Goal: Task Accomplishment & Management: Manage account settings

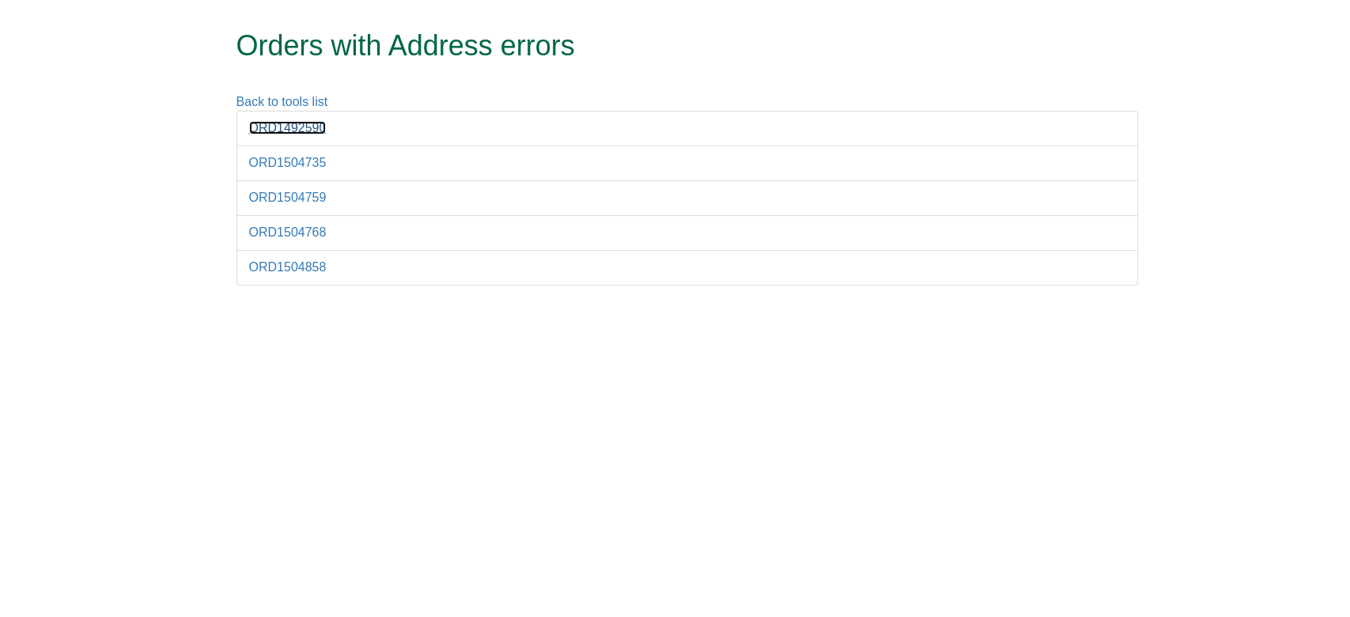
click at [305, 127] on link "ORD1492590" at bounding box center [288, 127] width 78 height 13
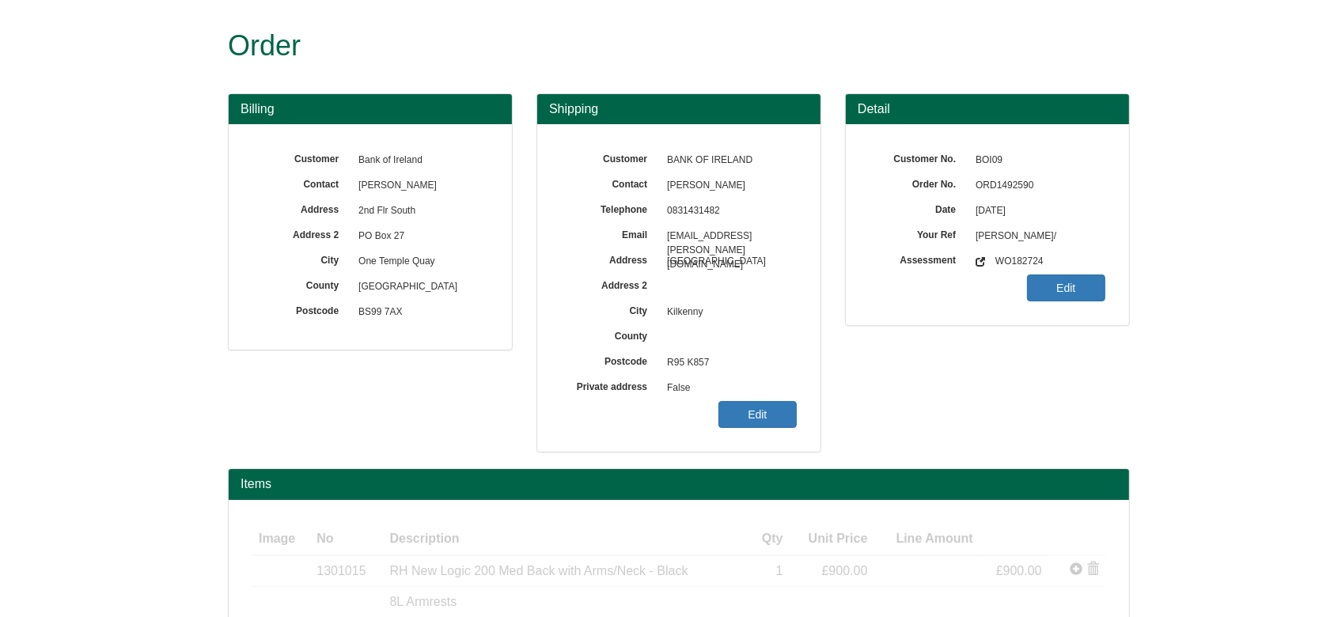
click at [1019, 195] on span "ORD1492590" at bounding box center [1037, 185] width 138 height 25
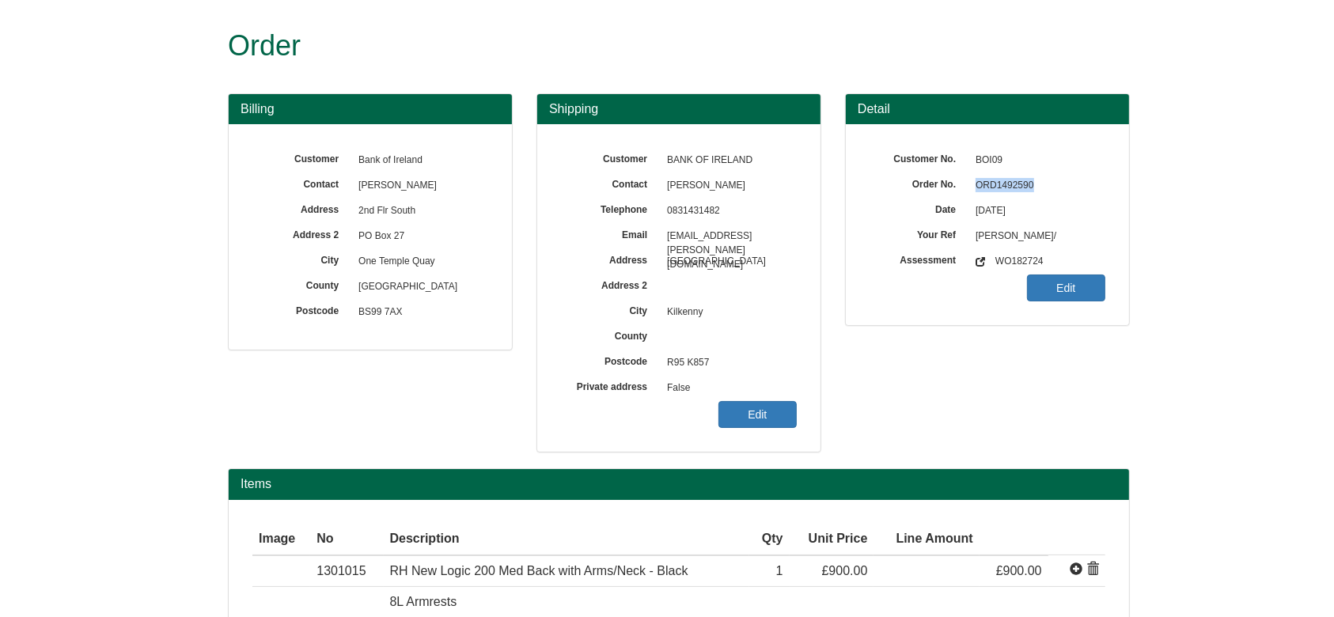
copy span "ORD1492590"
click at [763, 408] on link "Edit" at bounding box center [757, 414] width 78 height 27
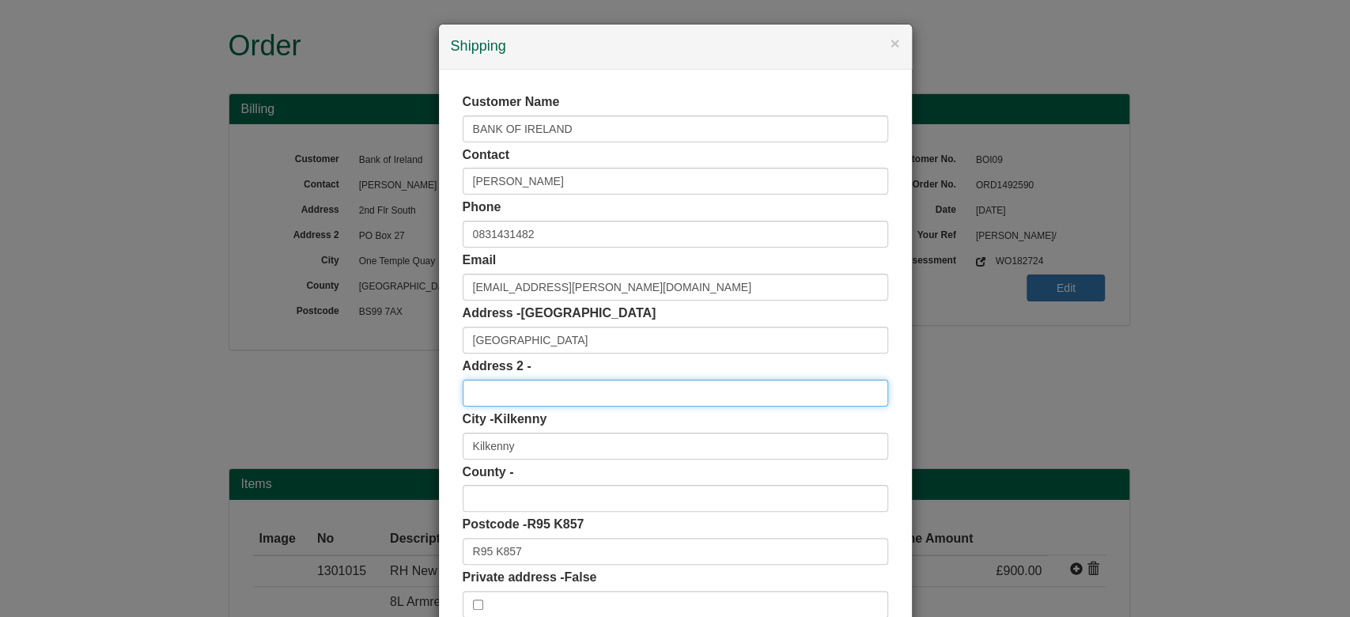
click at [574, 388] on input "text" at bounding box center [676, 393] width 426 height 27
paste input "PARLIAMENT STREET"
type input "PARLIAMENT STREET"
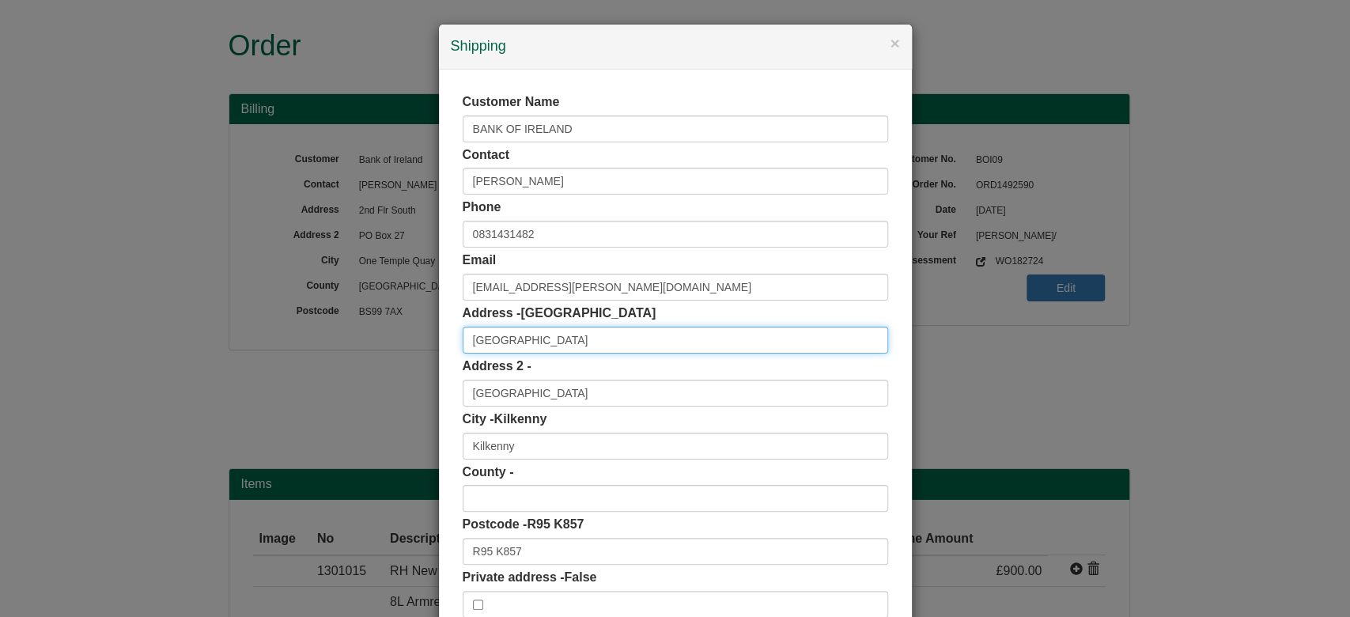
drag, startPoint x: 595, startPoint y: 341, endPoint x: 411, endPoint y: 352, distance: 183.9
click at [411, 352] on div "× Shipping Customer Name BANK OF IRELAND Contact Aoibhlinn Blanchfield Phone 08…" at bounding box center [675, 308] width 1350 height 617
paste input "BANK OF IRELAND"
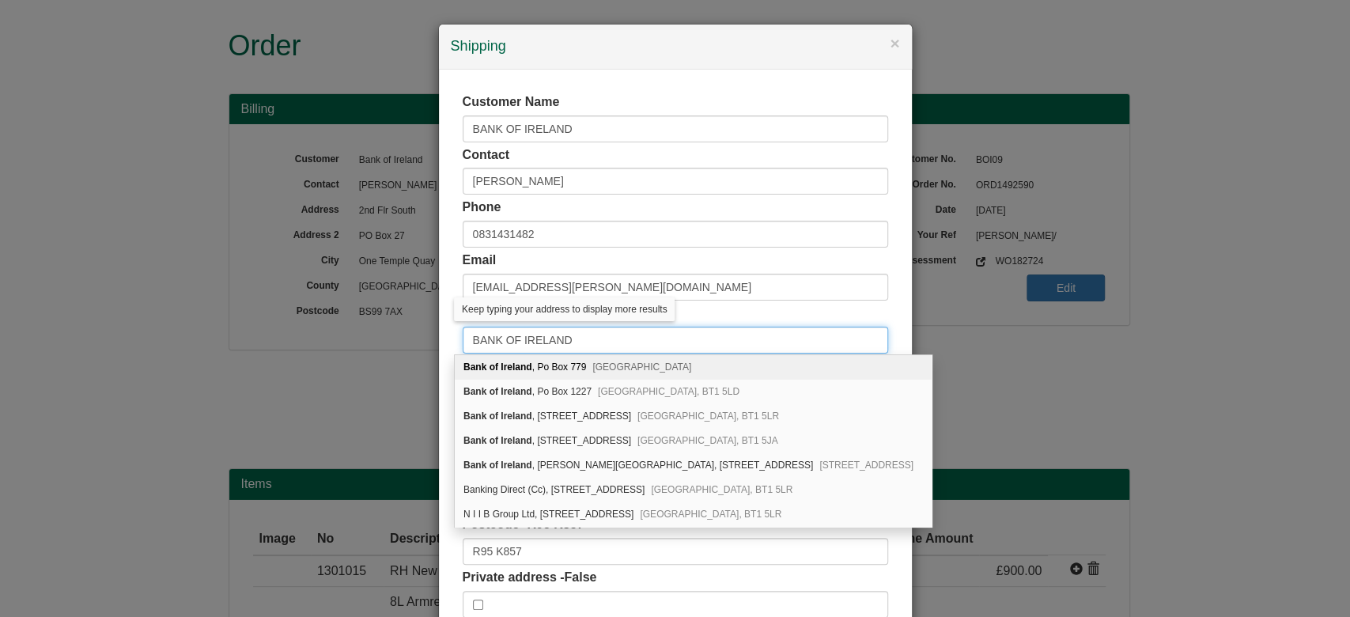
type input "BANK OF IRELAND"
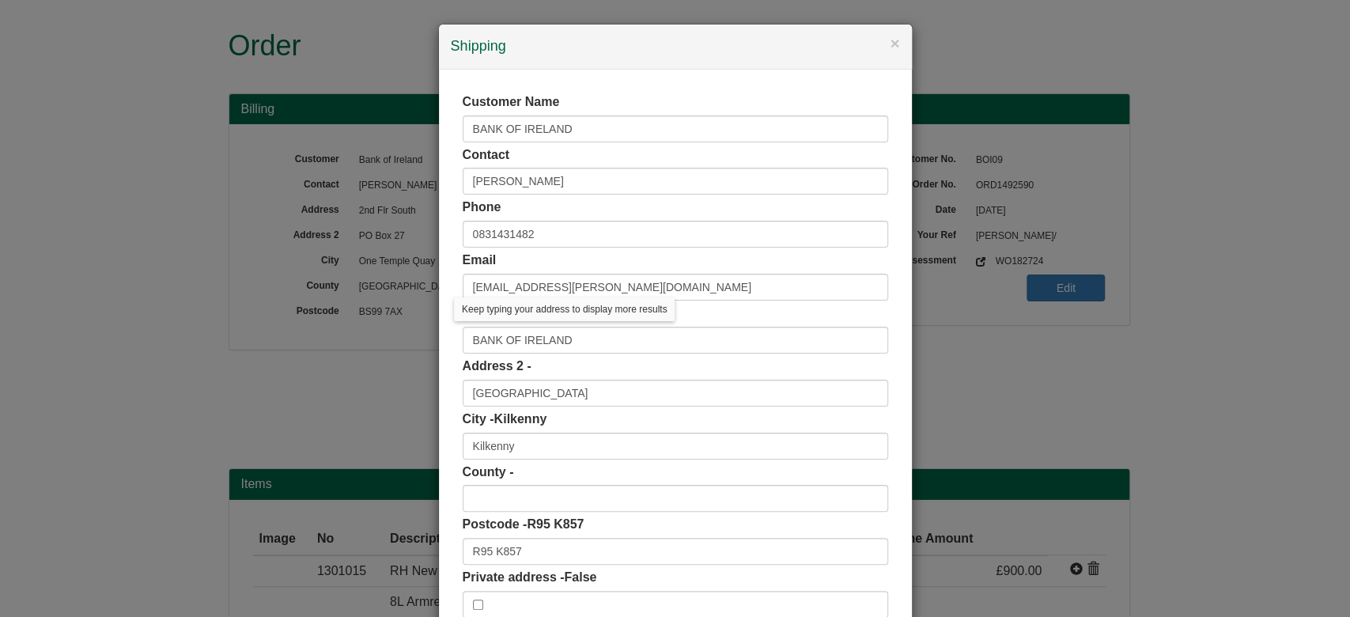
click at [623, 111] on div "Customer Name BANK OF IRELAND" at bounding box center [676, 117] width 426 height 49
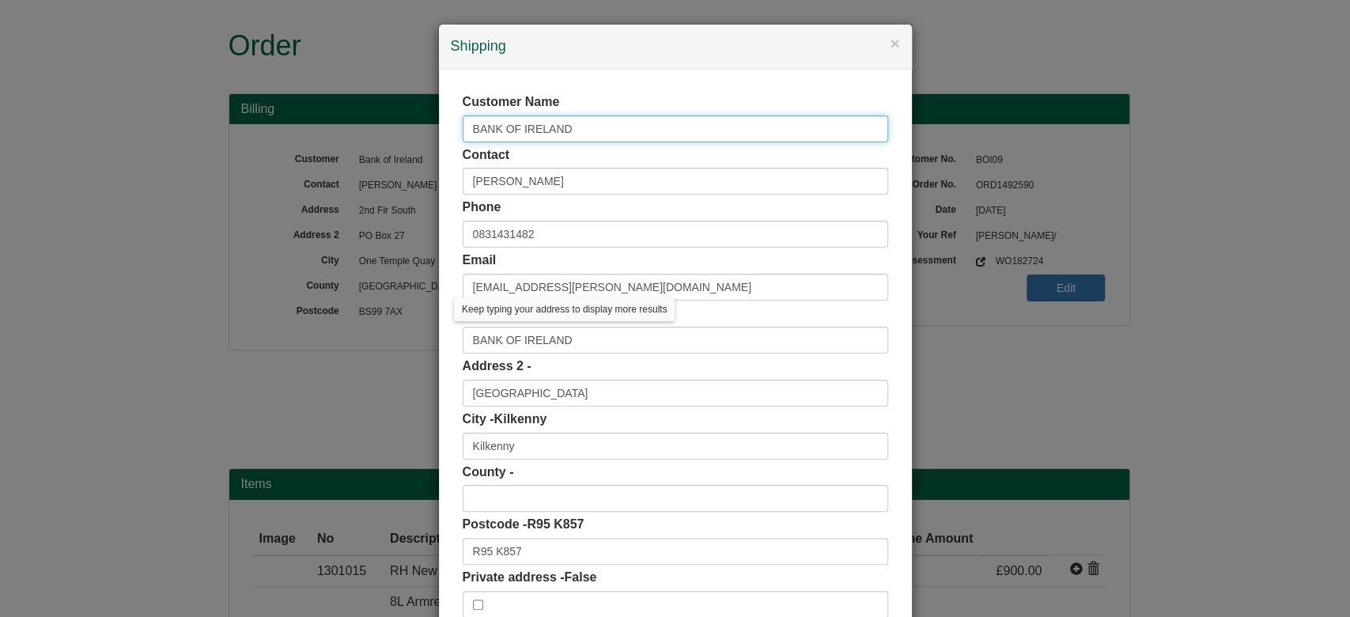
drag, startPoint x: 623, startPoint y: 115, endPoint x: 354, endPoint y: 111, distance: 268.2
click at [354, 111] on div "× Shipping Customer Name BANK OF IRELAND Contact Aoibhlinn Blanchfield Phone 08…" at bounding box center [675, 308] width 1350 height 617
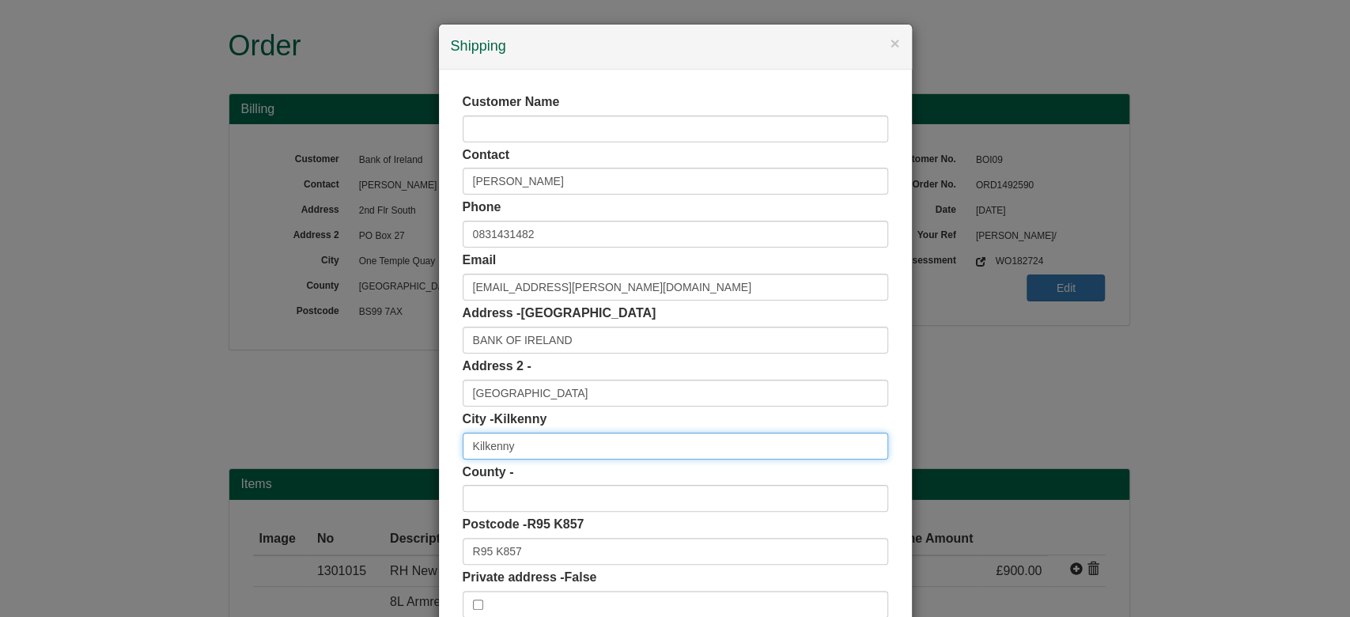
drag, startPoint x: 541, startPoint y: 455, endPoint x: 388, endPoint y: 453, distance: 152.7
click at [388, 453] on div "× Shipping Customer Name Contact Aoibhlinn Blanchfield Phone 0831431482 Email a…" at bounding box center [675, 308] width 1350 height 617
paste input "ILKENNY"
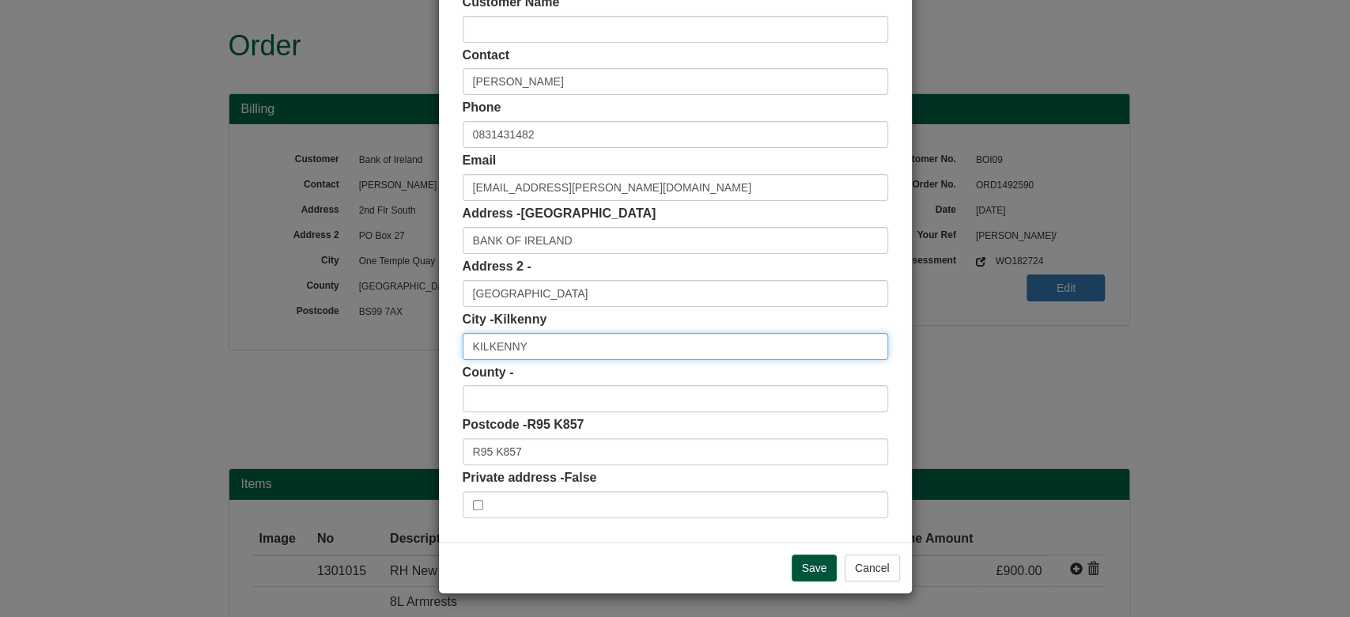
type input "KILKENNY"
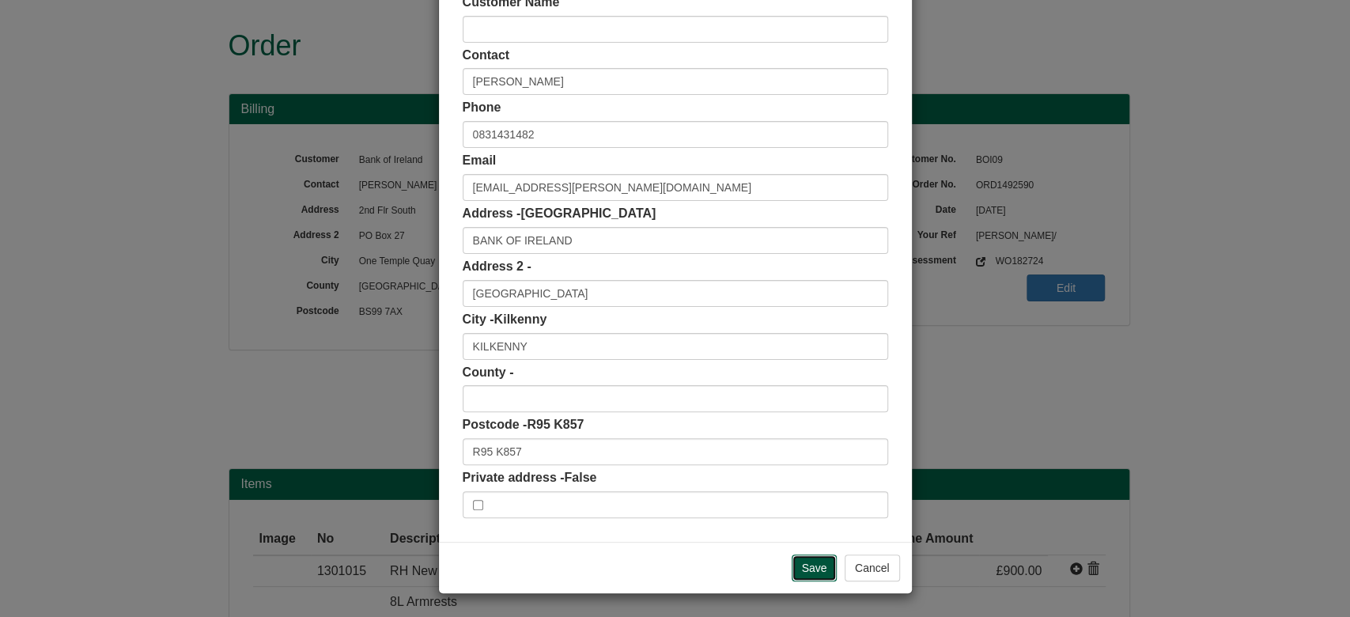
click at [808, 574] on input "Save" at bounding box center [815, 568] width 46 height 27
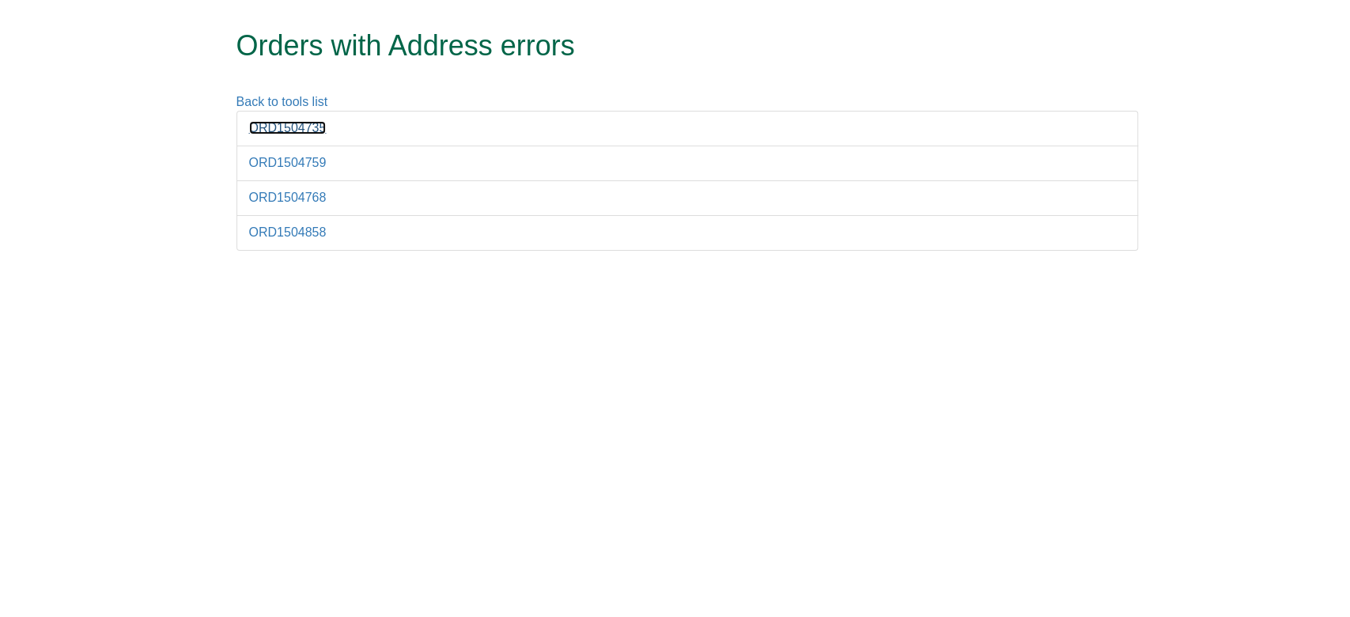
click at [291, 133] on link "ORD1504735" at bounding box center [288, 127] width 78 height 13
click at [274, 111] on li "ORD1504735" at bounding box center [688, 129] width 902 height 36
click at [298, 129] on link "ORD1504735" at bounding box center [288, 127] width 78 height 13
click at [306, 164] on link "ORD1504759" at bounding box center [288, 162] width 78 height 13
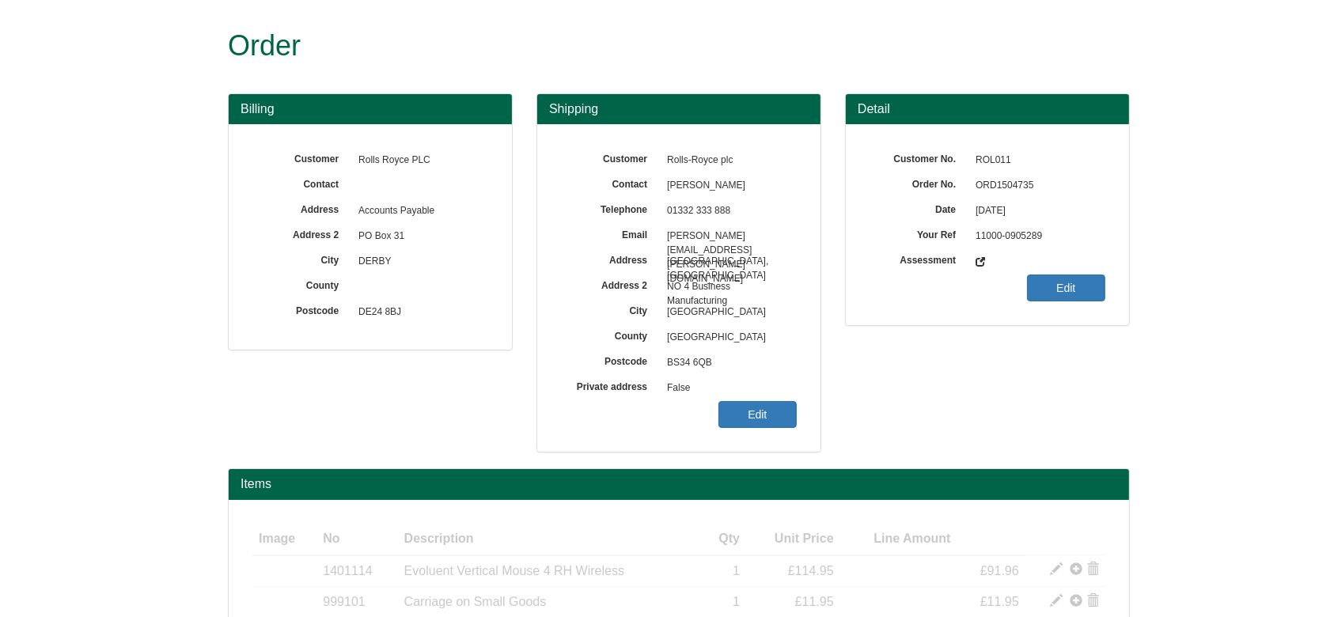
click at [1013, 173] on span "ORD1504735" at bounding box center [1037, 185] width 138 height 25
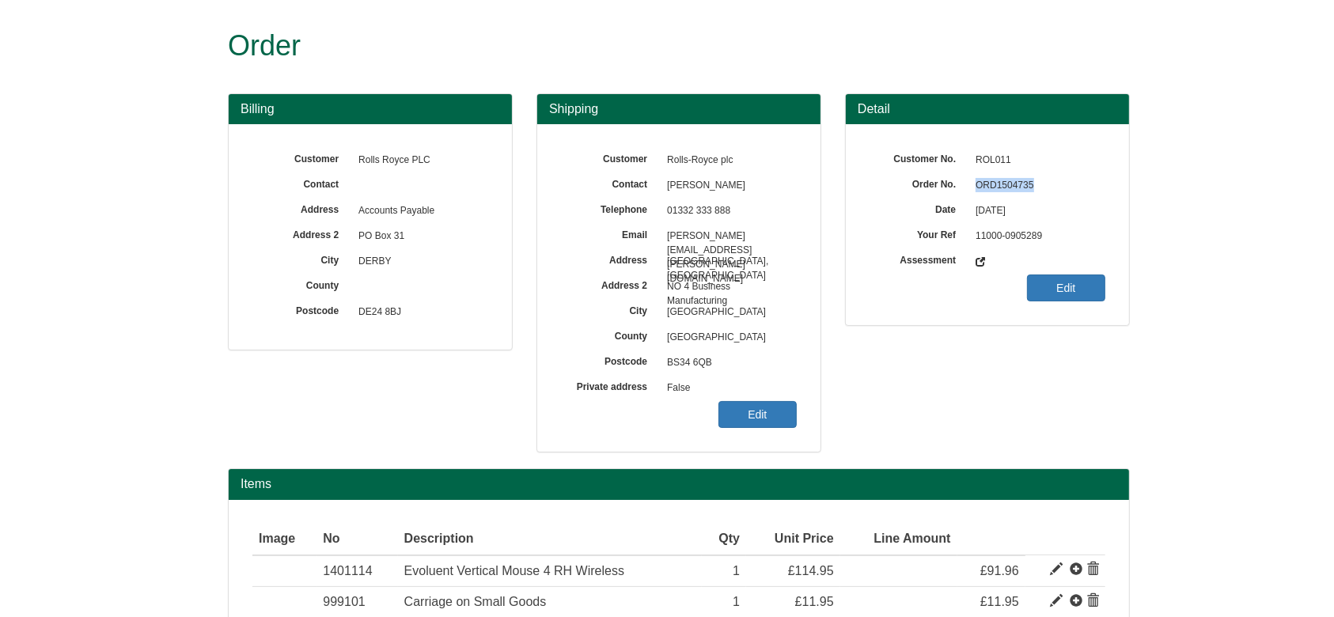
copy span "ORD1504735"
click at [763, 412] on link "Edit" at bounding box center [757, 414] width 78 height 27
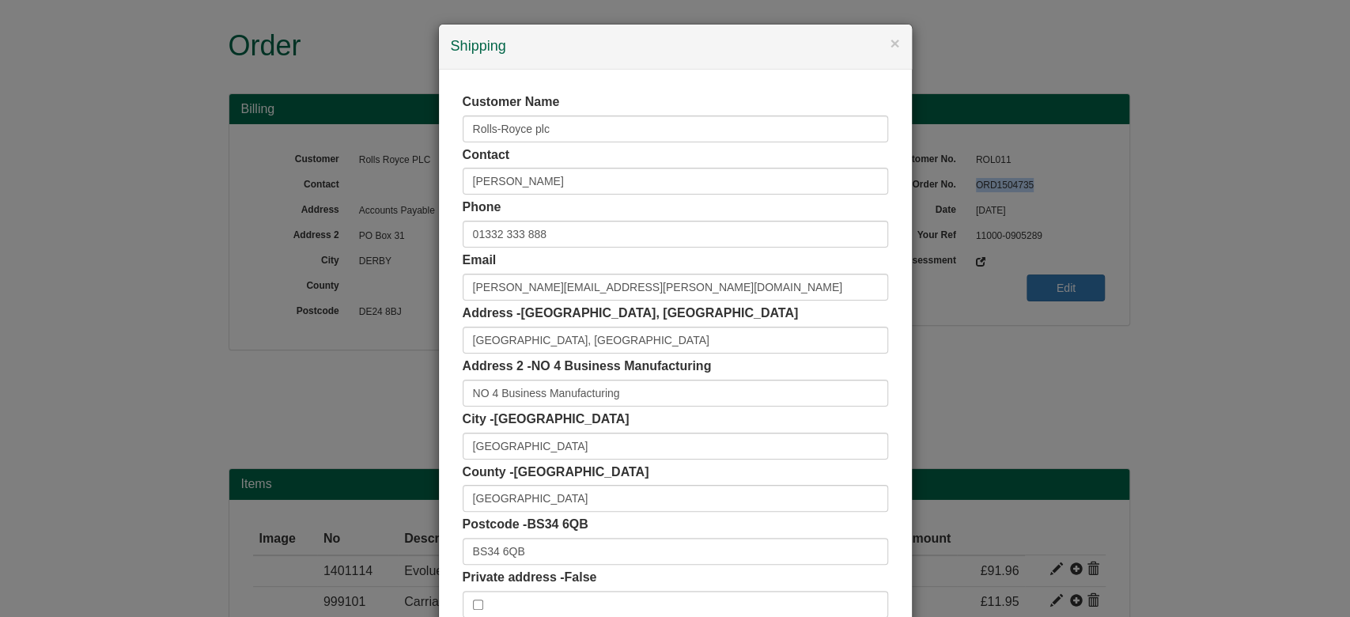
scroll to position [89, 0]
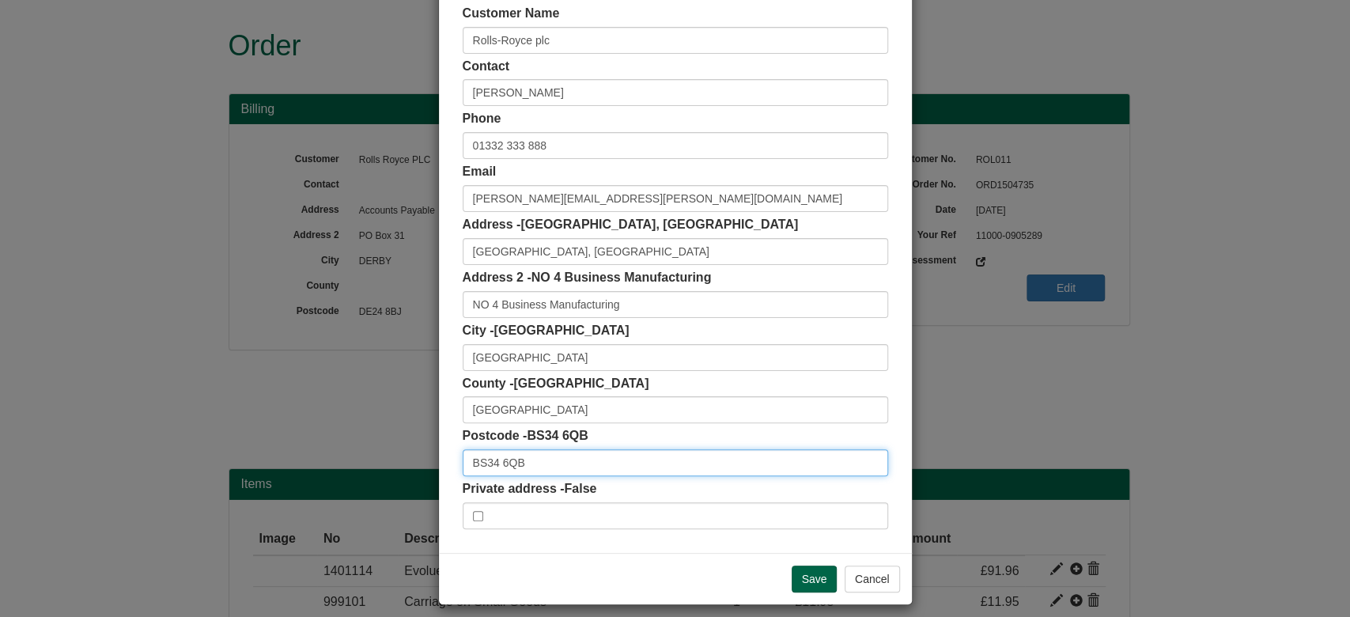
click at [528, 459] on input "BS34 6QB" at bounding box center [676, 462] width 426 height 27
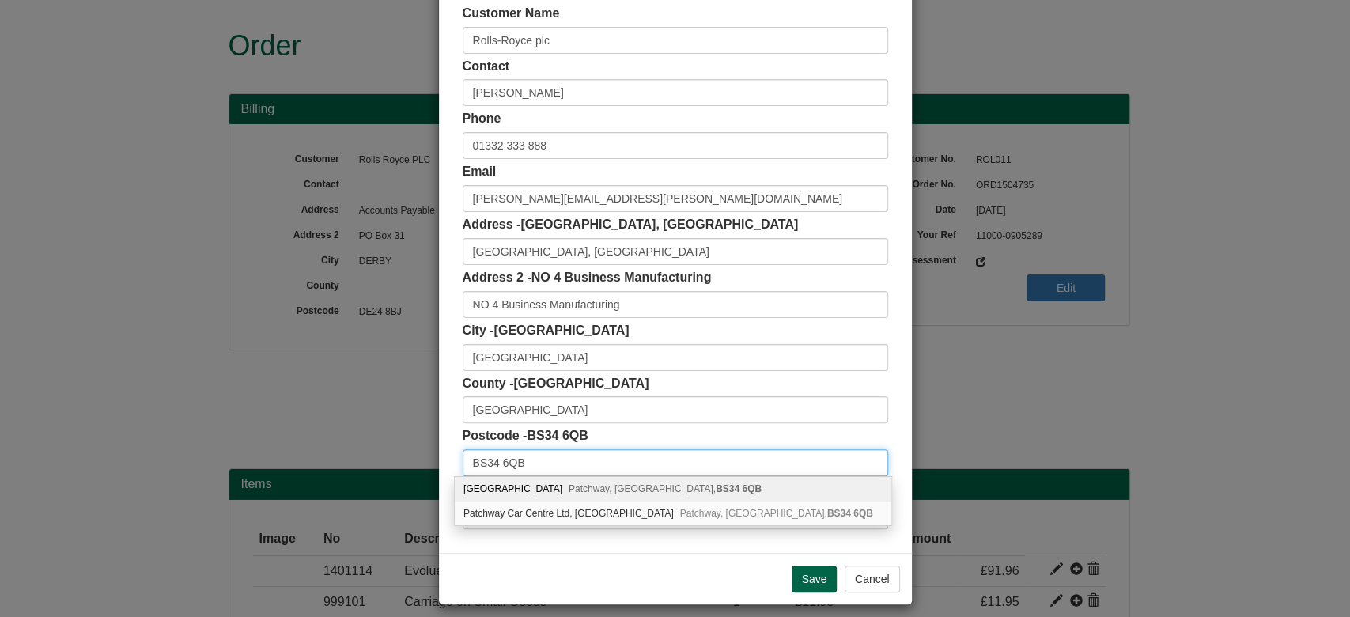
type input "BS34 6QB"
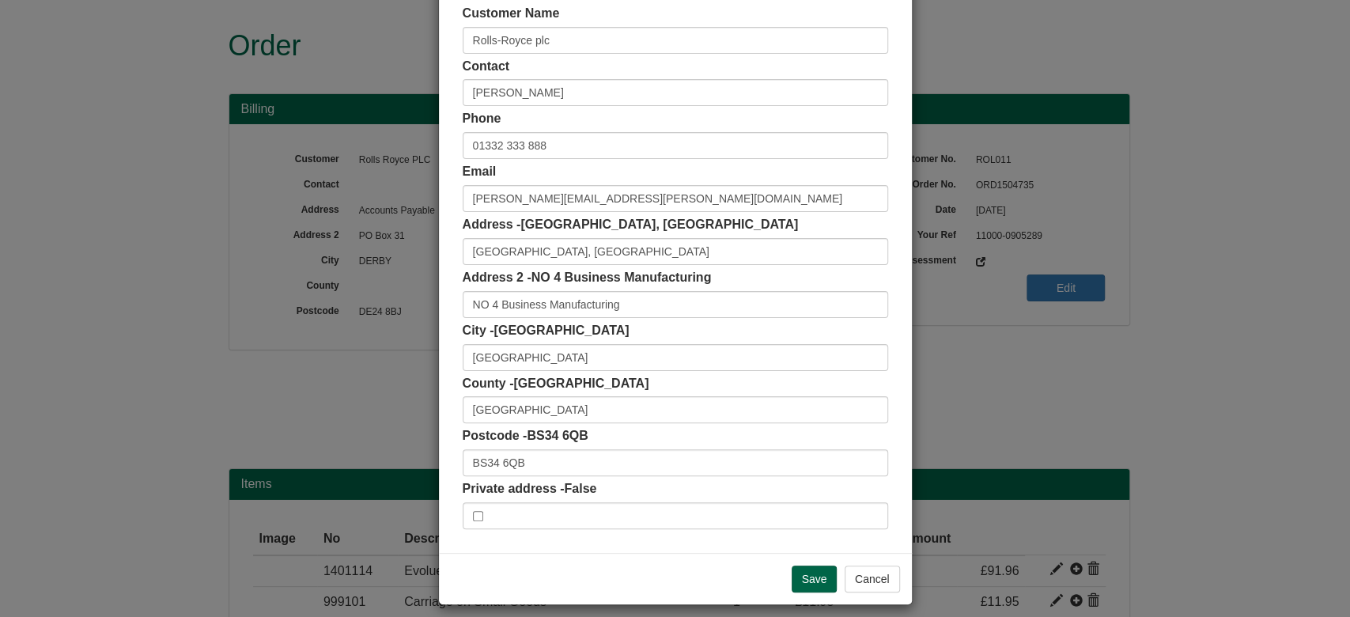
click at [529, 446] on div "Postcode - BS34 6QB BS34 6QB" at bounding box center [676, 451] width 426 height 49
drag, startPoint x: 531, startPoint y: 465, endPoint x: 339, endPoint y: 497, distance: 194.8
click at [339, 497] on div "× Shipping Customer Name Rolls-Royce plc Contact [PERSON_NAME] Phone [PHONE_NUM…" at bounding box center [675, 308] width 1350 height 617
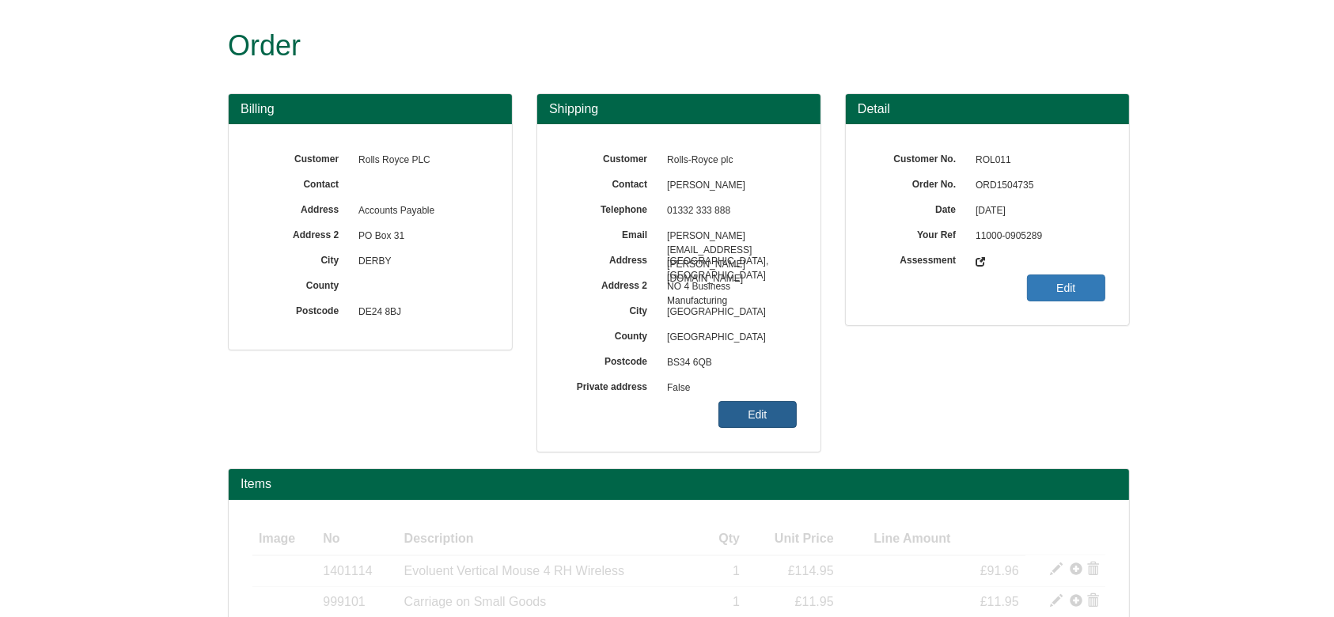
click at [752, 411] on link "Edit" at bounding box center [757, 414] width 78 height 27
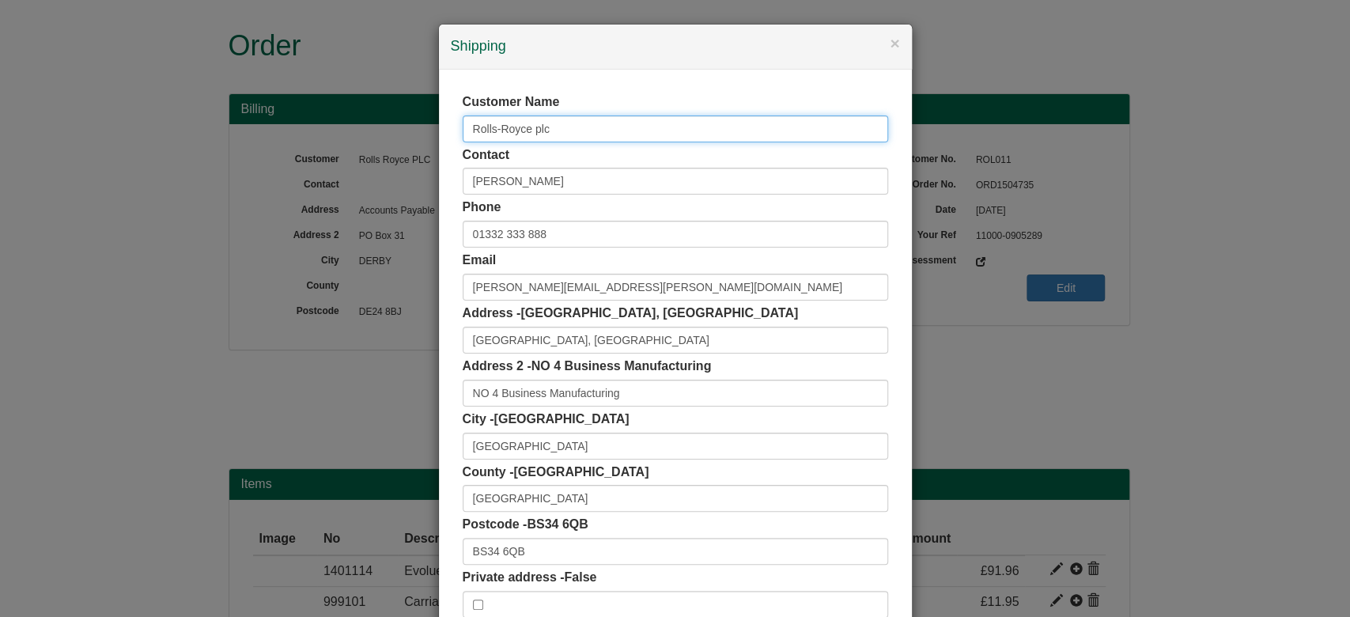
drag, startPoint x: 547, startPoint y: 126, endPoint x: 380, endPoint y: 155, distance: 169.5
click at [380, 155] on div "× Shipping Customer Name Rolls-Royce plc Contact Matthew Odgaard Phone 01332 33…" at bounding box center [675, 308] width 1350 height 617
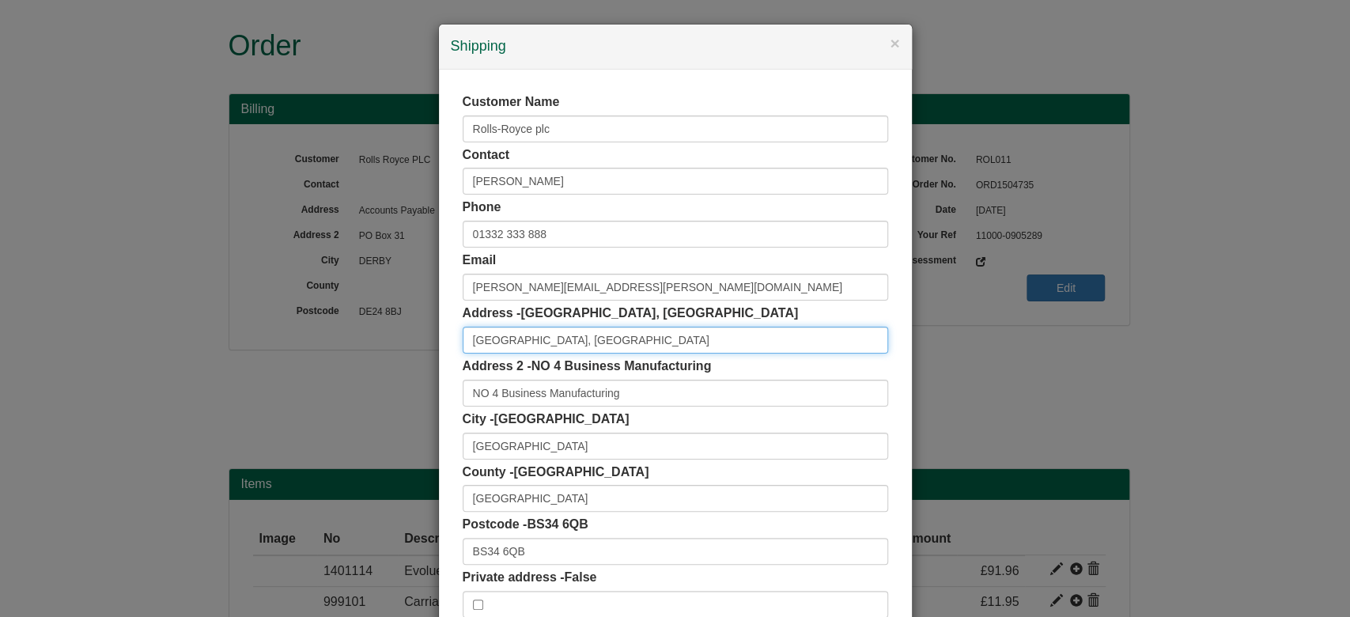
drag, startPoint x: 665, startPoint y: 345, endPoint x: 403, endPoint y: 362, distance: 261.6
click at [403, 362] on div "× Shipping Customer Name Rolls-Royce plc Contact Matthew Odgaard Phone 01332 33…" at bounding box center [675, 308] width 1350 height 617
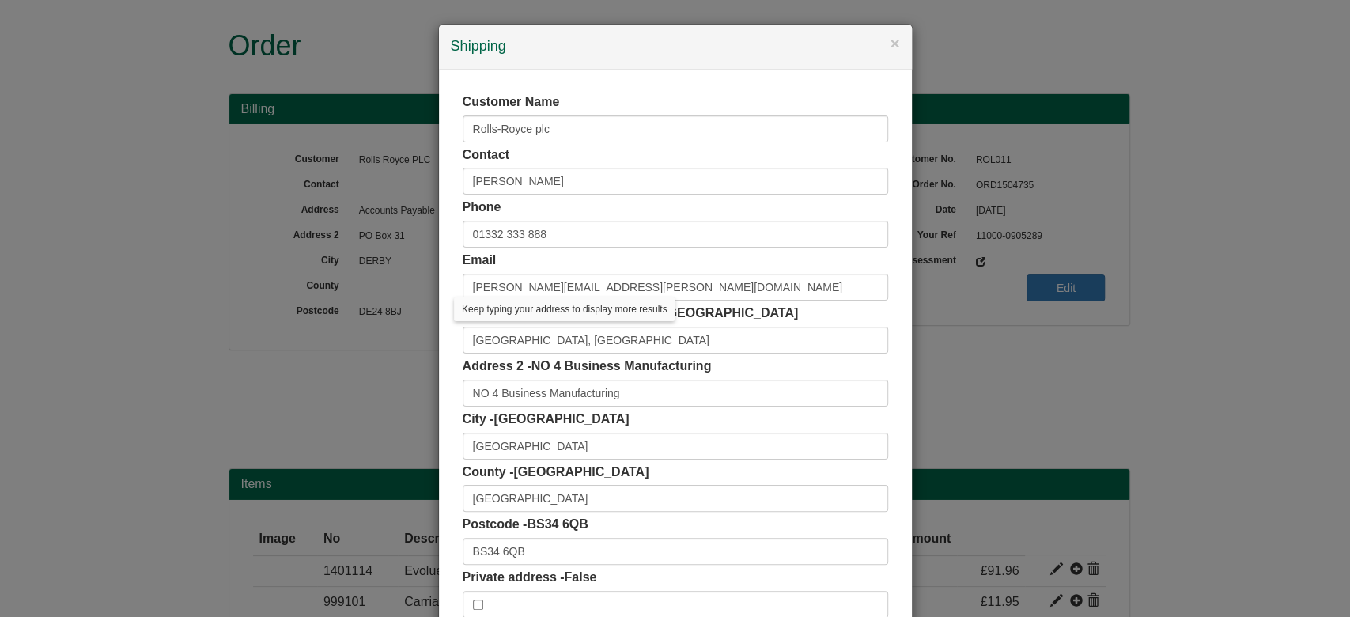
click at [630, 375] on label "Address 2 - NO 4 Business Manufacturing" at bounding box center [587, 367] width 249 height 18
drag, startPoint x: 633, startPoint y: 383, endPoint x: 297, endPoint y: 392, distance: 335.6
click at [297, 392] on div "× Shipping Customer Name Rolls-Royce plc Contact Matthew Odgaard Phone 01332 33…" at bounding box center [675, 308] width 1350 height 617
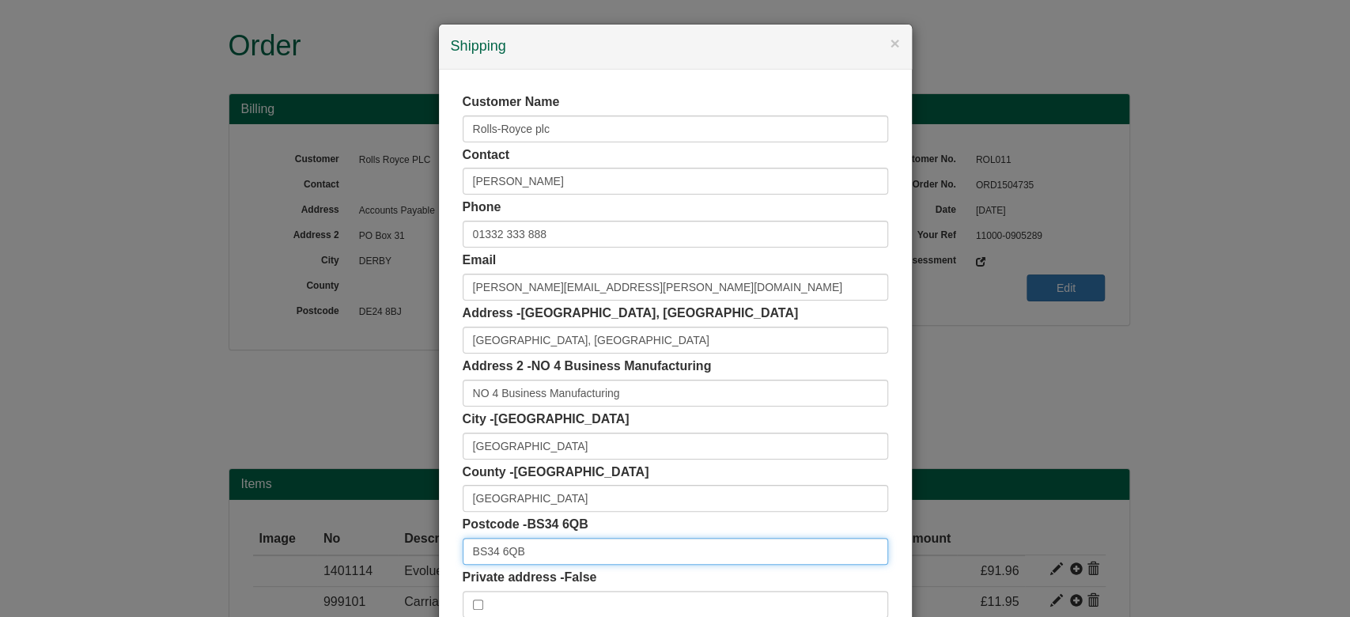
drag, startPoint x: 536, startPoint y: 560, endPoint x: 401, endPoint y: 573, distance: 135.9
click at [401, 573] on div "× Shipping Customer Name Rolls-Royce plc Contact Matthew Odgaard Phone 01332 33…" at bounding box center [675, 308] width 1350 height 617
click at [536, 555] on input "BS34 6QB" at bounding box center [676, 551] width 426 height 27
drag, startPoint x: 494, startPoint y: 550, endPoint x: 546, endPoint y: 549, distance: 52.2
click at [546, 549] on input "BS34 6QB" at bounding box center [676, 551] width 426 height 27
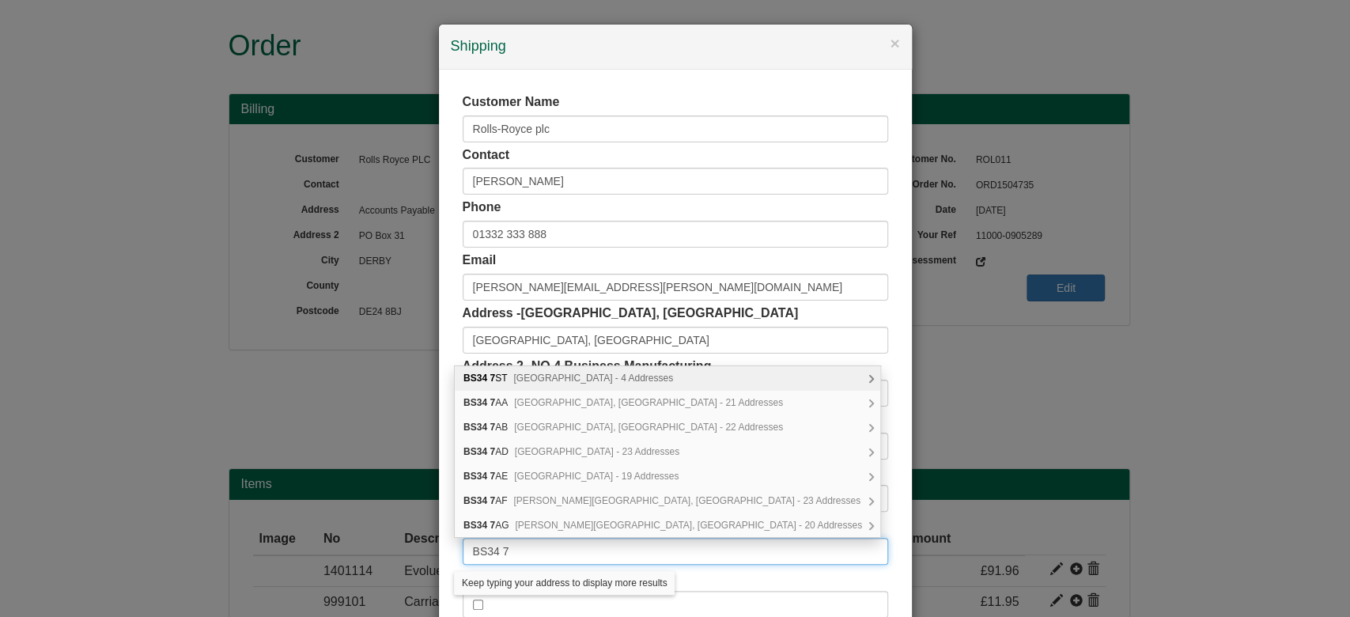
type input "BS34 6QB"
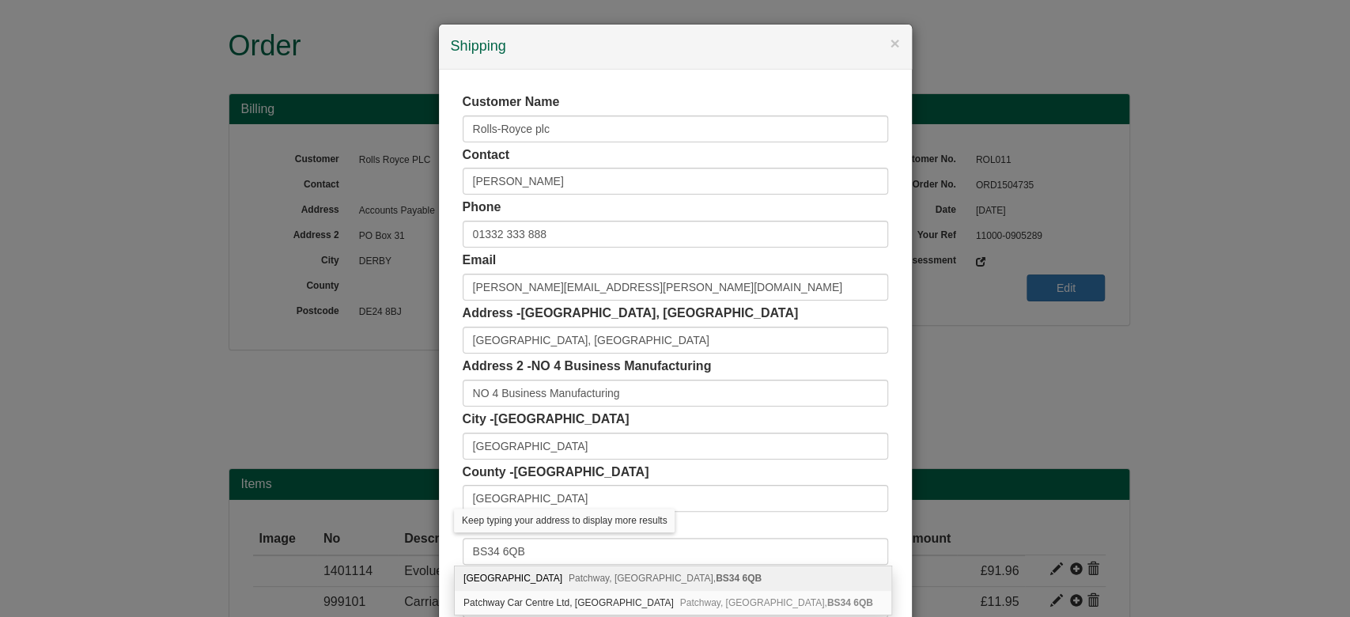
click at [1057, 445] on div "× Shipping Customer Name Rolls-Royce plc Contact Matthew Odgaard Phone 01332 33…" at bounding box center [675, 308] width 1350 height 617
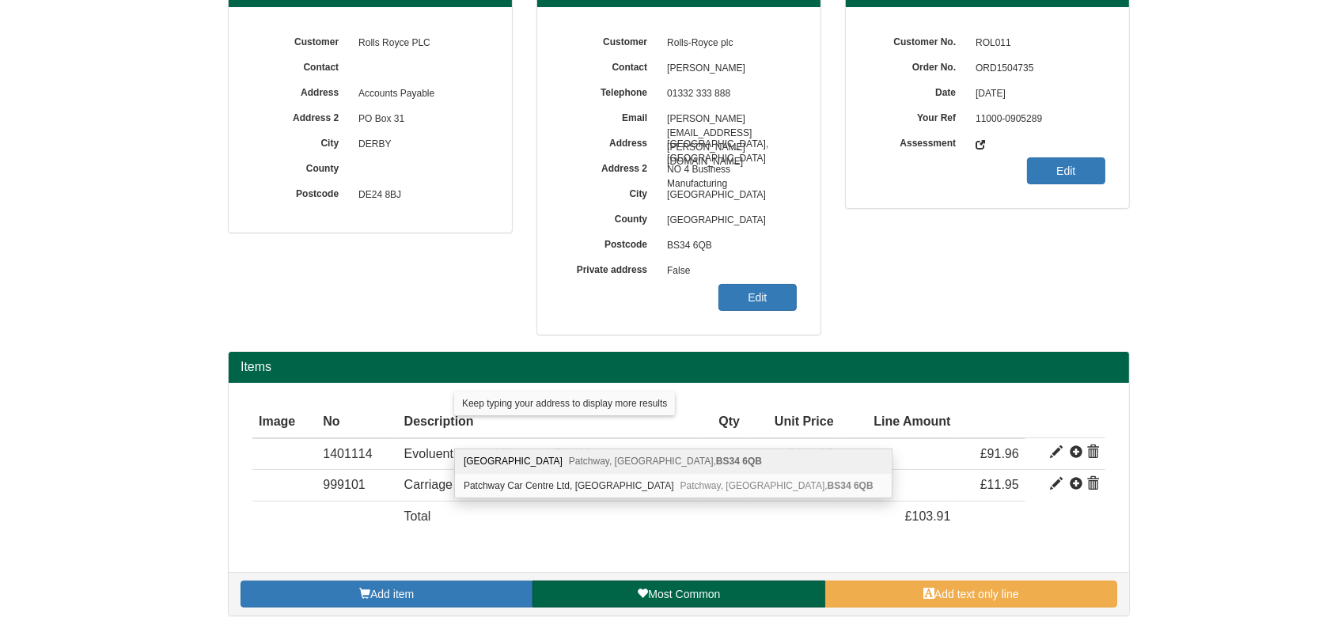
scroll to position [131, 0]
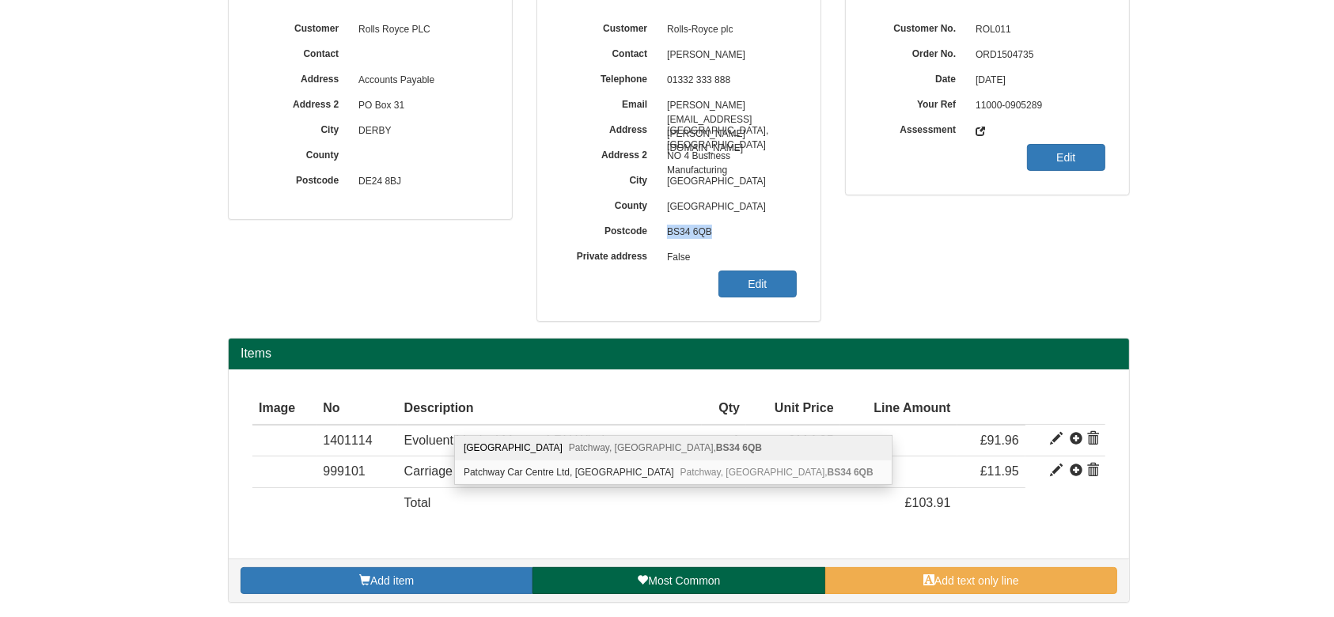
drag, startPoint x: 663, startPoint y: 229, endPoint x: 745, endPoint y: 231, distance: 82.3
click at [745, 231] on span "BS34 6QB" at bounding box center [728, 232] width 138 height 25
copy span "BS34 6QB"
click at [1006, 38] on span "ROL011" at bounding box center [1037, 29] width 138 height 25
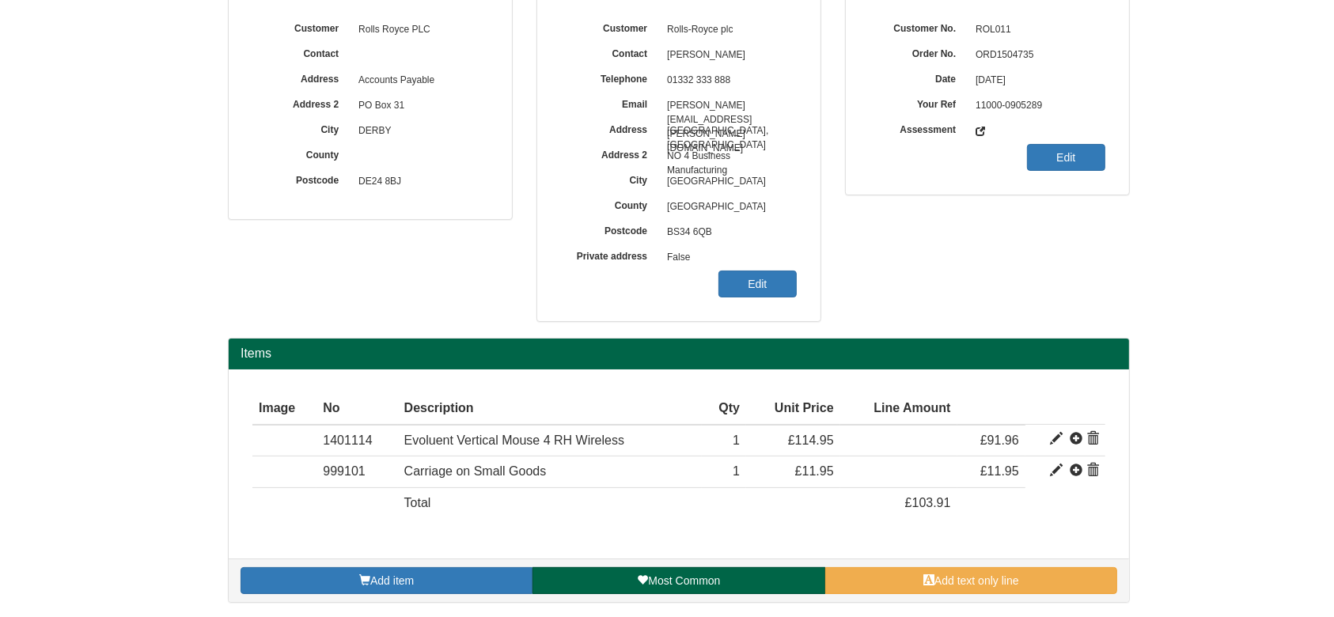
click at [1011, 51] on span "ORD1504735" at bounding box center [1037, 55] width 138 height 25
copy span "ORD1504735"
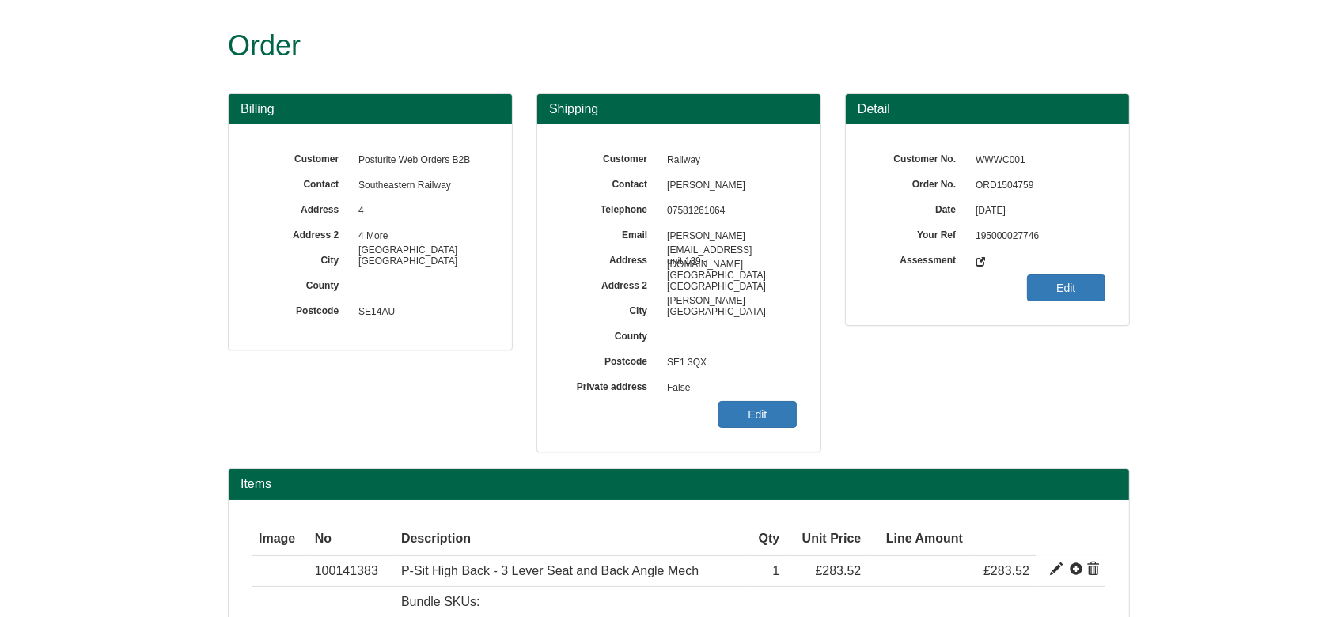
click at [1014, 183] on span "ORD1504759" at bounding box center [1037, 185] width 138 height 25
copy span "ORD1504759"
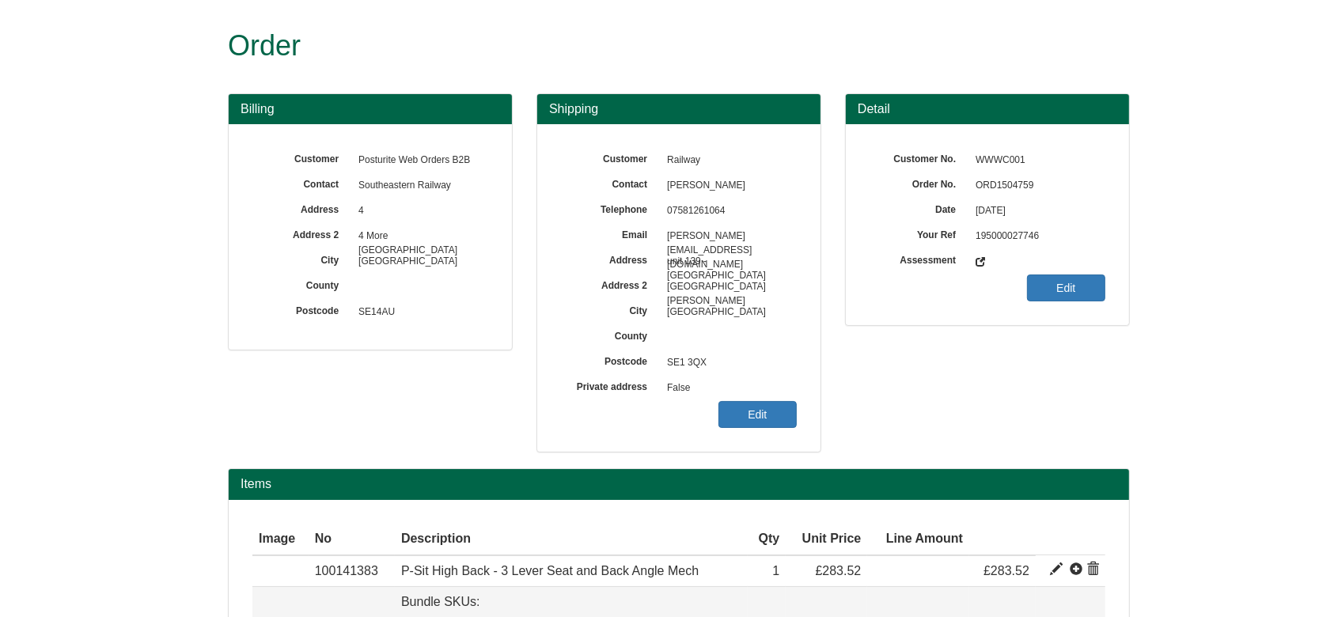
click at [854, 612] on td at bounding box center [826, 603] width 81 height 32
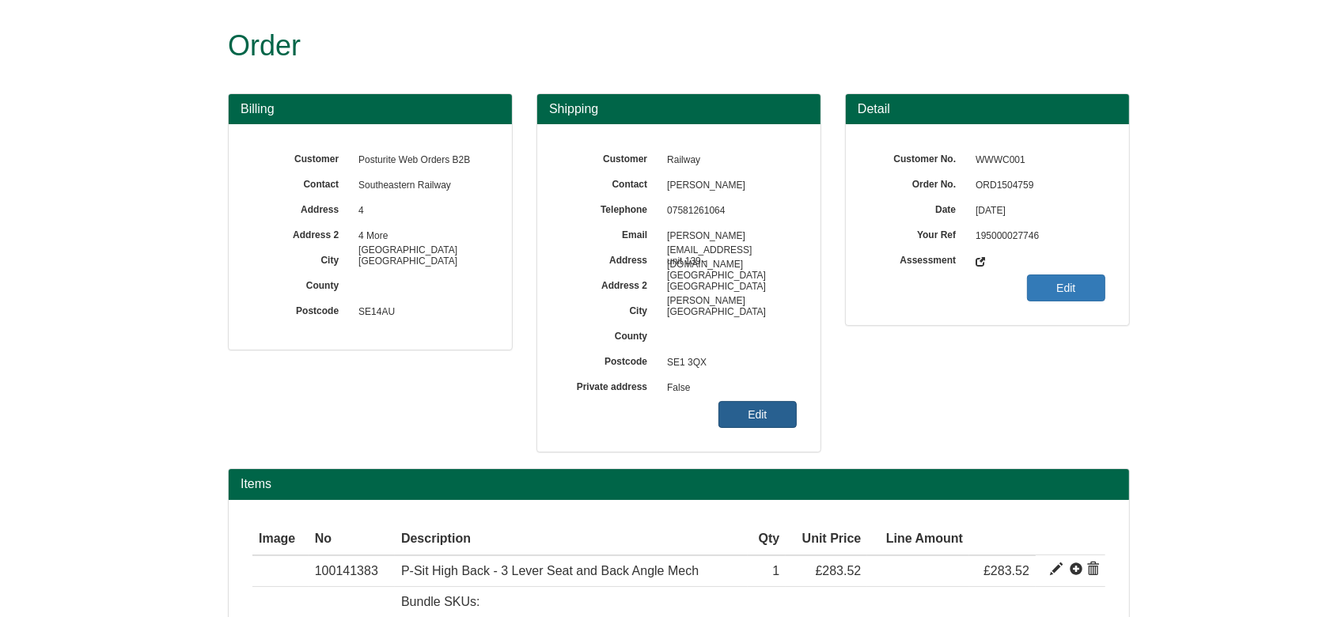
click at [776, 421] on link "Edit" at bounding box center [757, 414] width 78 height 27
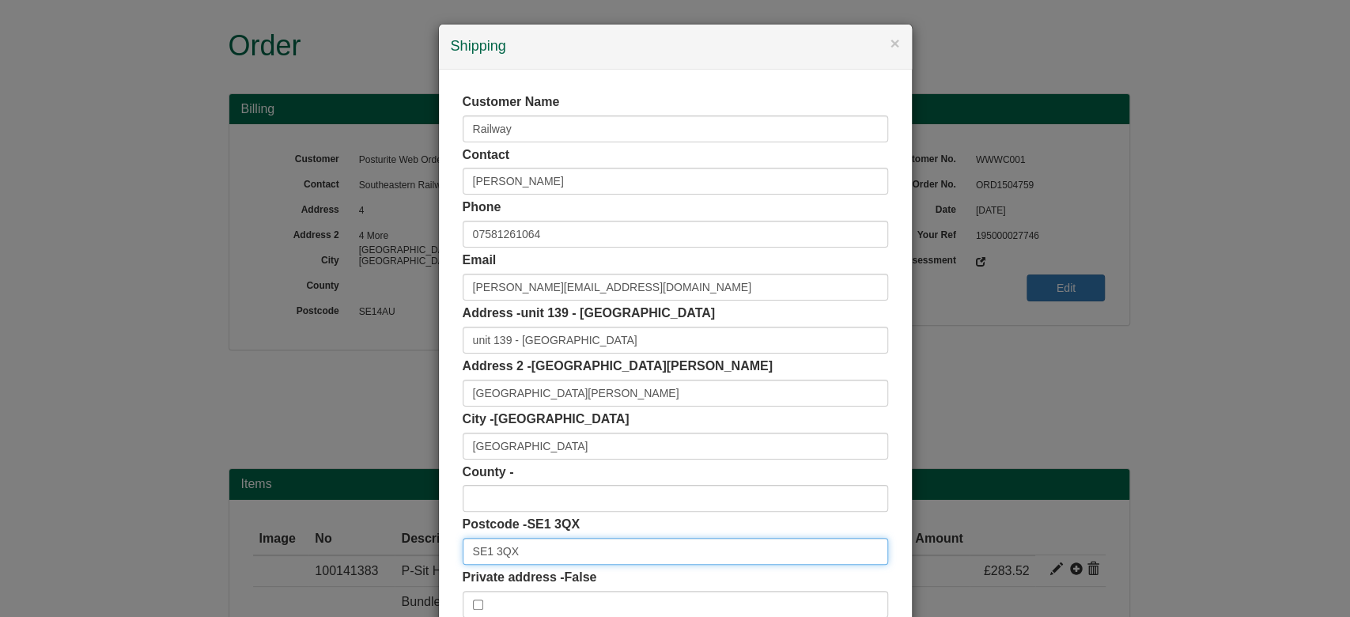
drag, startPoint x: 531, startPoint y: 554, endPoint x: 335, endPoint y: 566, distance: 195.8
click at [335, 566] on div "× Shipping Customer Name Railway Contact Alice Kotb Phone 07581261064 Email ali…" at bounding box center [675, 308] width 1350 height 617
paste input "text"
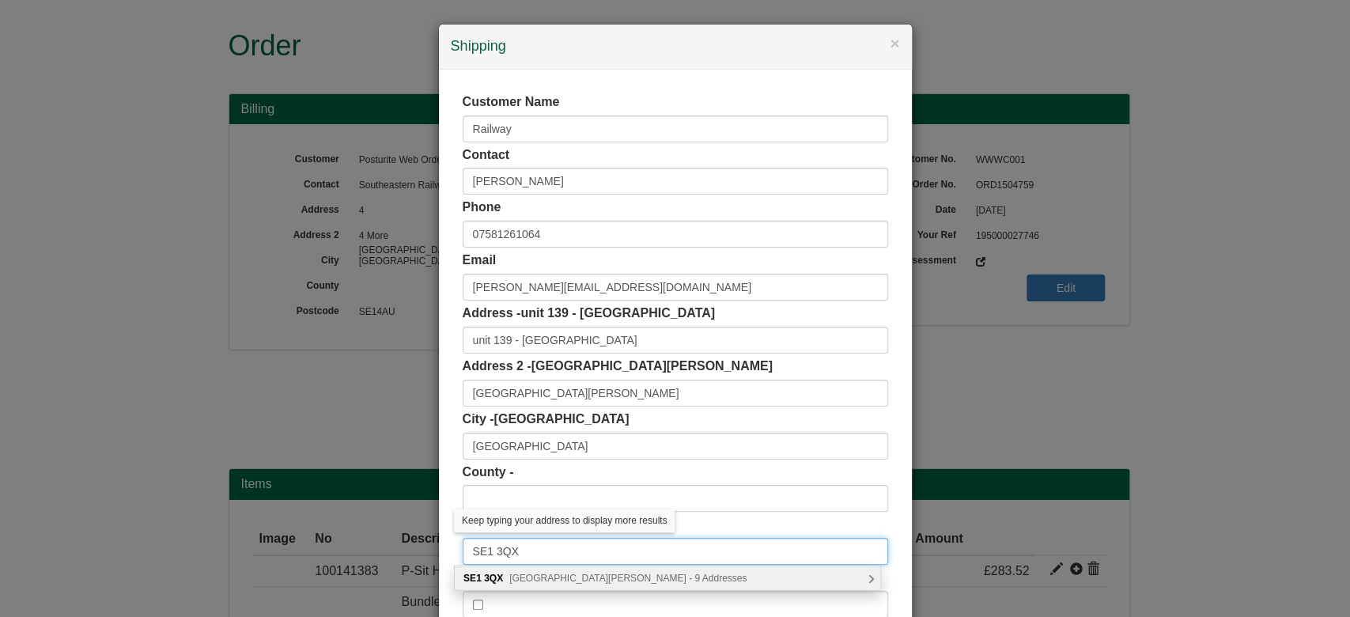
scroll to position [100, 0]
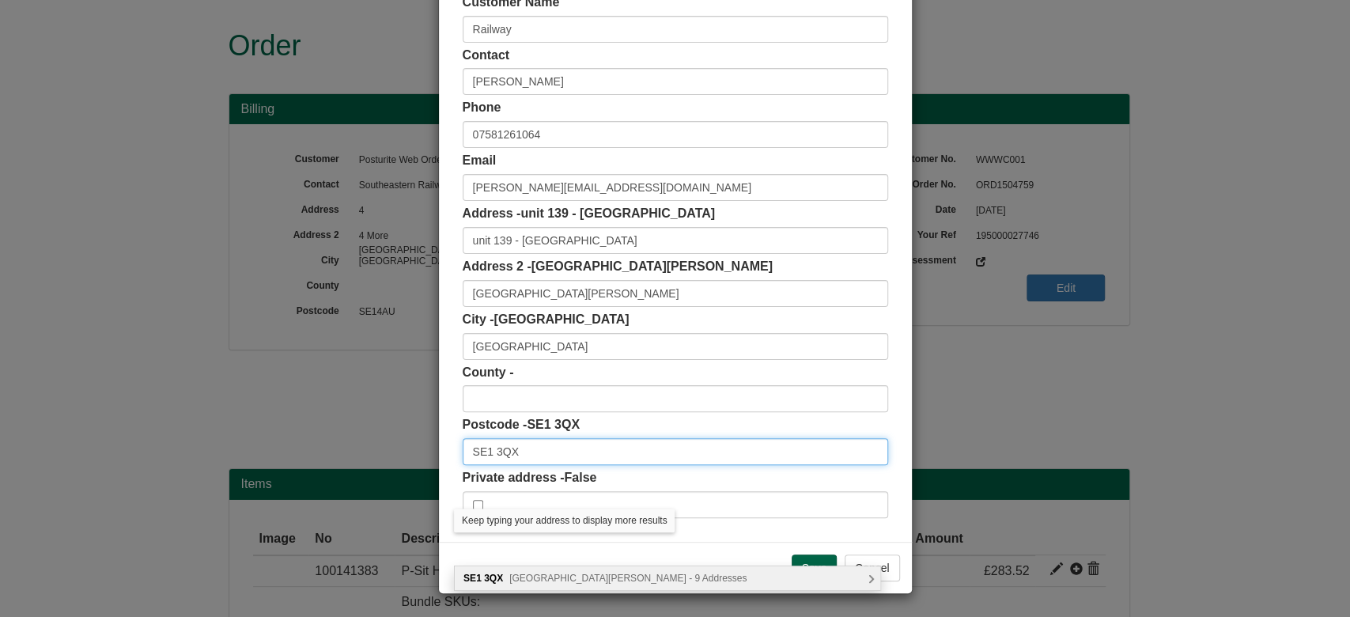
click at [558, 457] on input "SE1 3QX" at bounding box center [676, 451] width 426 height 27
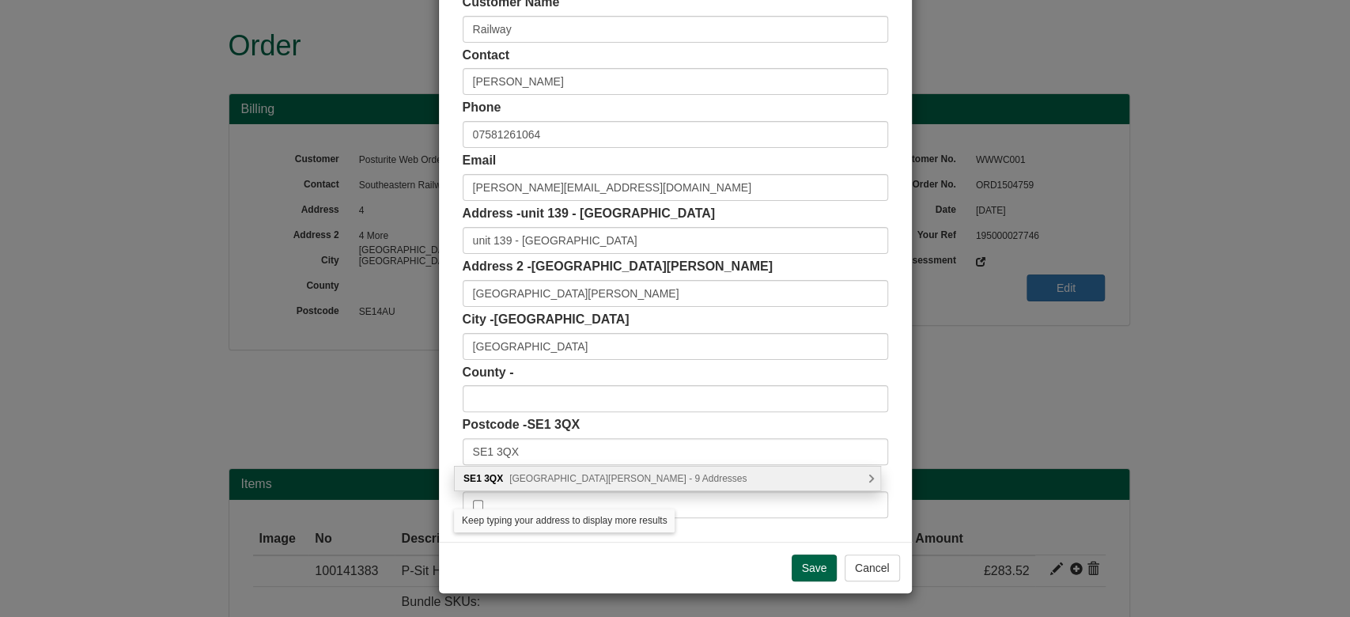
click at [557, 474] on span "St. Thomas Street, London - 9 Addresses" at bounding box center [627, 478] width 237 height 11
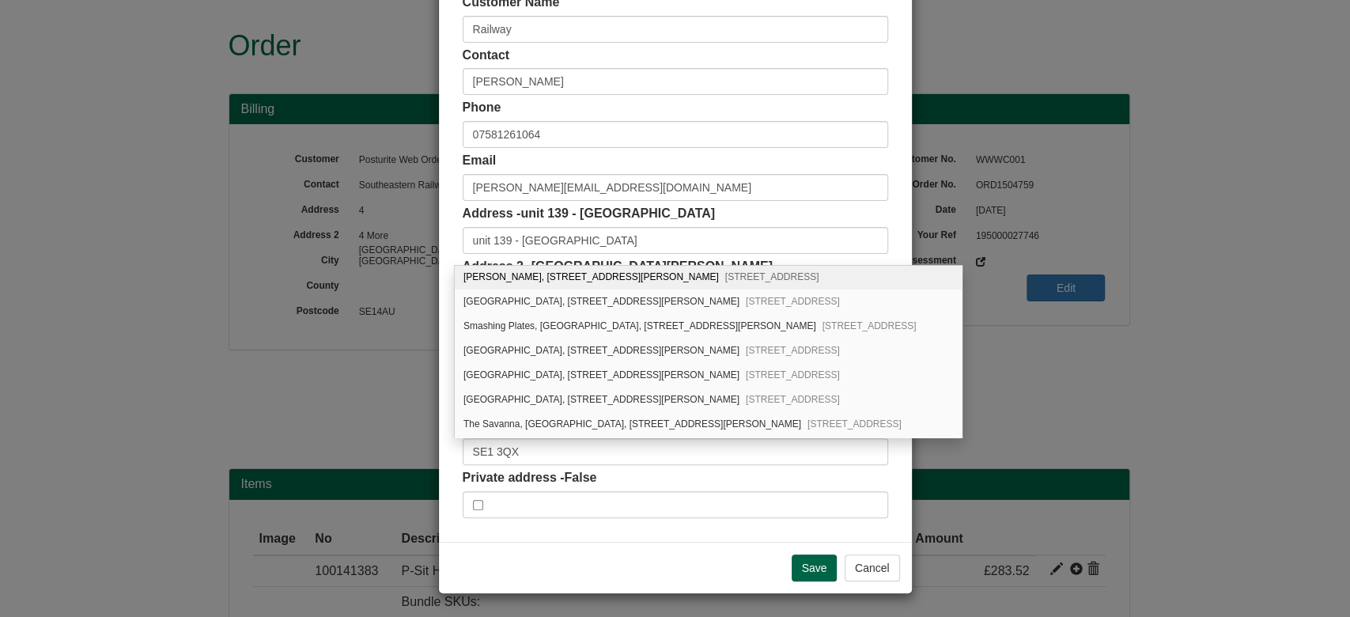
scroll to position [46, 0]
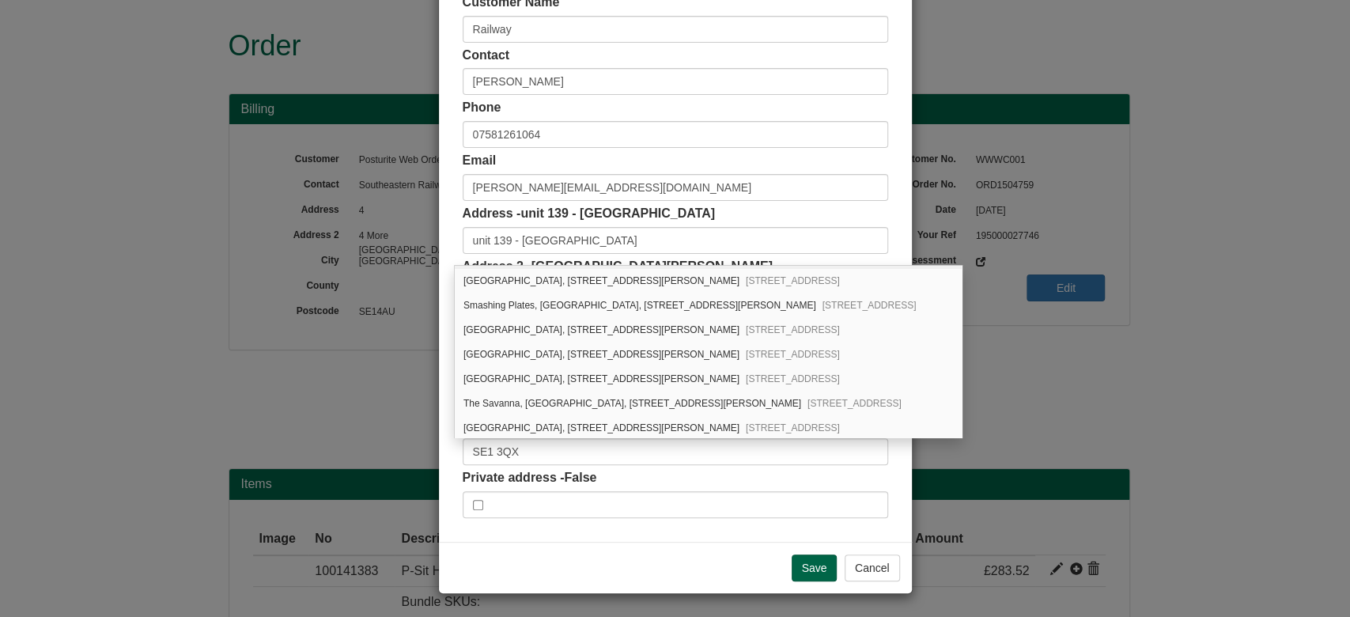
click at [885, 358] on div "Customer Name Railway Contact Alice Kotb Phone 07581261064 Email alice.kotb@sou…" at bounding box center [675, 256] width 473 height 572
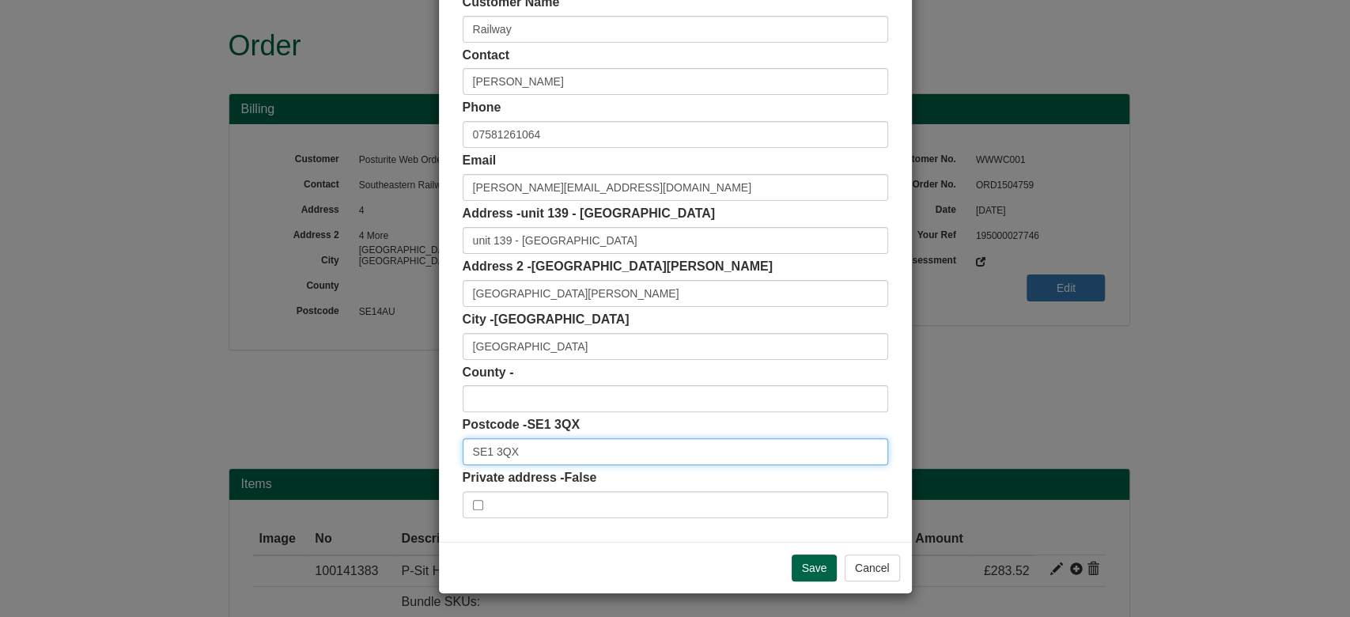
click at [595, 451] on input "SE1 3QX" at bounding box center [676, 451] width 426 height 27
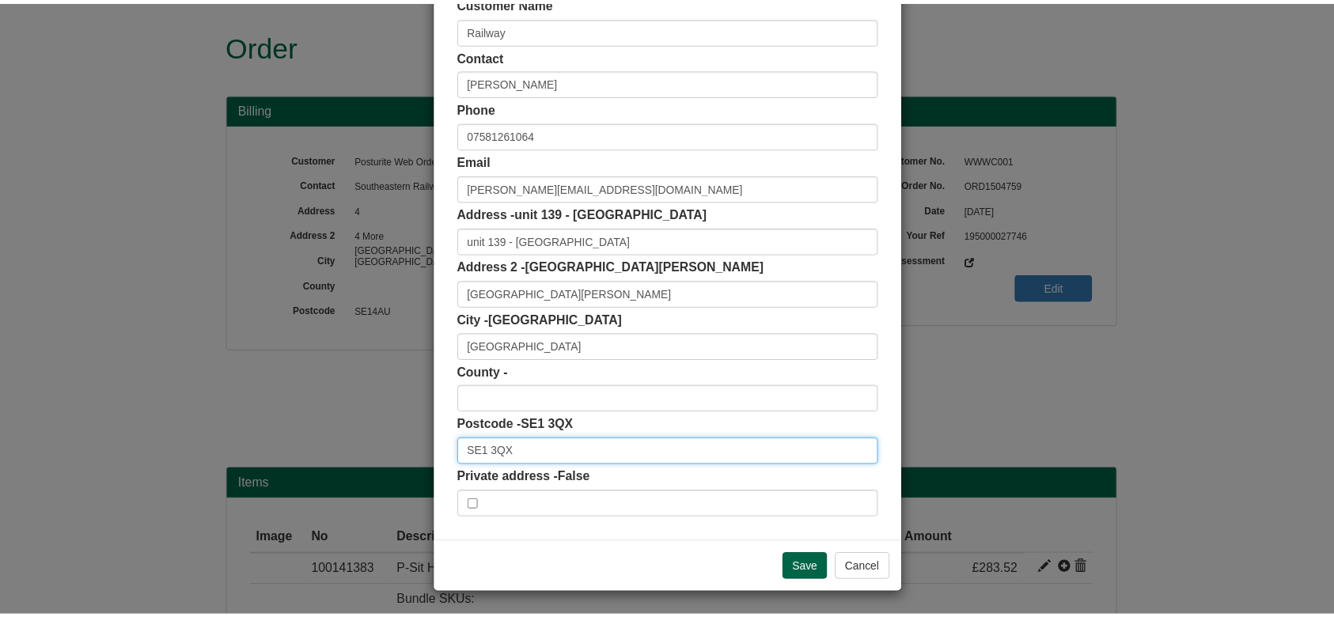
scroll to position [0, 0]
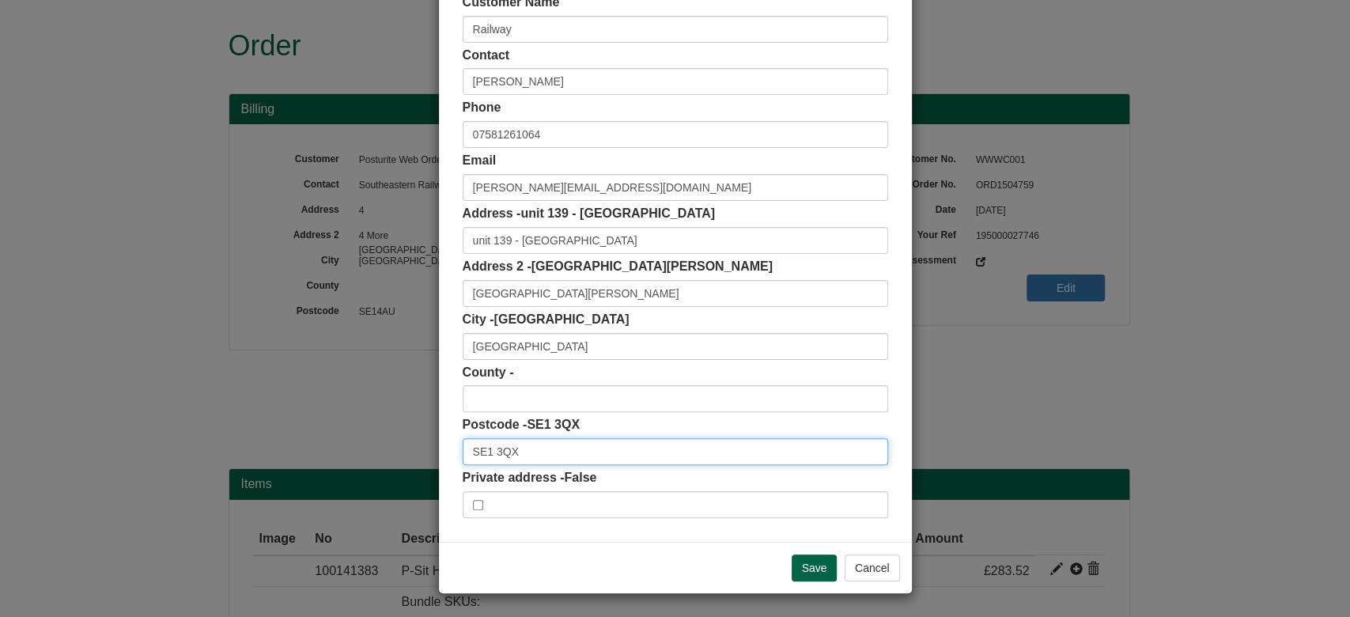
click at [595, 451] on input "SE1 3QX" at bounding box center [676, 451] width 426 height 27
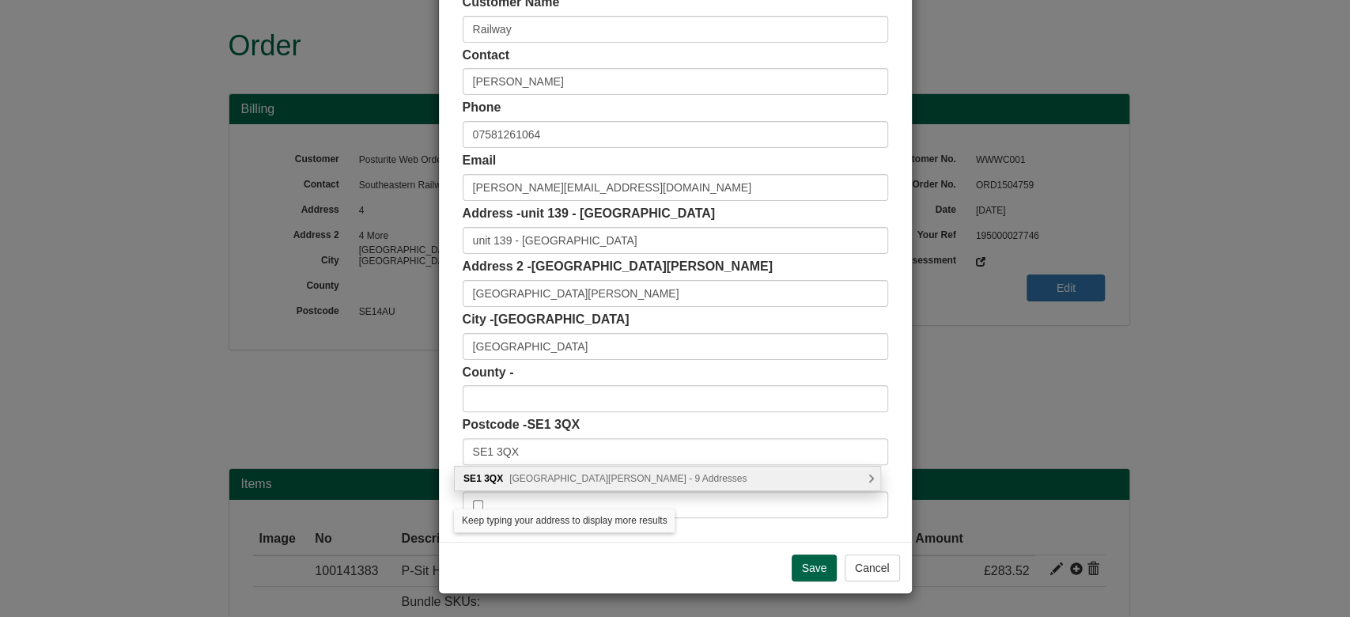
click at [593, 479] on span "St. Thomas Street, London - 9 Addresses" at bounding box center [627, 478] width 237 height 11
type input "SE1 3QX"
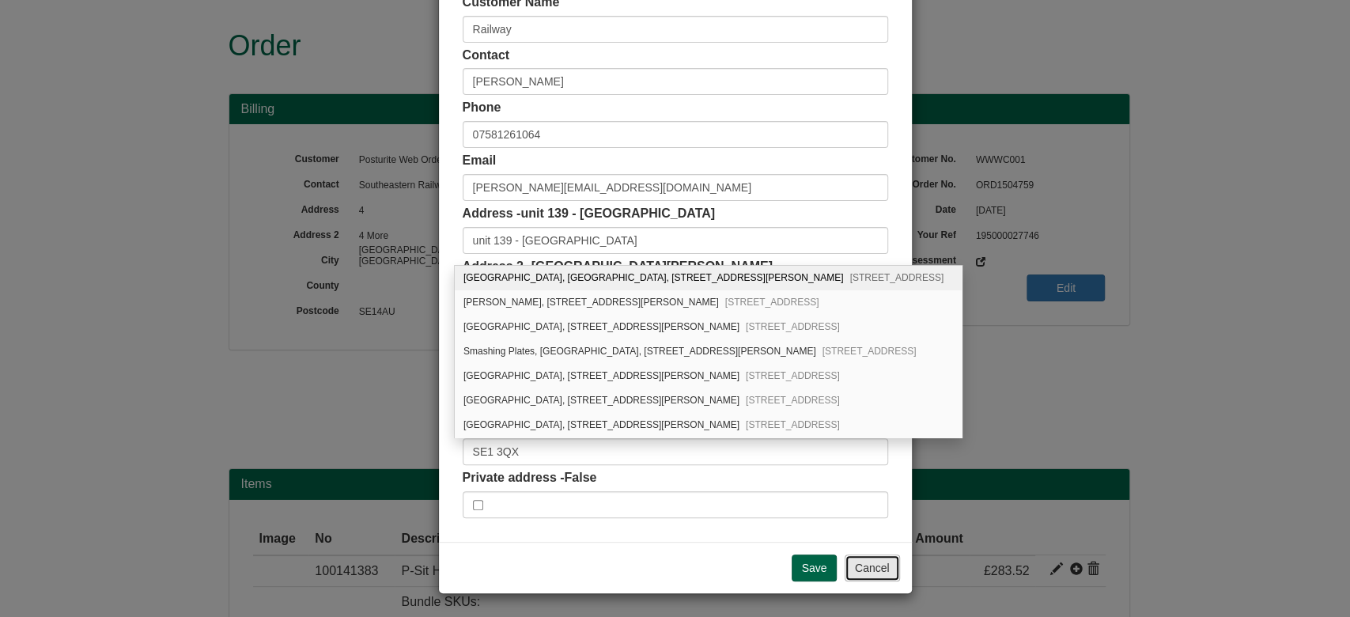
click at [854, 561] on button "Cancel" at bounding box center [872, 568] width 55 height 27
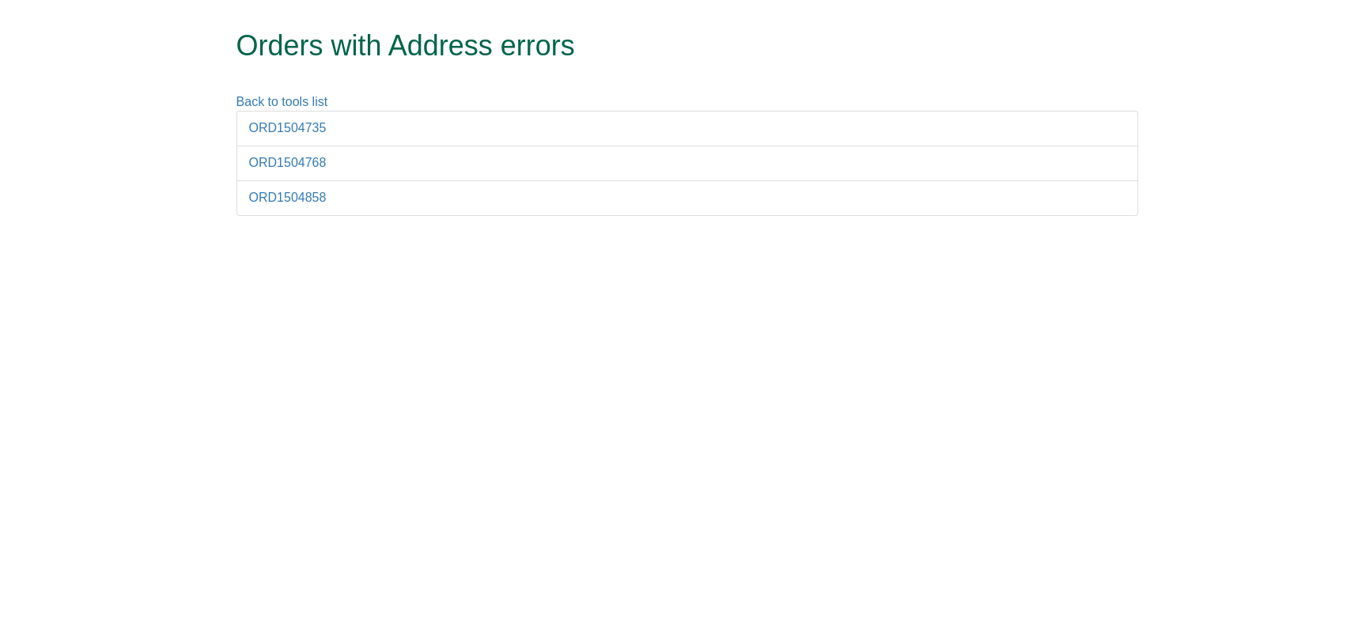
click at [297, 172] on li "ORD1504768" at bounding box center [688, 164] width 902 height 36
click at [288, 162] on link "ORD1504768" at bounding box center [288, 162] width 78 height 13
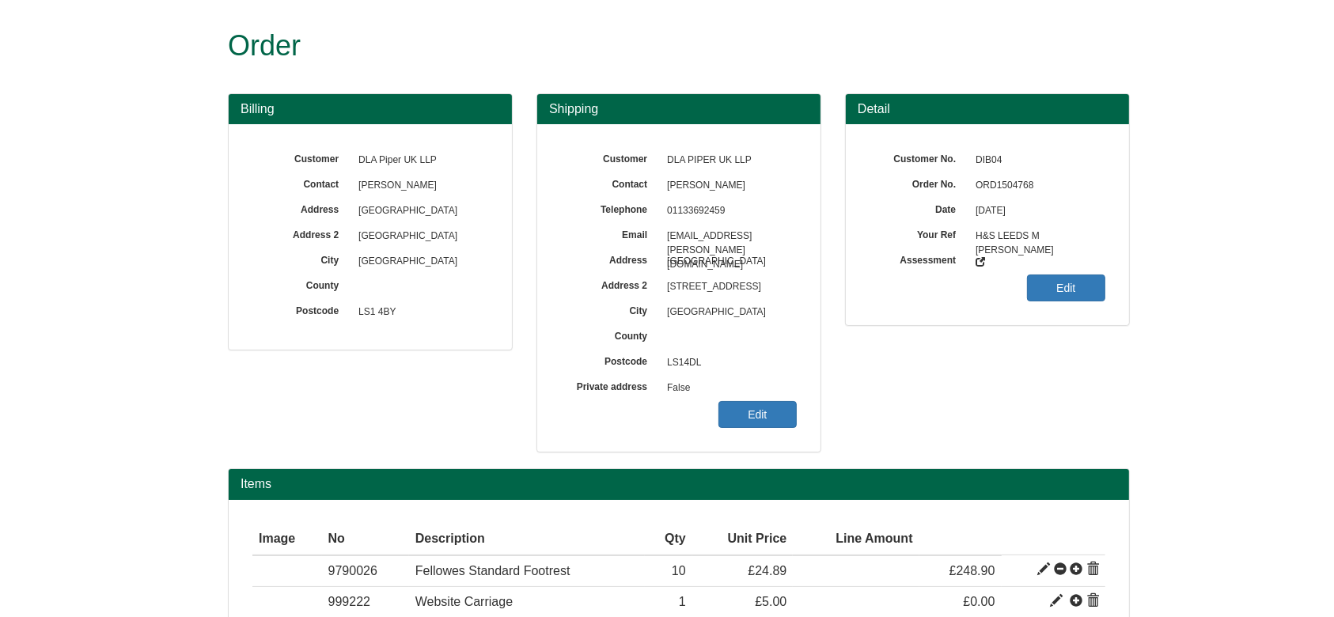
click at [1011, 175] on span "ORD1504768" at bounding box center [1037, 185] width 138 height 25
copy span "ORD1504768"
click at [1011, 175] on span "ORD1504768" at bounding box center [1037, 185] width 138 height 25
click at [1007, 178] on span "ORD1504768" at bounding box center [1037, 185] width 138 height 25
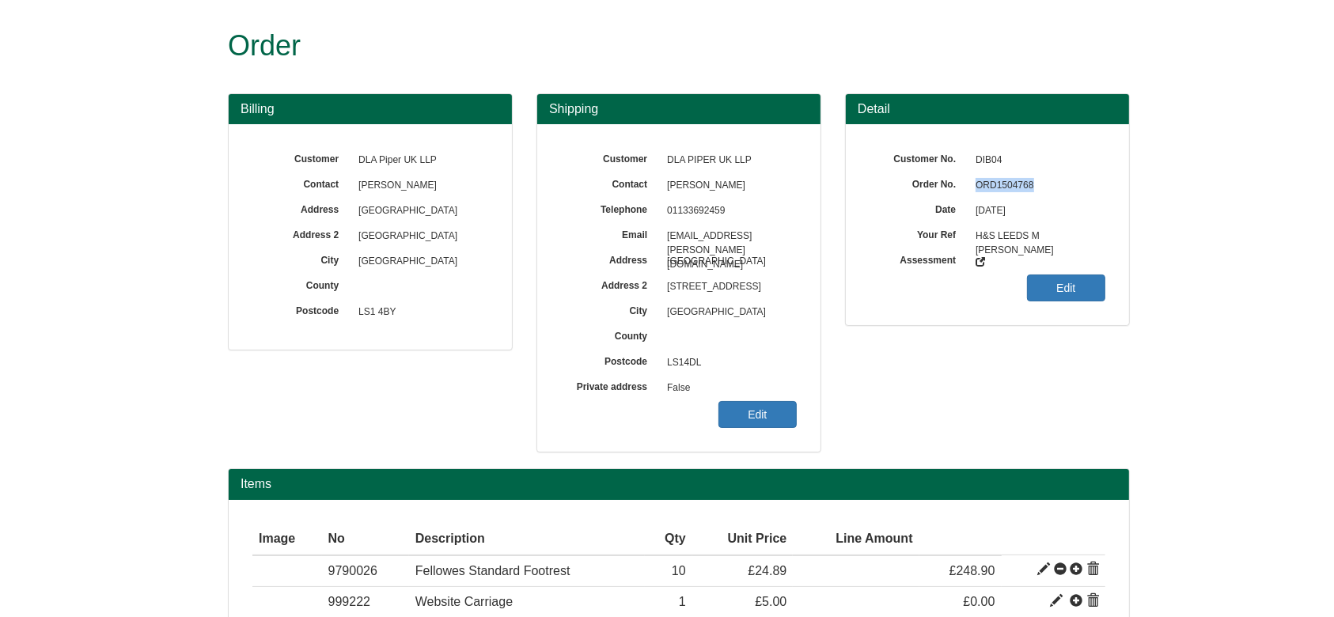
click at [1007, 178] on span "ORD1504768" at bounding box center [1037, 185] width 138 height 25
copy span "ORD1504768"
click at [782, 399] on span "False" at bounding box center [728, 388] width 138 height 25
click at [782, 411] on link "Edit" at bounding box center [757, 414] width 78 height 27
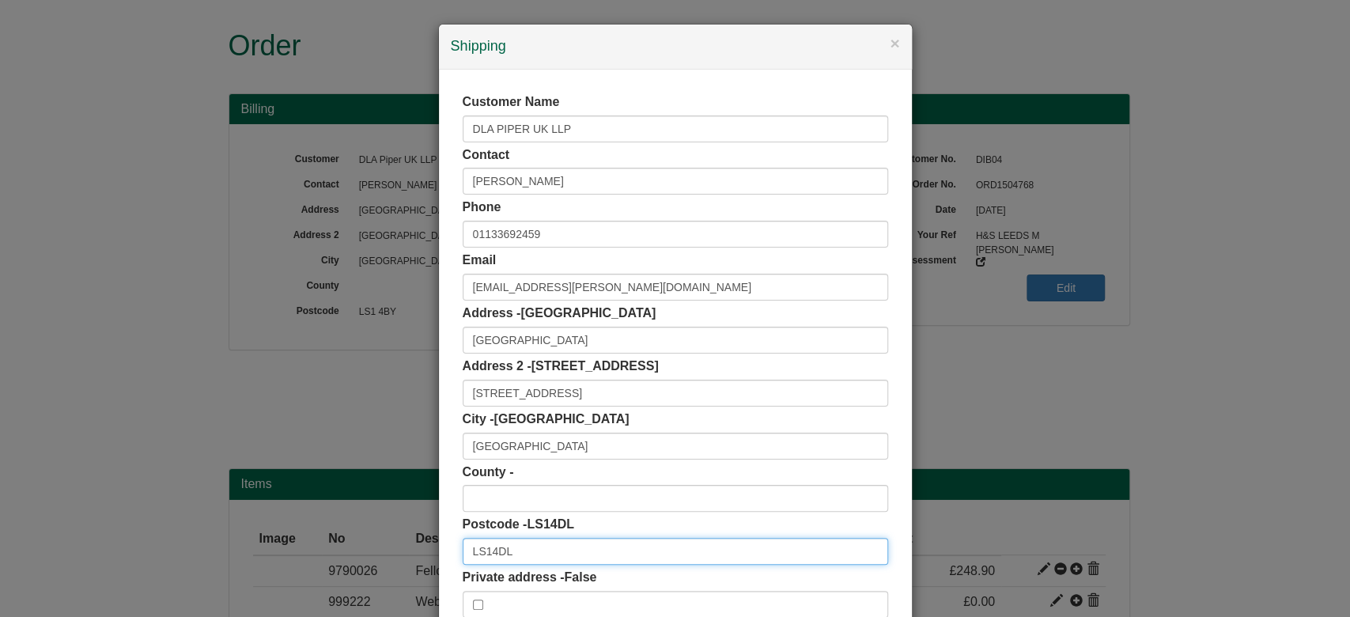
click at [365, 561] on div "× Shipping Customer Name DLA PIPER UK LLP Contact Mark Nuttall Phone 0113369245…" at bounding box center [675, 308] width 1350 height 617
paste input "text"
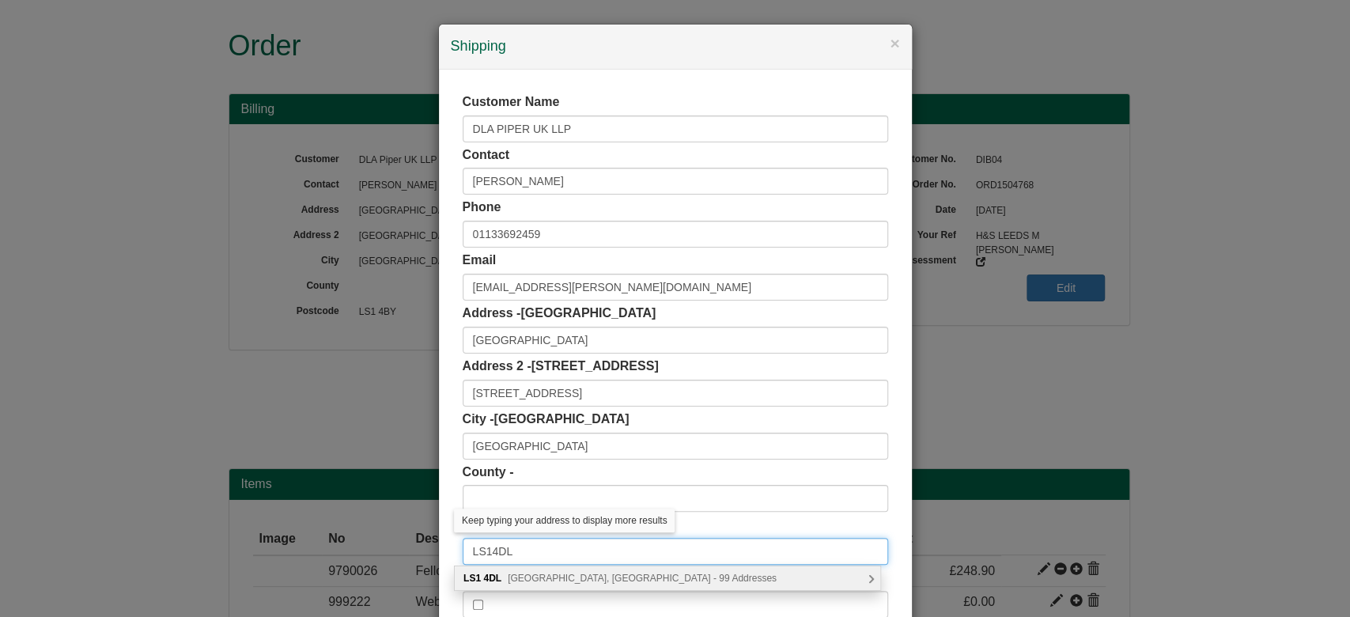
click at [483, 556] on input "LS14DL" at bounding box center [676, 551] width 426 height 27
type input "LS1 4DL"
click at [543, 583] on div "LS1 4DL Wellington Street, Leeds - 99 Addresses" at bounding box center [668, 578] width 426 height 24
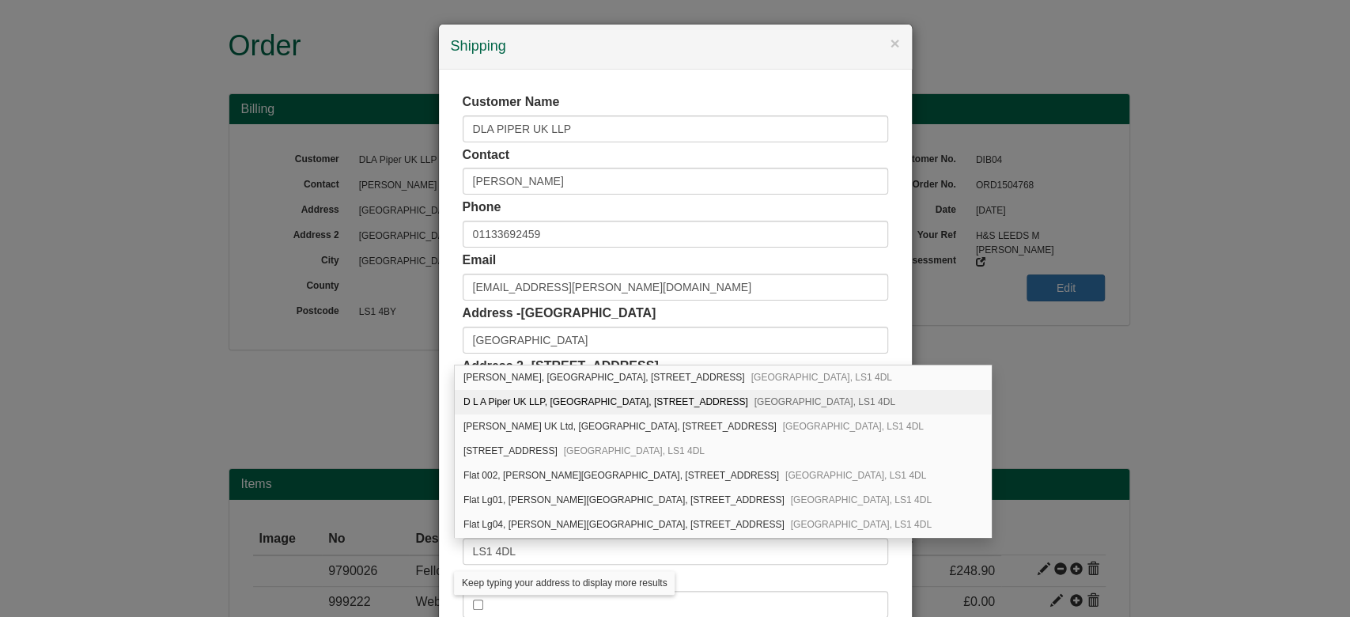
click at [600, 401] on div "D L A Piper UK LLP, City Square House, 11 Wellington Street Leeds, LS1 4DL" at bounding box center [723, 402] width 536 height 25
type input "D L A Piper UK LLP"
type input "City Square House, 11 Wellington Street"
type input "West Yorkshire"
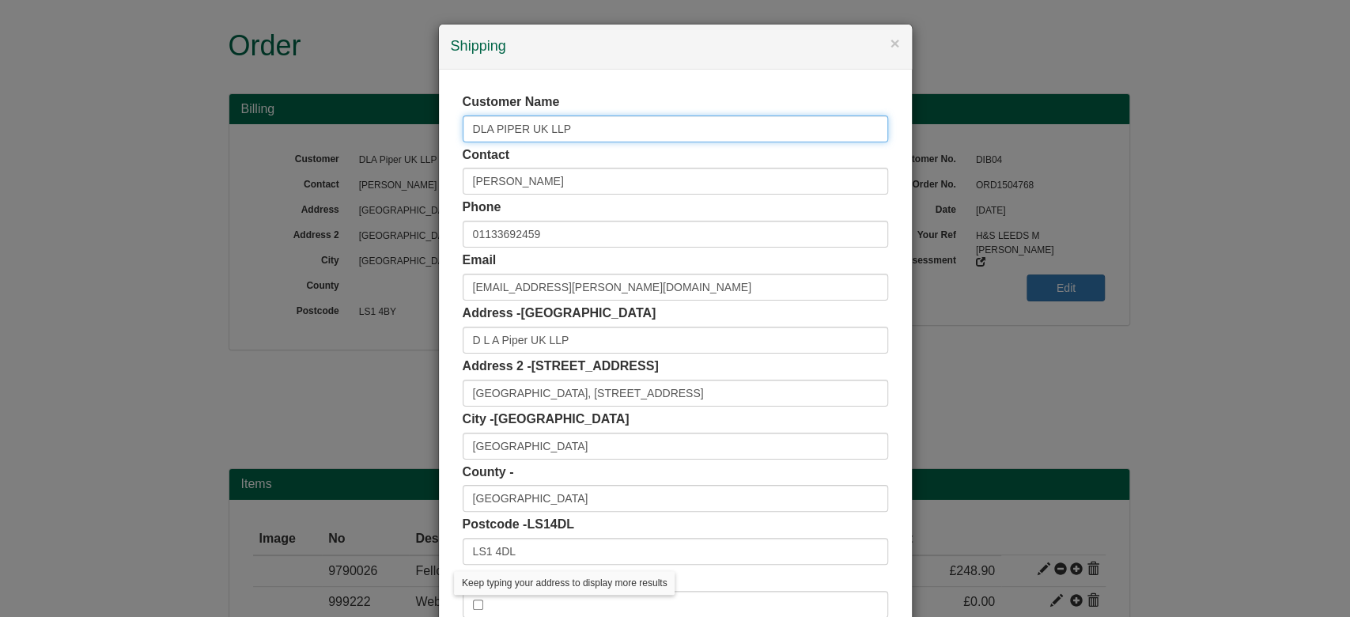
drag, startPoint x: 588, startPoint y: 136, endPoint x: 287, endPoint y: 181, distance: 304.0
click at [287, 181] on div "× Shipping Customer Name DLA PIPER UK LLP Contact Mark Nuttall Phone 0113369245…" at bounding box center [675, 308] width 1350 height 617
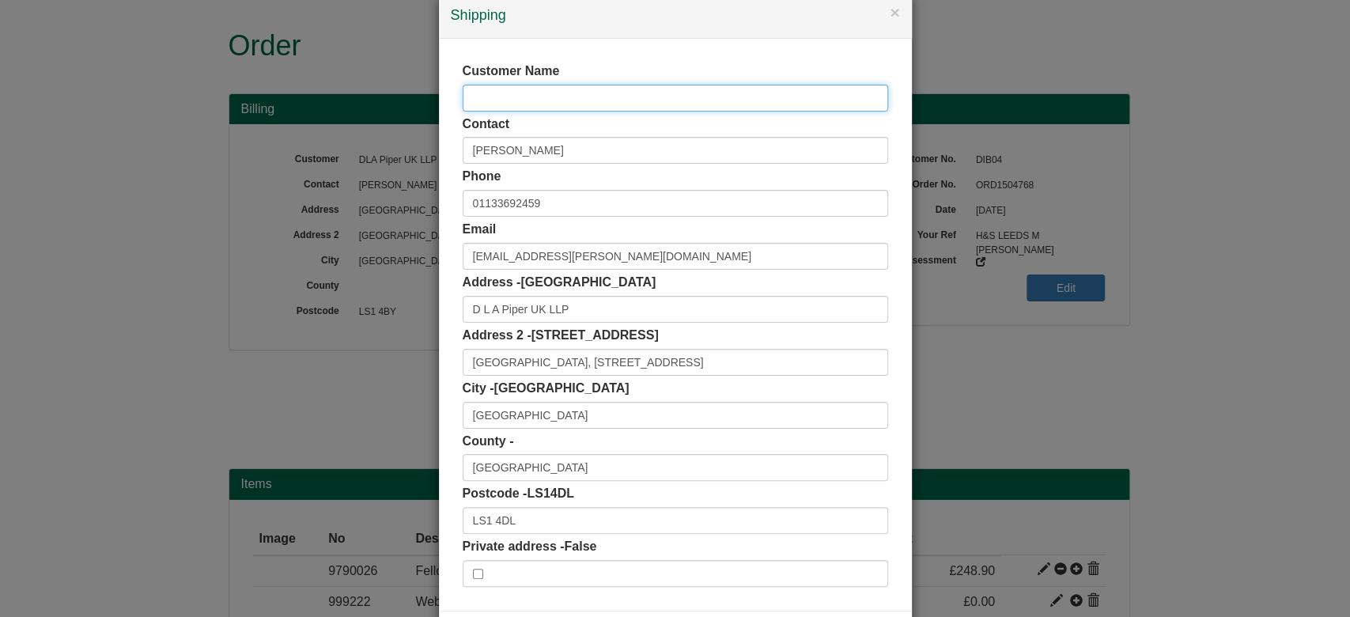
scroll to position [100, 0]
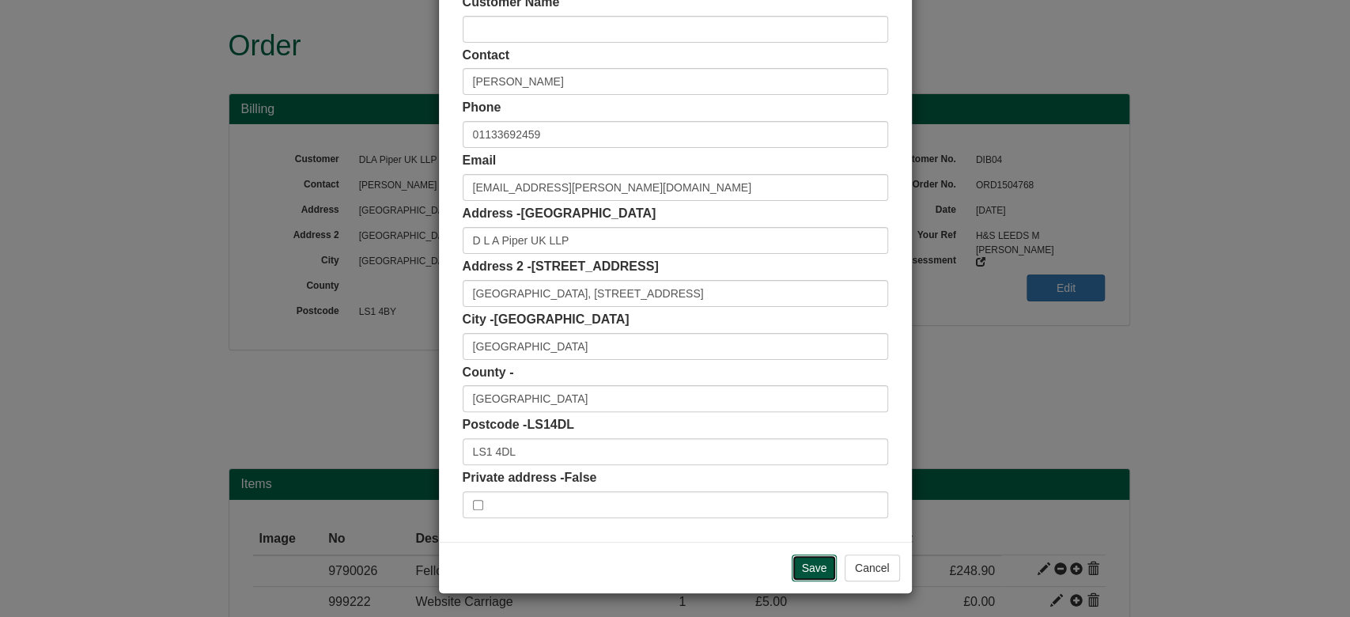
click at [809, 566] on input "Save" at bounding box center [815, 568] width 46 height 27
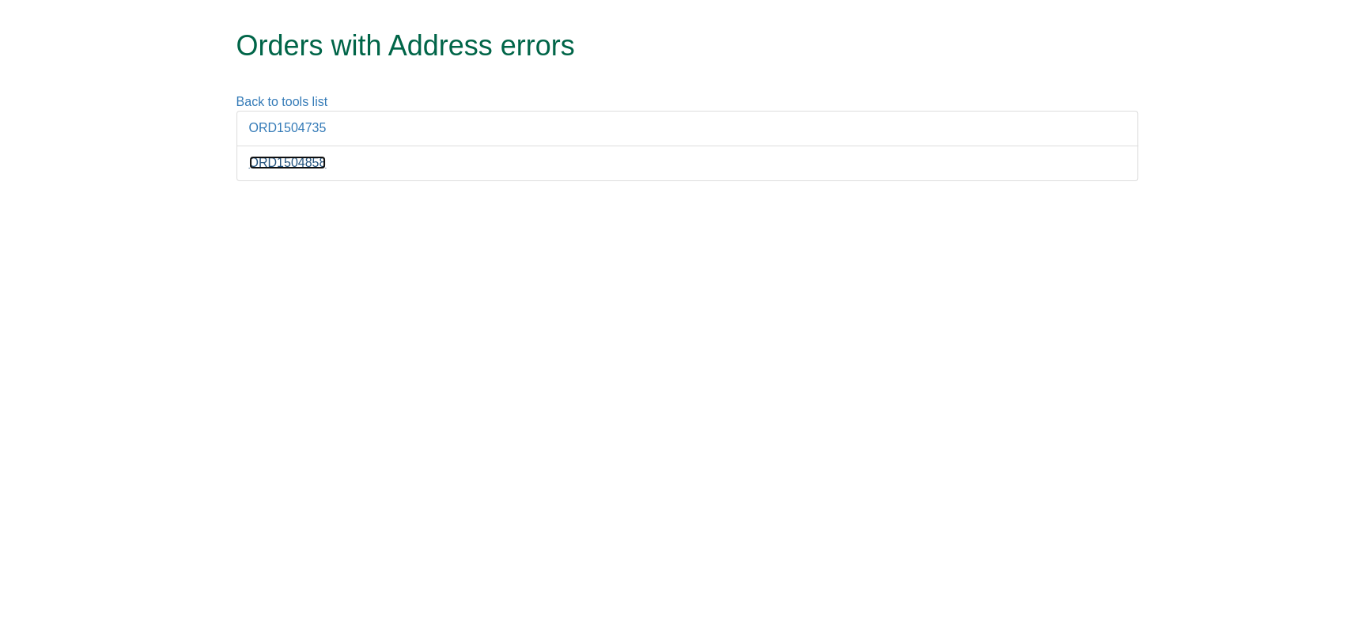
click at [297, 165] on link "ORD1504858" at bounding box center [288, 162] width 78 height 13
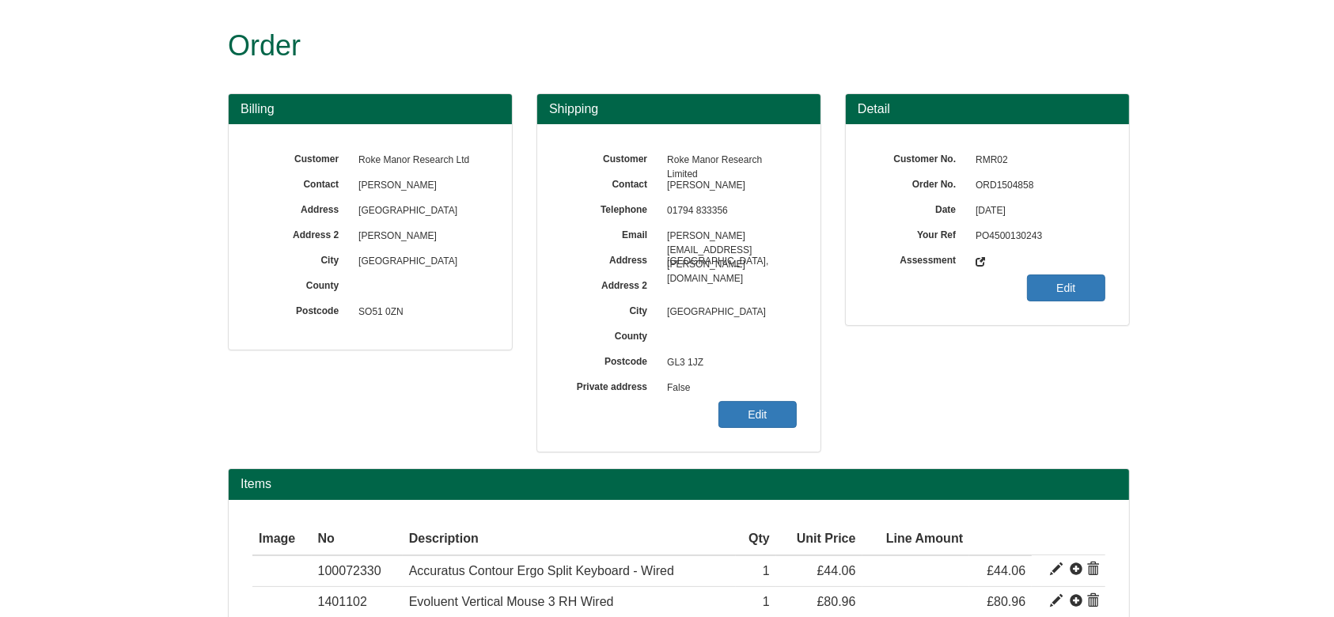
click at [985, 184] on span "ORD1504858" at bounding box center [1037, 185] width 138 height 25
copy span "ORD1504858"
click at [766, 405] on link "Edit" at bounding box center [757, 414] width 78 height 27
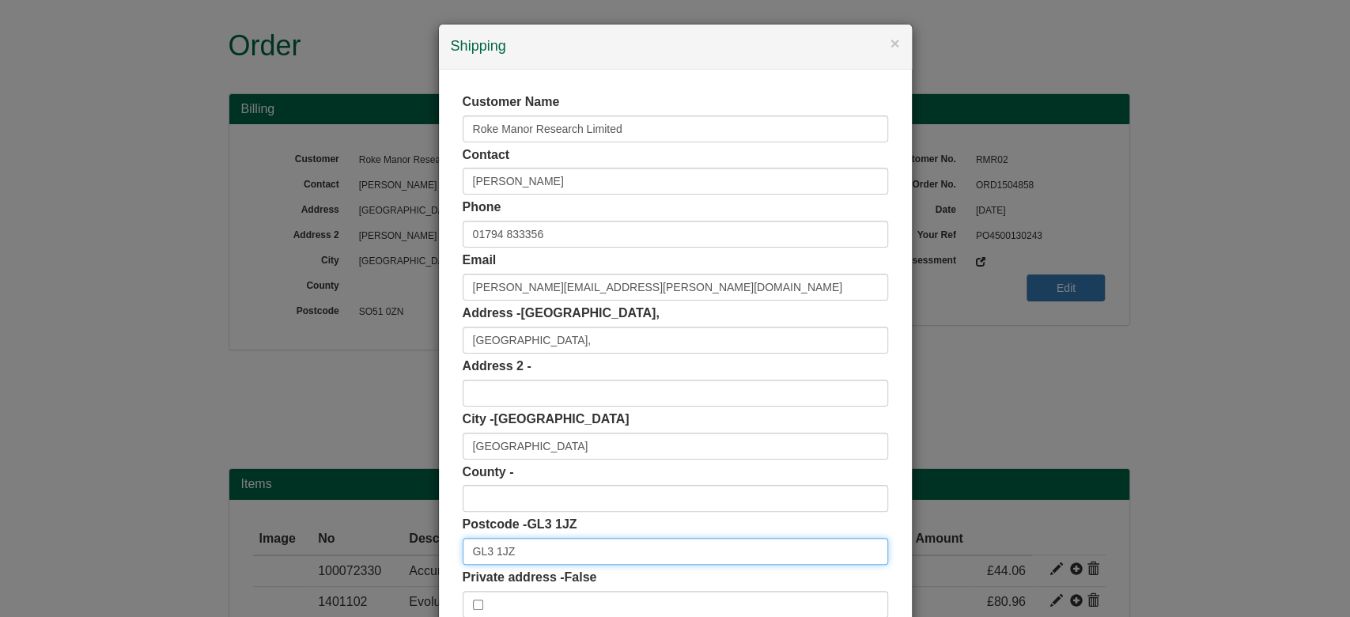
drag, startPoint x: 543, startPoint y: 550, endPoint x: 337, endPoint y: 589, distance: 209.5
click at [337, 589] on div "× Shipping Customer Name Roke Manor Research Limited Contact Rodge Oates Phone …" at bounding box center [675, 308] width 1350 height 617
paste input "text"
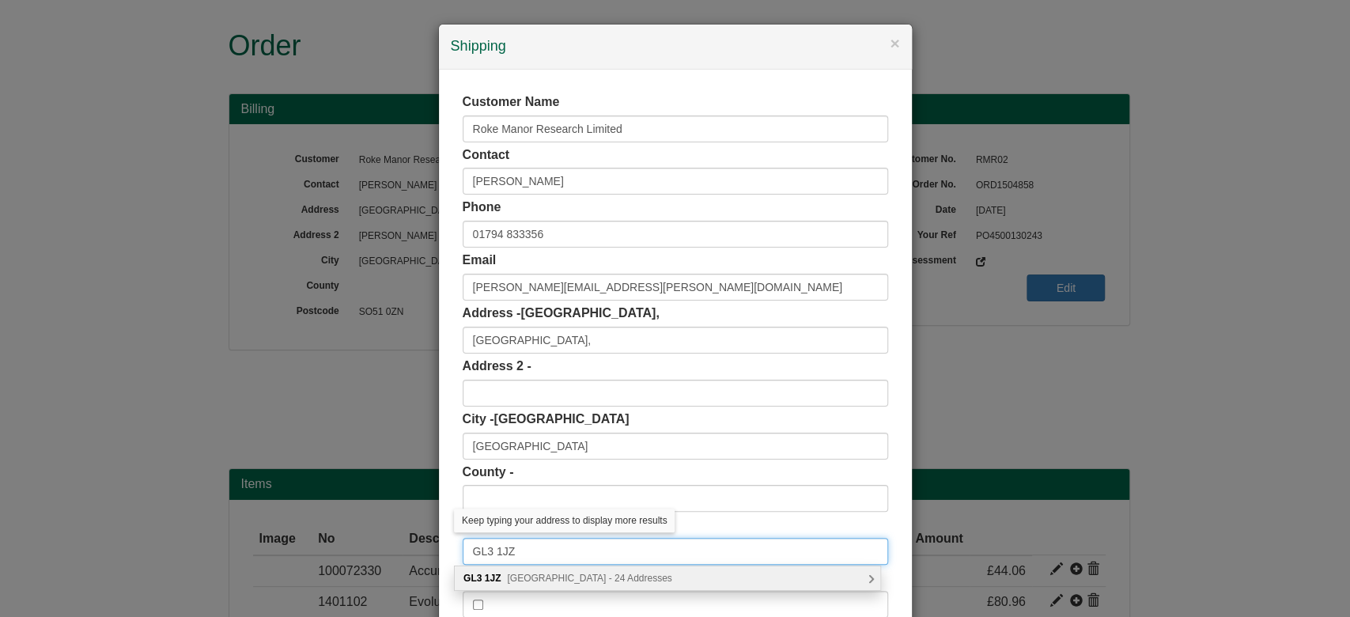
scroll to position [100, 0]
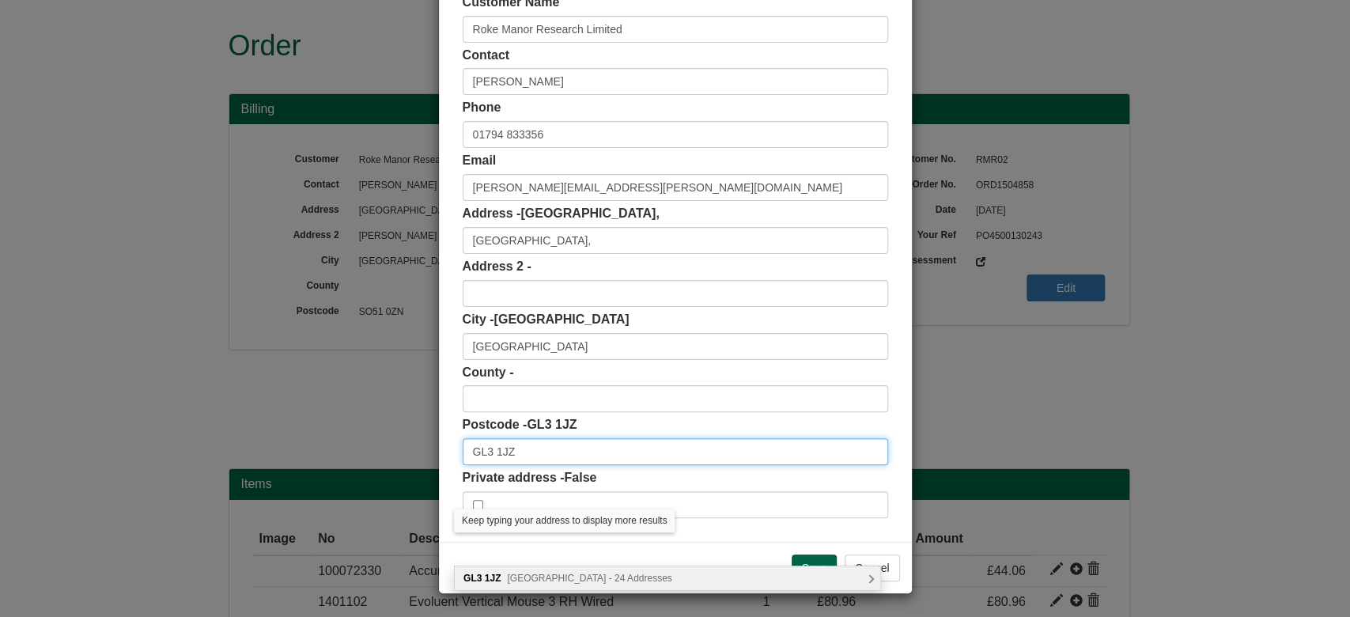
click at [555, 441] on input "GL3 1JZ" at bounding box center [676, 451] width 426 height 27
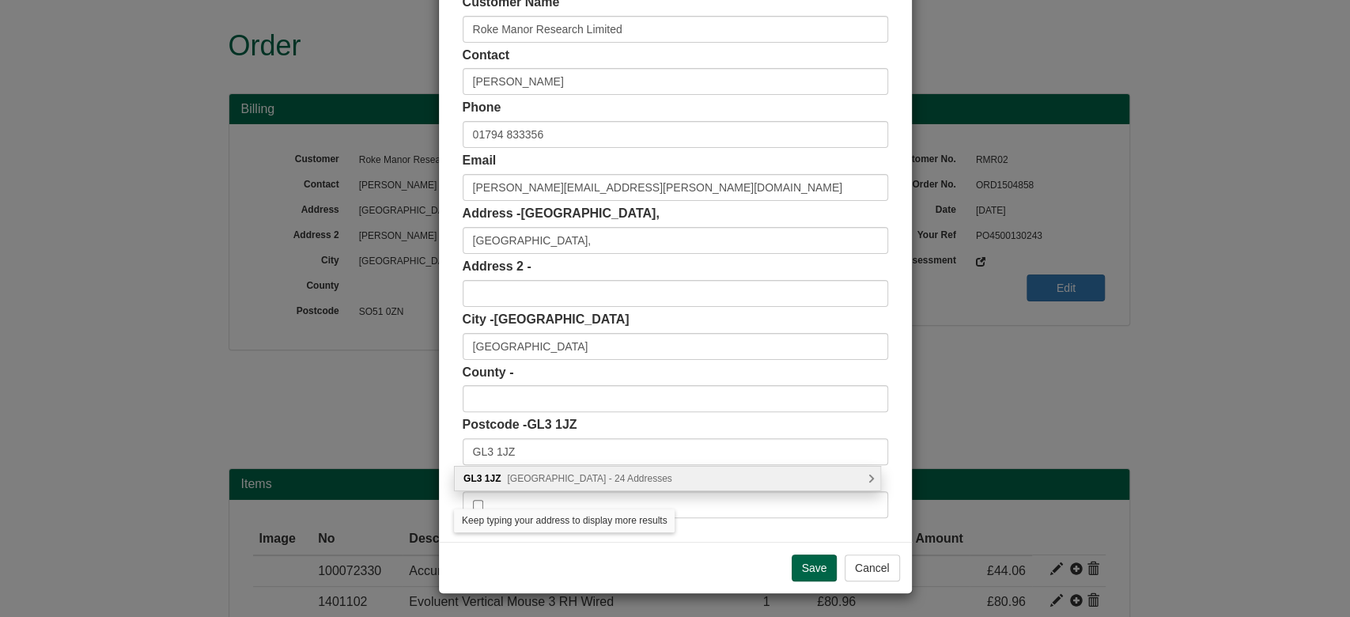
click at [573, 480] on span "Cheltenham Road East, Gloucester - 24 Addresses" at bounding box center [589, 478] width 165 height 11
type input "GL3 1JZ"
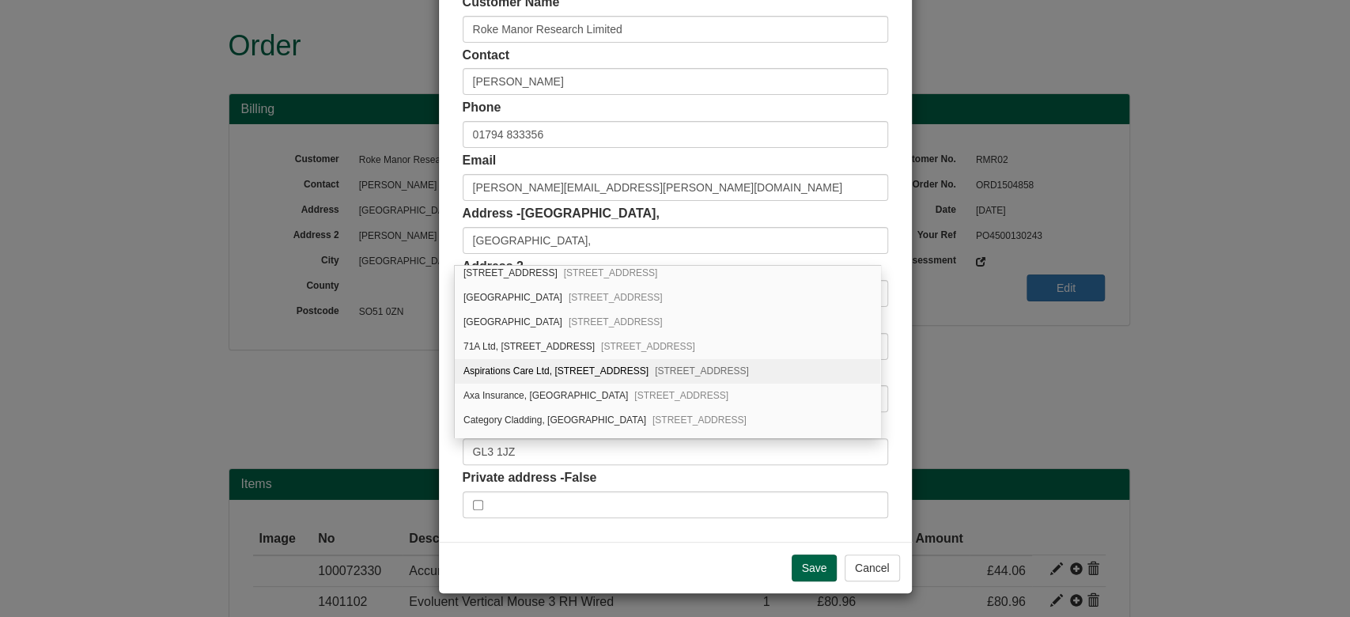
scroll to position [0, 0]
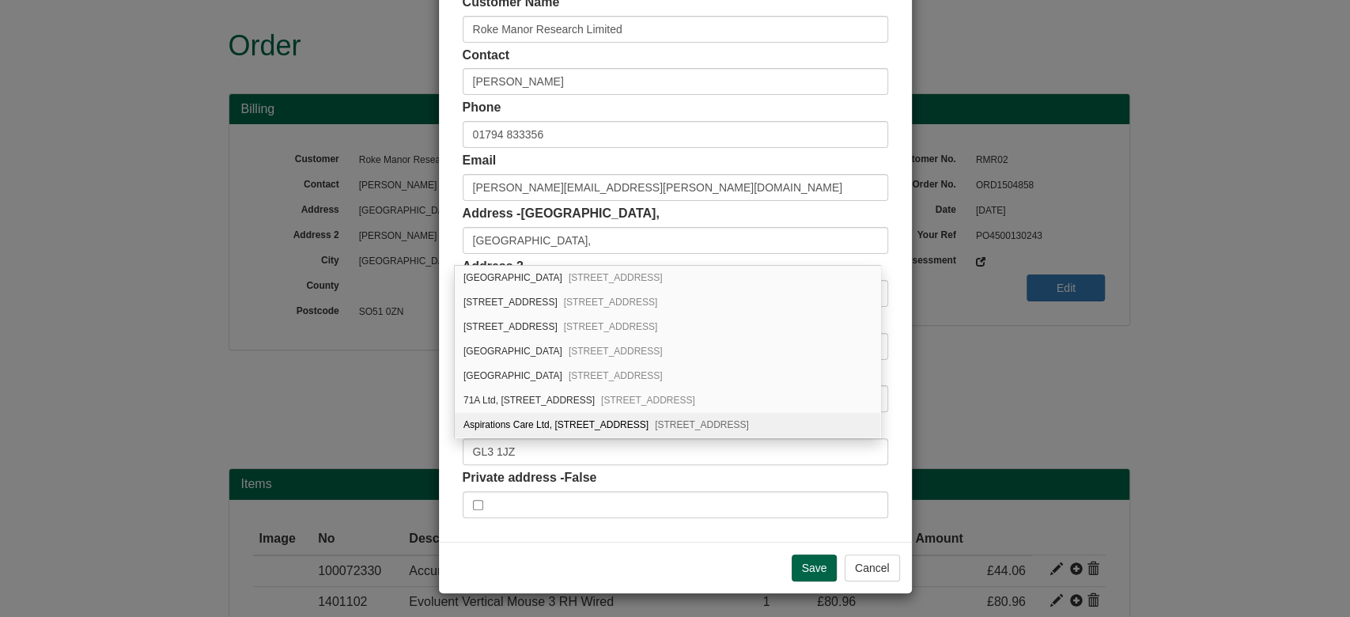
click at [892, 212] on div "Customer Name Roke Manor Research Limited Contact Rodge Oates Phone 01794 83335…" at bounding box center [675, 256] width 473 height 572
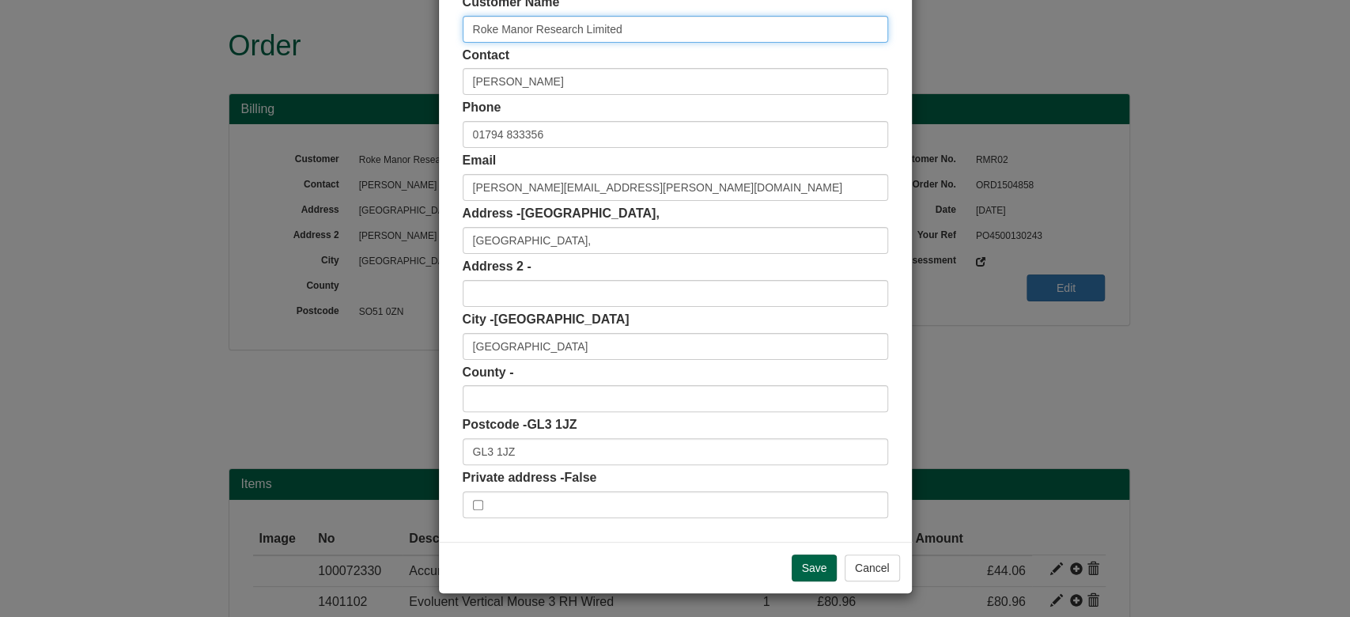
drag, startPoint x: 646, startPoint y: 22, endPoint x: 381, endPoint y: 47, distance: 266.2
click at [381, 47] on div "× Shipping Customer Name Roke Manor Research Limited Contact Rodge Oates Phone …" at bounding box center [675, 308] width 1350 height 617
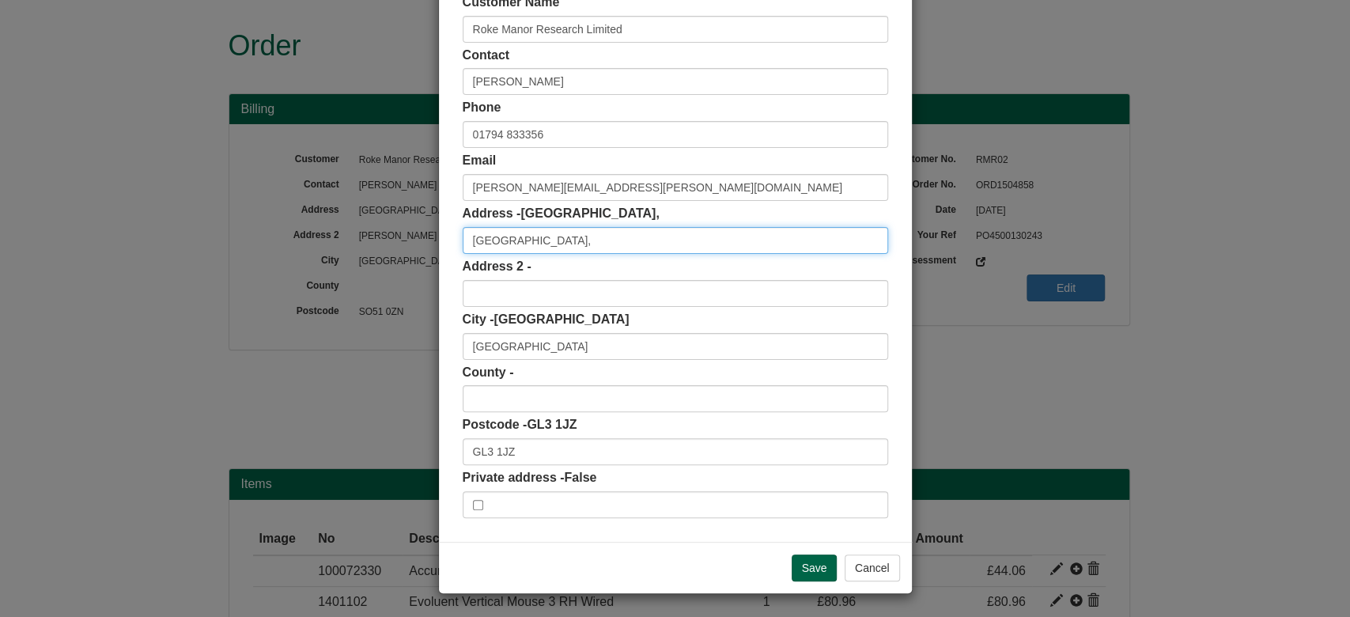
drag, startPoint x: 753, startPoint y: 248, endPoint x: 356, endPoint y: 286, distance: 398.9
click at [356, 286] on div "× Shipping Customer Name Roke Manor Research Limited Contact Rodge Oates Phone …" at bounding box center [675, 308] width 1350 height 617
click at [539, 465] on div "Customer Name Roke Manor Research Limited Contact Rodge Oates Phone 01794 83335…" at bounding box center [676, 256] width 426 height 524
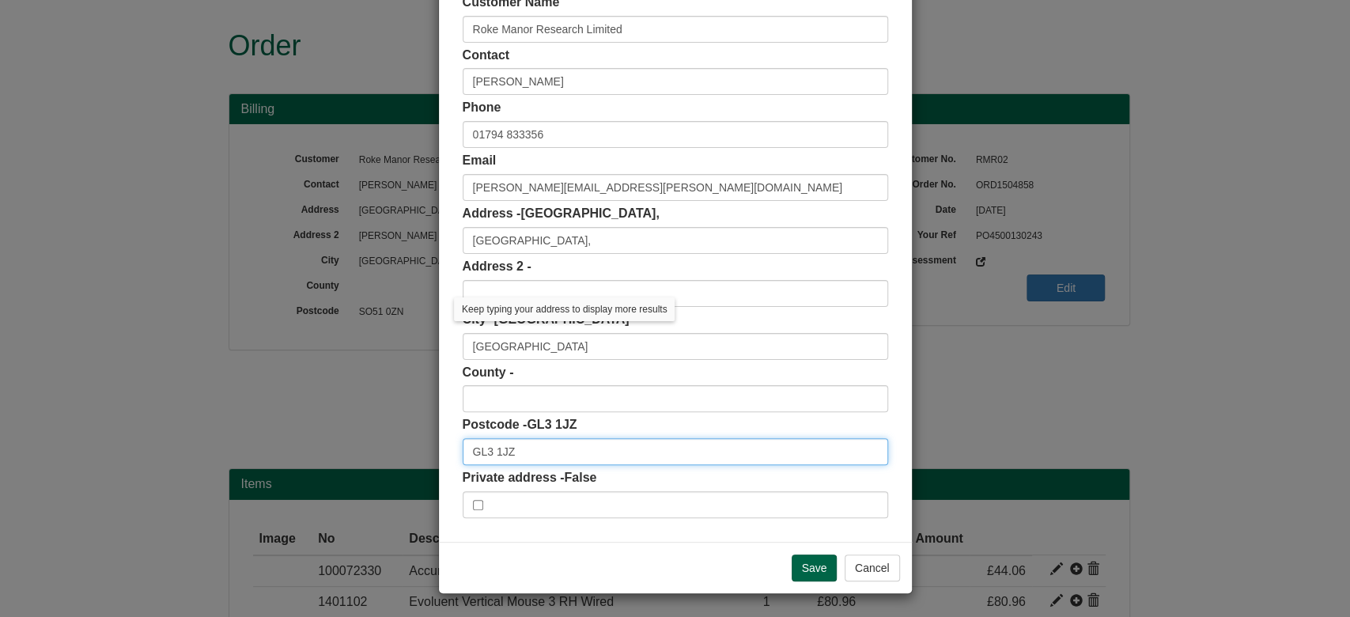
drag, startPoint x: 520, startPoint y: 453, endPoint x: 363, endPoint y: 449, distance: 156.7
click at [363, 449] on div "× Shipping Customer Name Roke Manor Research Limited Contact Rodge Oates Phone …" at bounding box center [675, 308] width 1350 height 617
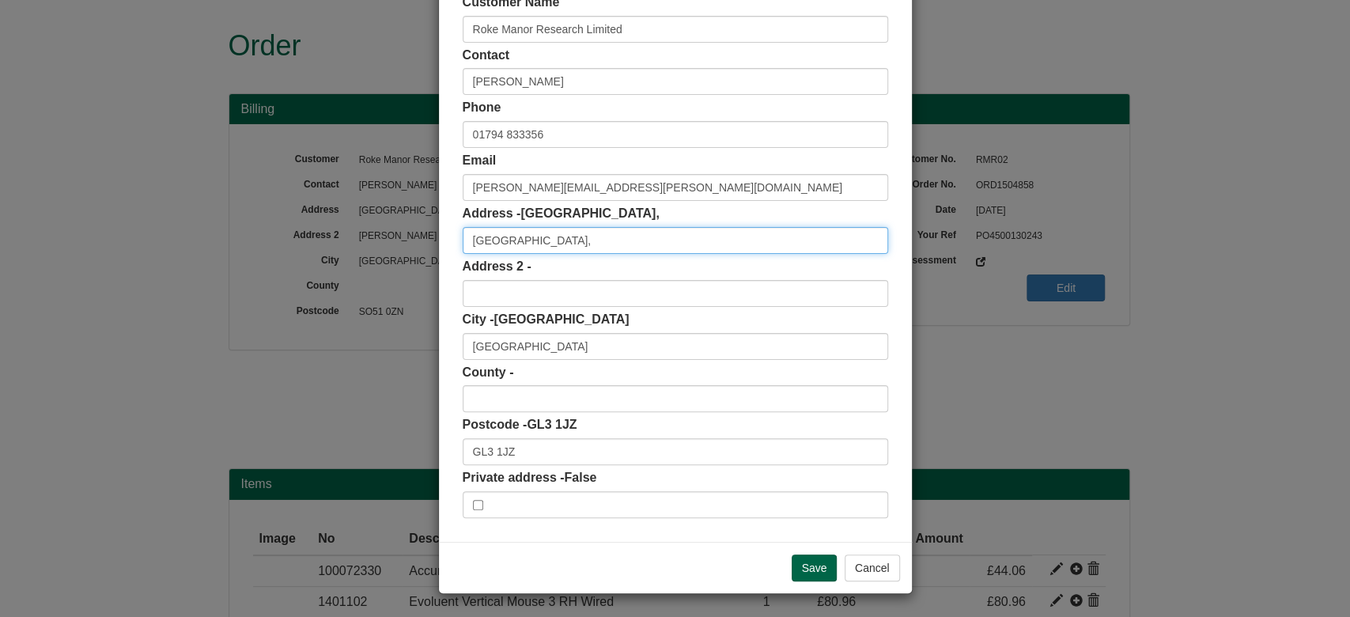
click at [718, 245] on input "Unit K, Elmbridge East, Cheltenham Road East," at bounding box center [676, 240] width 426 height 27
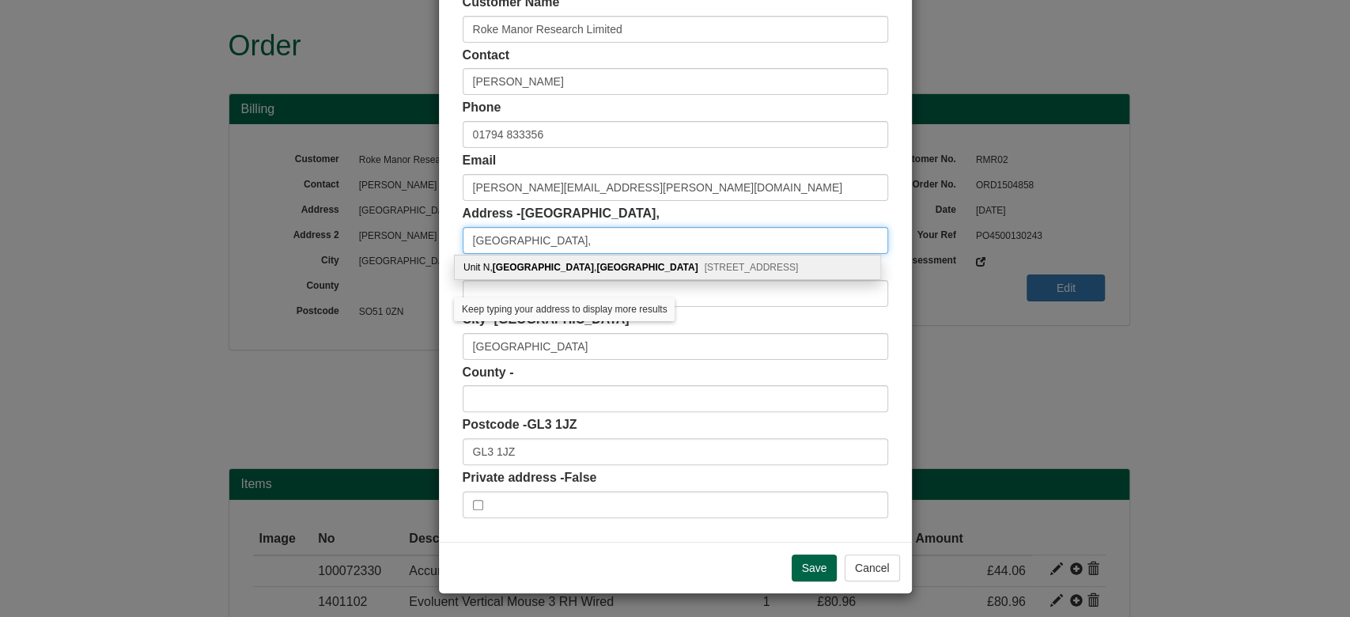
type input "Unit K, Elmbridge East, Cheltenham Road East,"
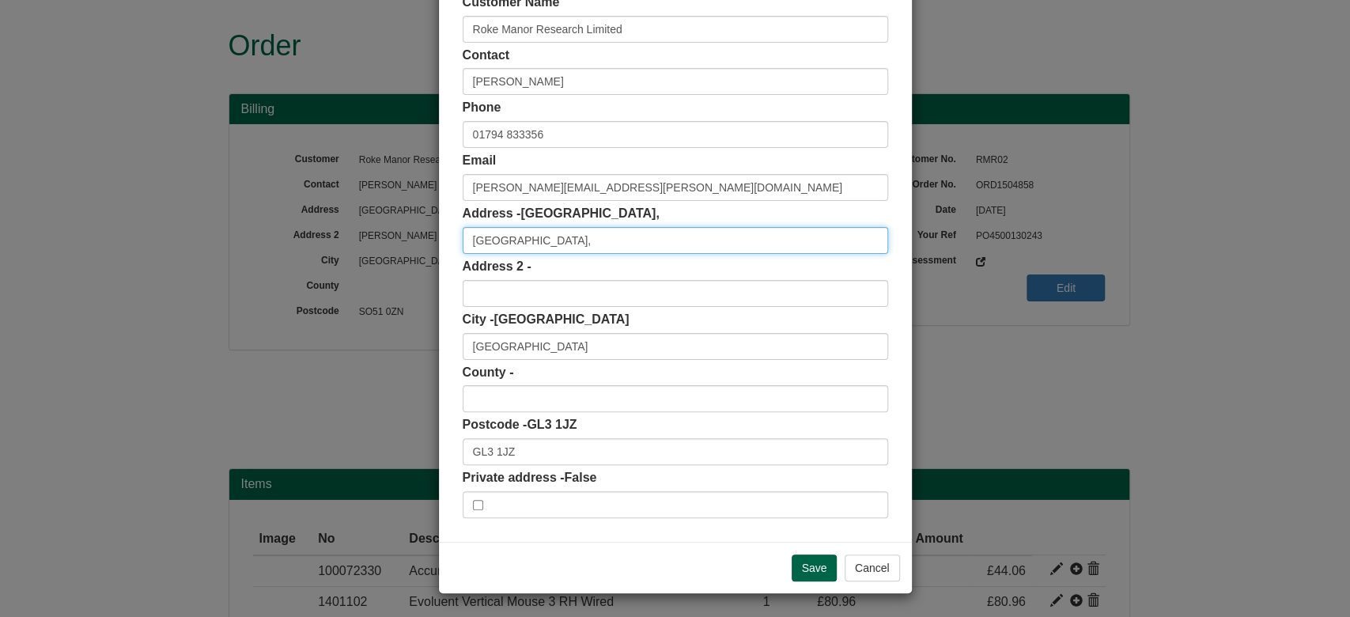
drag, startPoint x: 584, startPoint y: 238, endPoint x: 838, endPoint y: 246, distance: 254.1
click at [838, 246] on input "Unit K, Elmbridge East, Cheltenham Road East," at bounding box center [676, 240] width 426 height 27
drag, startPoint x: 460, startPoint y: 240, endPoint x: 790, endPoint y: 241, distance: 329.9
click at [790, 241] on input "Unit K, Elmbridge East, Cheltenham Road East," at bounding box center [676, 240] width 426 height 27
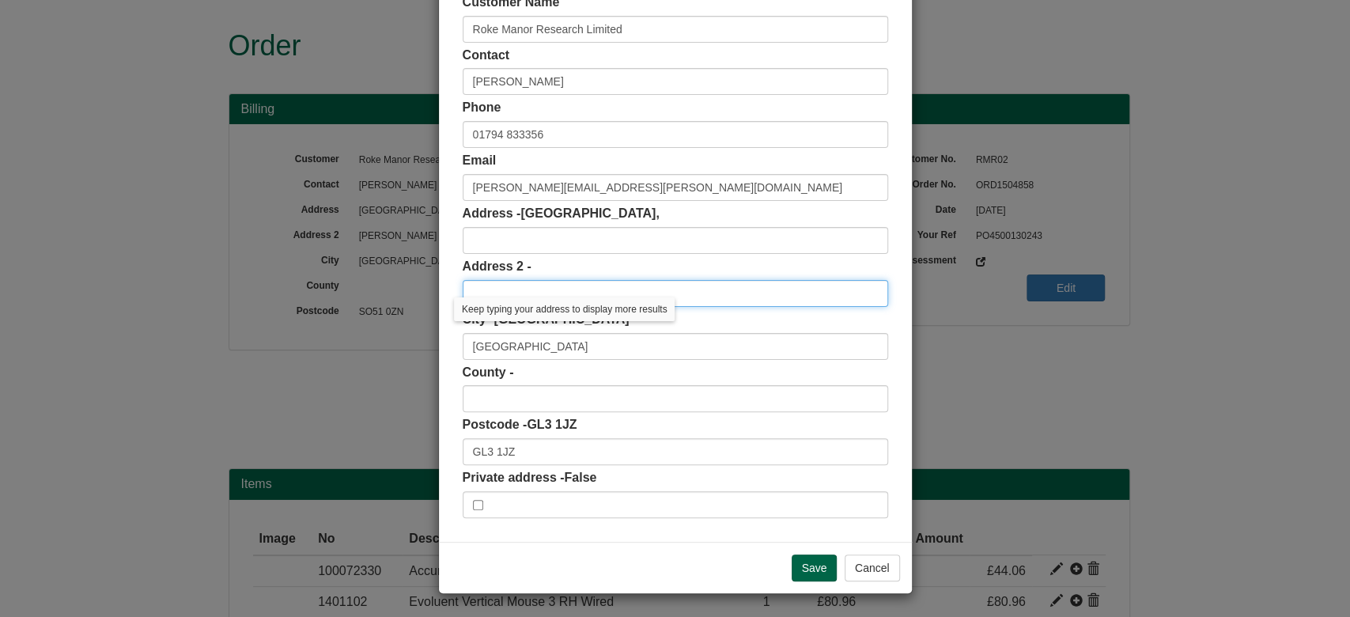
paste input "Unit K, Elmbridge East, Cheltenham Road East,"
type input "Unit K, Elmbridge East, Cheltenham Road East,"
drag, startPoint x: 631, startPoint y: 35, endPoint x: 412, endPoint y: 29, distance: 218.4
click at [412, 29] on div "× Shipping Customer Name Roke Manor Research Limited Contact Rodge Oates Phone …" at bounding box center [675, 308] width 1350 height 617
click at [537, 240] on input "text" at bounding box center [676, 240] width 426 height 27
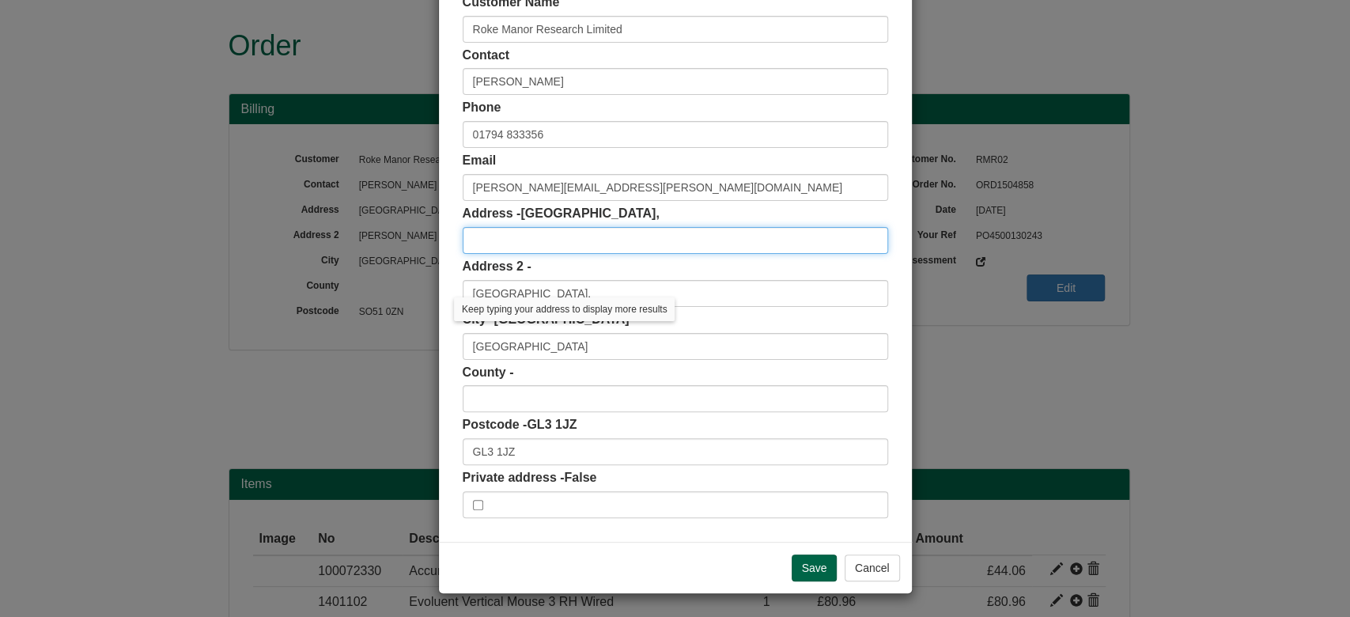
paste input "Roke Manor Research Limited"
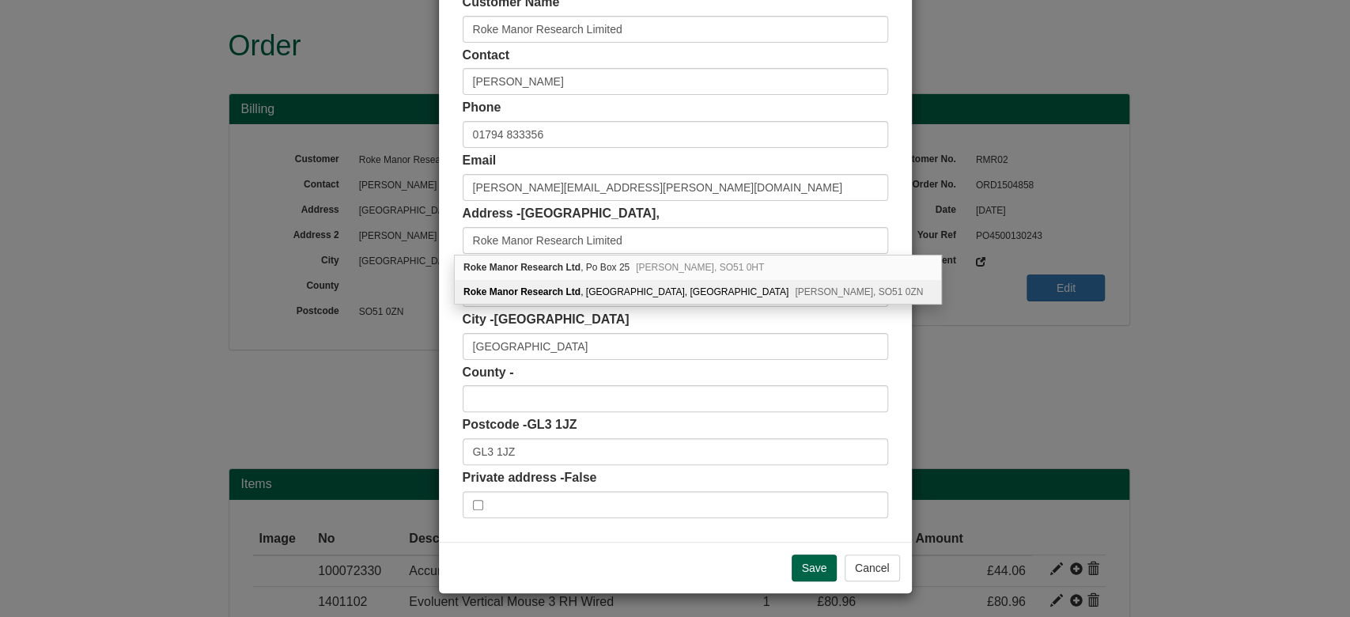
click at [697, 301] on div "Roke Manor Research Ltd , Roke Manor, Old Salisbury Lane Romsey, SO51 0ZN" at bounding box center [698, 292] width 487 height 24
type input "Roke Manor Research Ltd"
type input "Roke Manor, Old Salisbury Lane"
type input "Romsey"
type input "Hampshire"
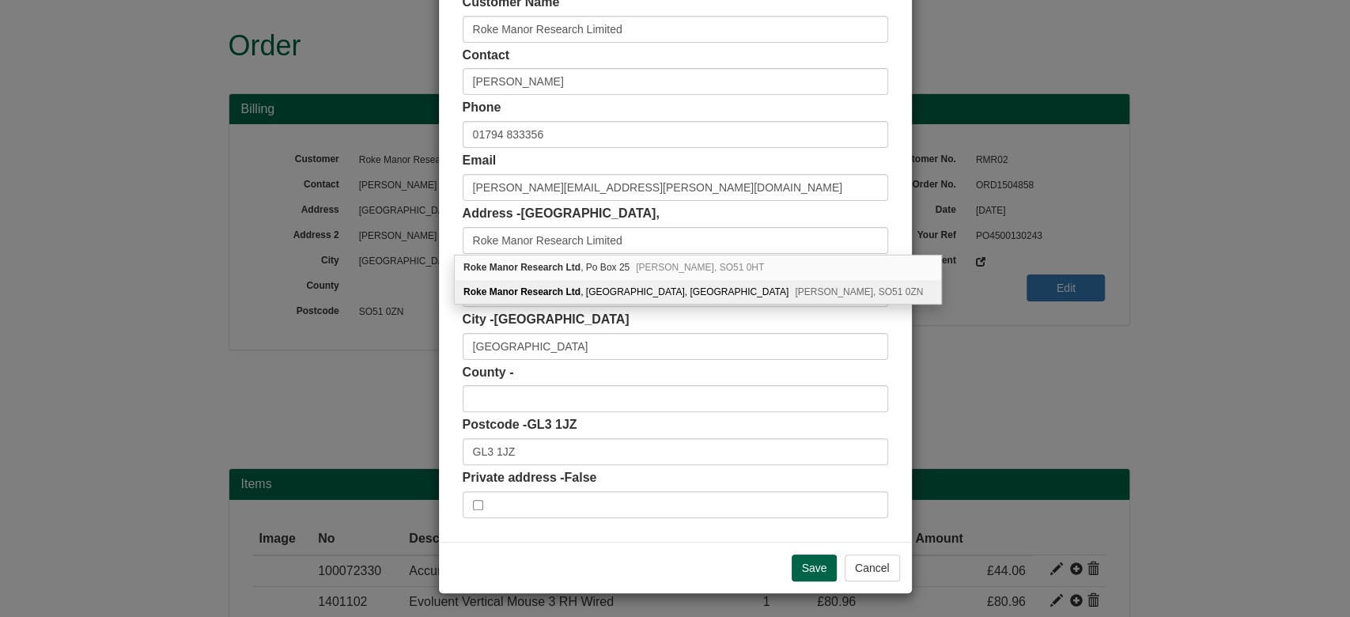
type input "SO51 0ZN"
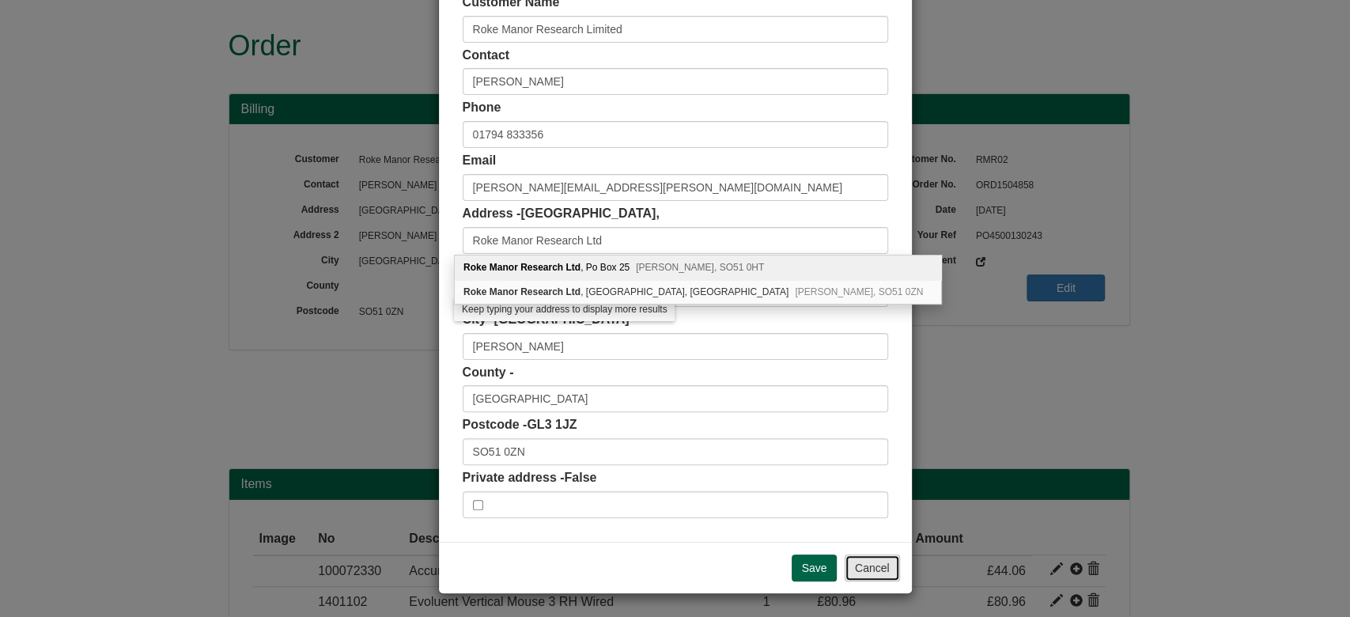
click at [869, 577] on button "Cancel" at bounding box center [872, 568] width 55 height 27
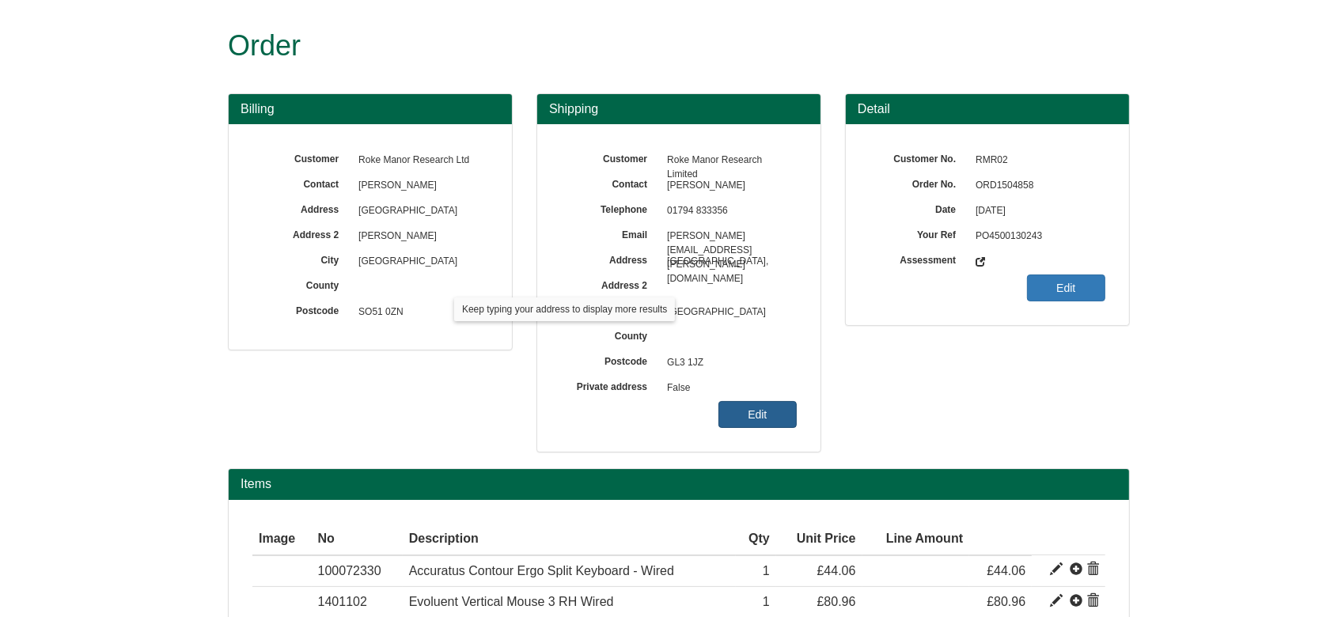
click at [749, 409] on link "Edit" at bounding box center [757, 414] width 78 height 27
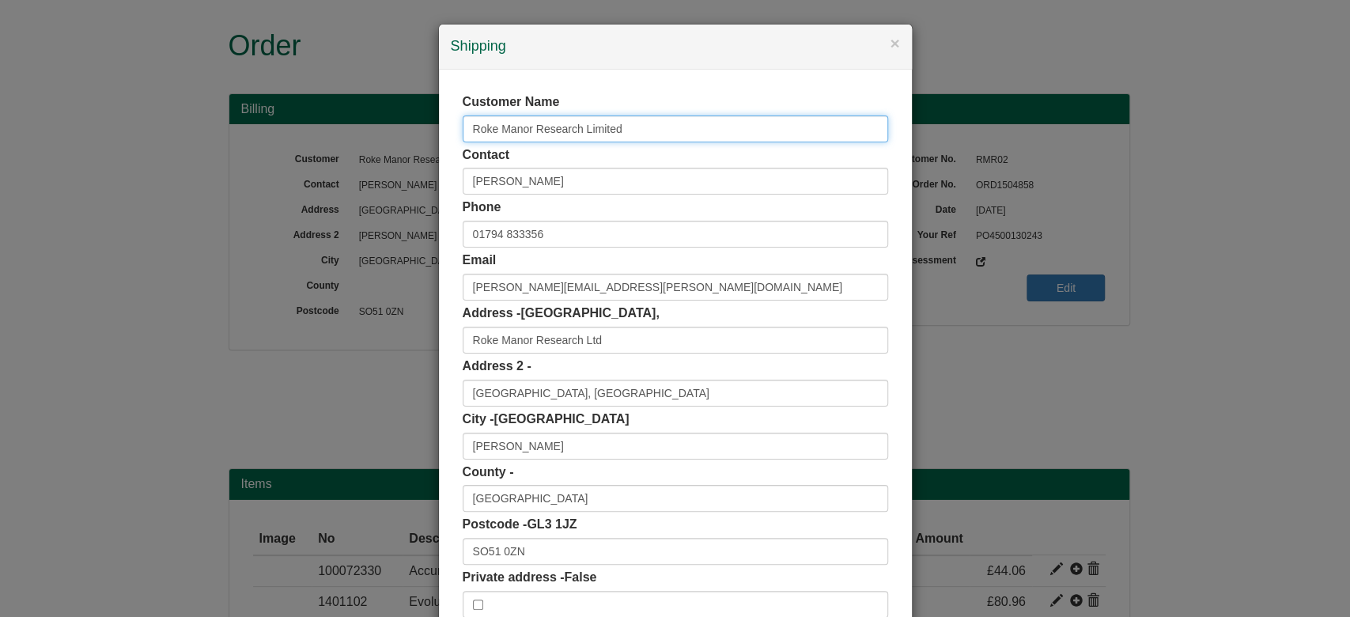
drag, startPoint x: 656, startPoint y: 123, endPoint x: 385, endPoint y: 134, distance: 270.8
click at [385, 134] on div "× Shipping Customer Name Roke Manor Research Limited Contact Rodge Oates Phone …" at bounding box center [675, 308] width 1350 height 617
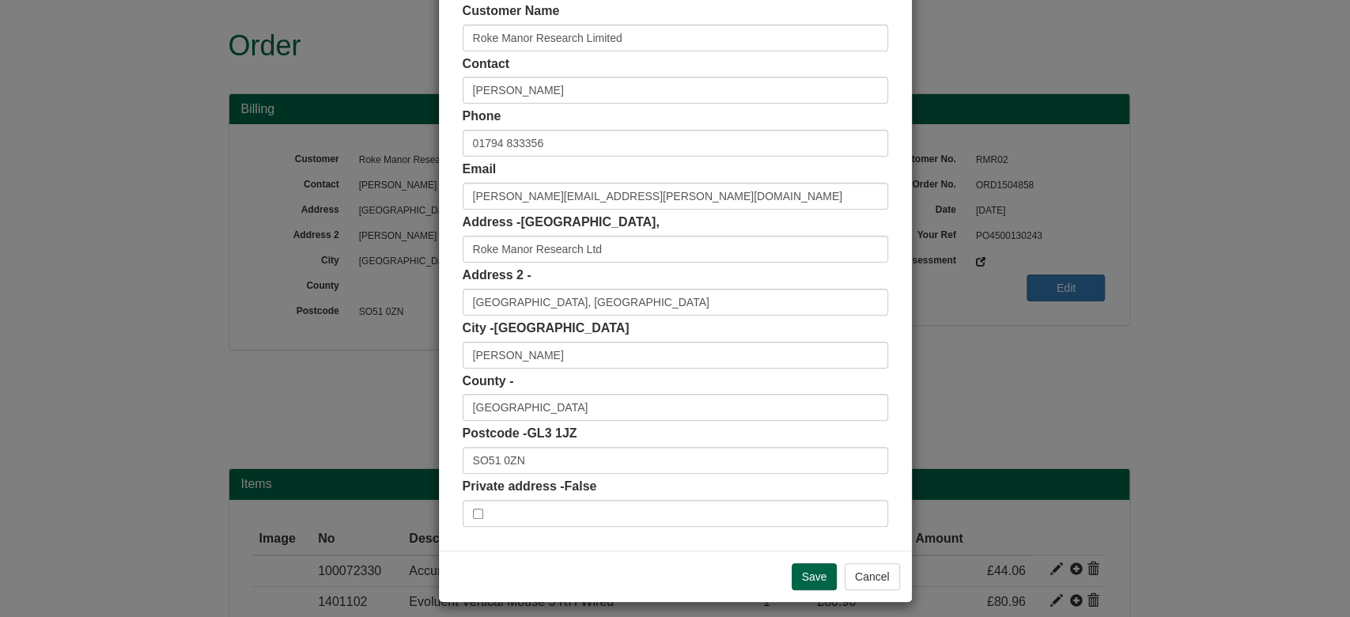
drag, startPoint x: 514, startPoint y: 223, endPoint x: 817, endPoint y: 218, distance: 303.0
click at [817, 218] on div "Address - Unit K, Elmbridge East, Cheltenham Road East, Roke Manor Research Ltd" at bounding box center [676, 238] width 426 height 49
copy span "Unit K, Elmbridge East, Cheltenham Road East,"
drag, startPoint x: 626, startPoint y: 306, endPoint x: 316, endPoint y: 313, distance: 309.4
click at [316, 313] on div "× Shipping Customer Name Roke Manor Research Limited Contact Rodge Oates Phone …" at bounding box center [675, 308] width 1350 height 617
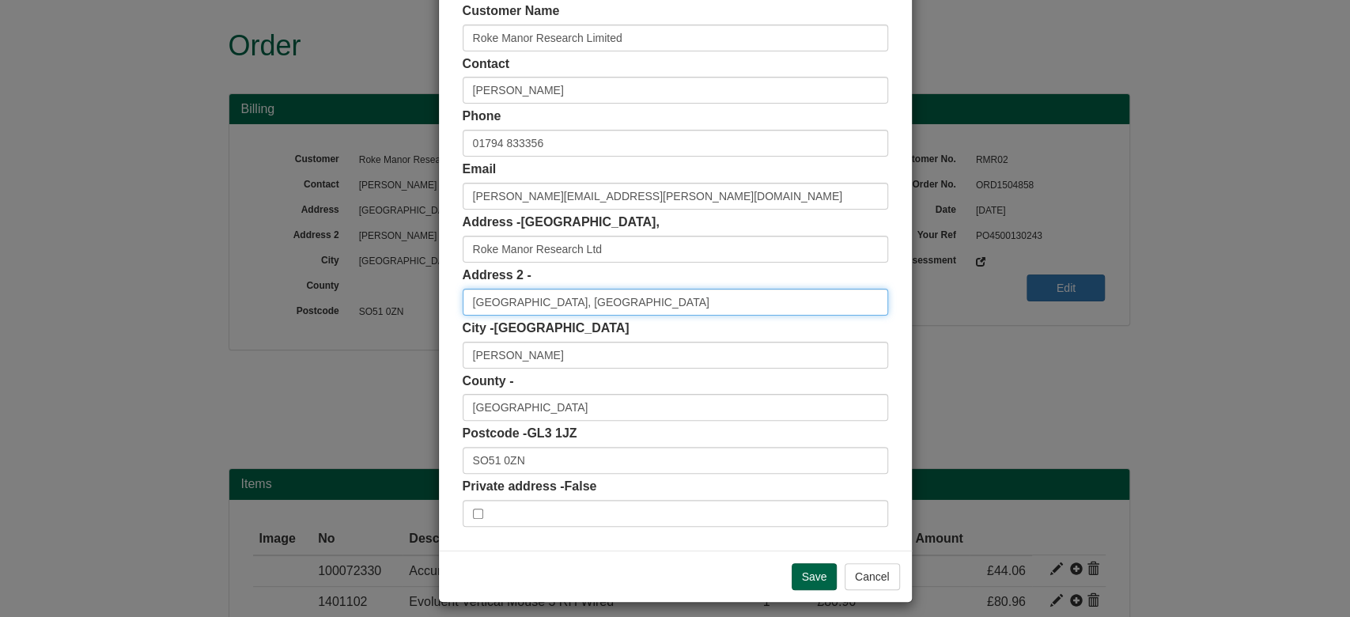
paste input "Unit K, Elmbridge East, Cheltenham Road East,"
type input "Unit K, Elmbridge East, Cheltenham Road East,"
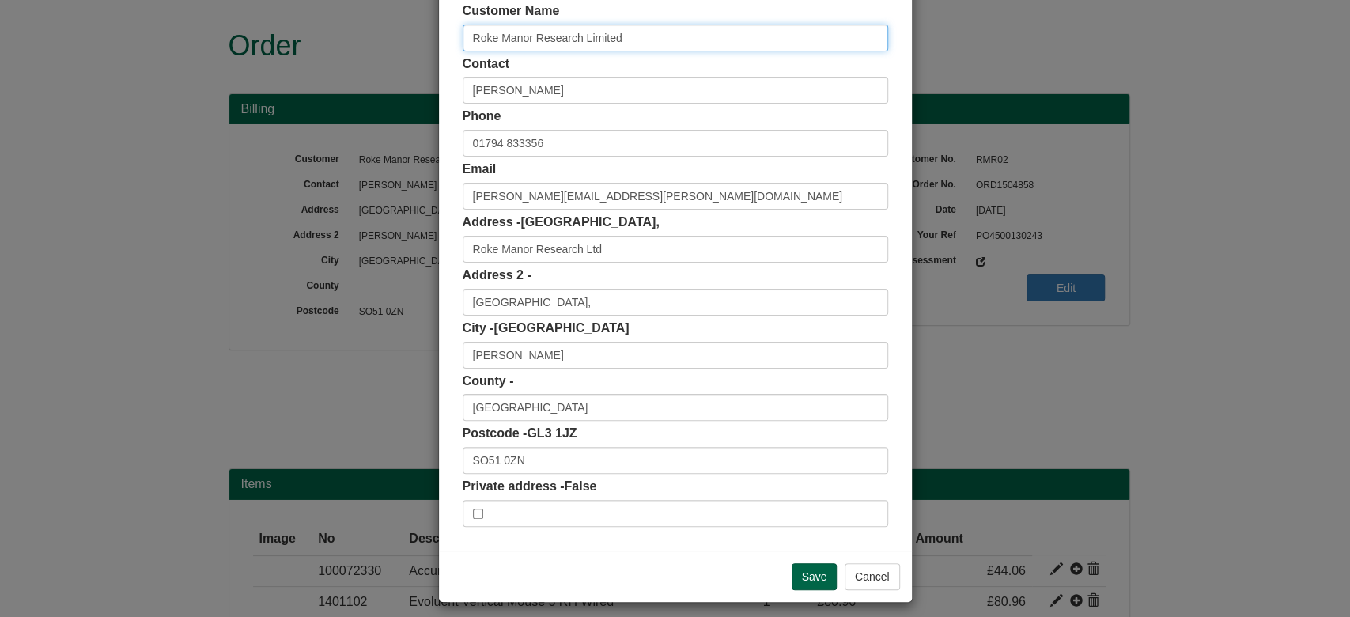
drag, startPoint x: 590, startPoint y: 42, endPoint x: 270, endPoint y: 59, distance: 320.8
click at [270, 59] on div "× Shipping Customer Name Roke Manor Research Limited Contact Rodge Oates Phone …" at bounding box center [675, 308] width 1350 height 617
click at [619, 234] on div "Address - Unit K, Elmbridge East, Cheltenham Road East, Roke Manor Research Ltd" at bounding box center [676, 238] width 426 height 49
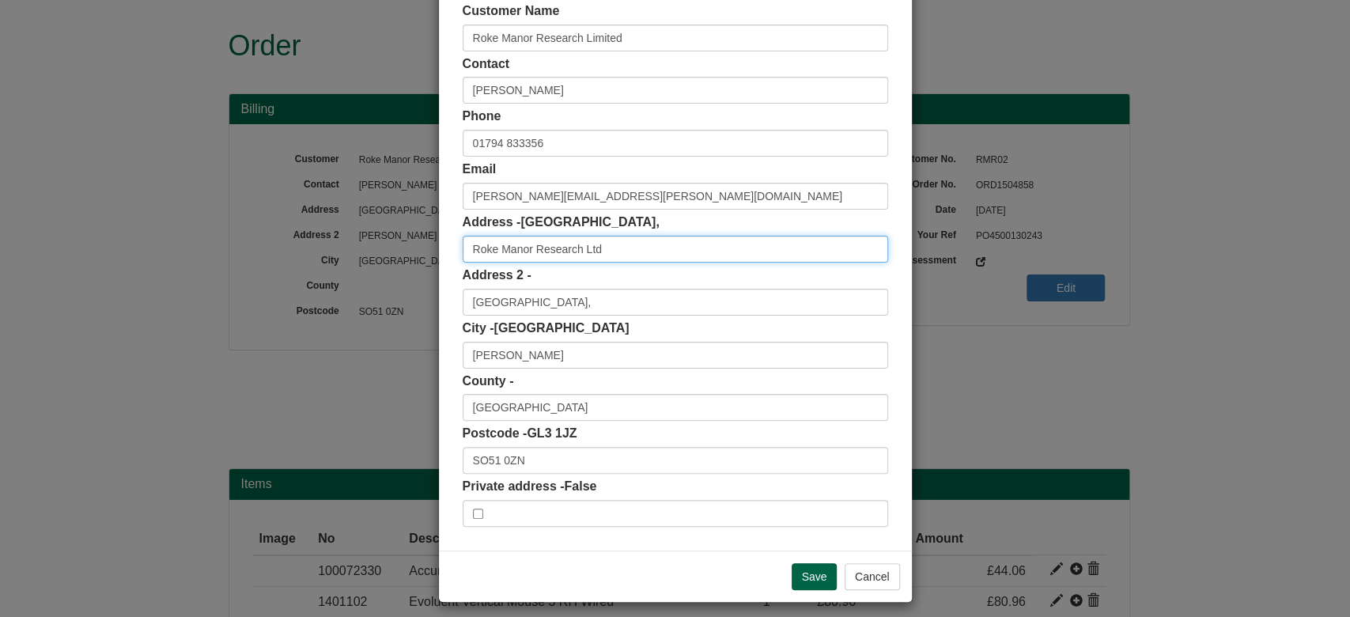
drag, startPoint x: 624, startPoint y: 239, endPoint x: 291, endPoint y: 270, distance: 334.5
click at [291, 270] on div "× Shipping Customer Name Roke Manor Research Limited Contact Rodge Oates Phone …" at bounding box center [675, 308] width 1350 height 617
paste input "imite"
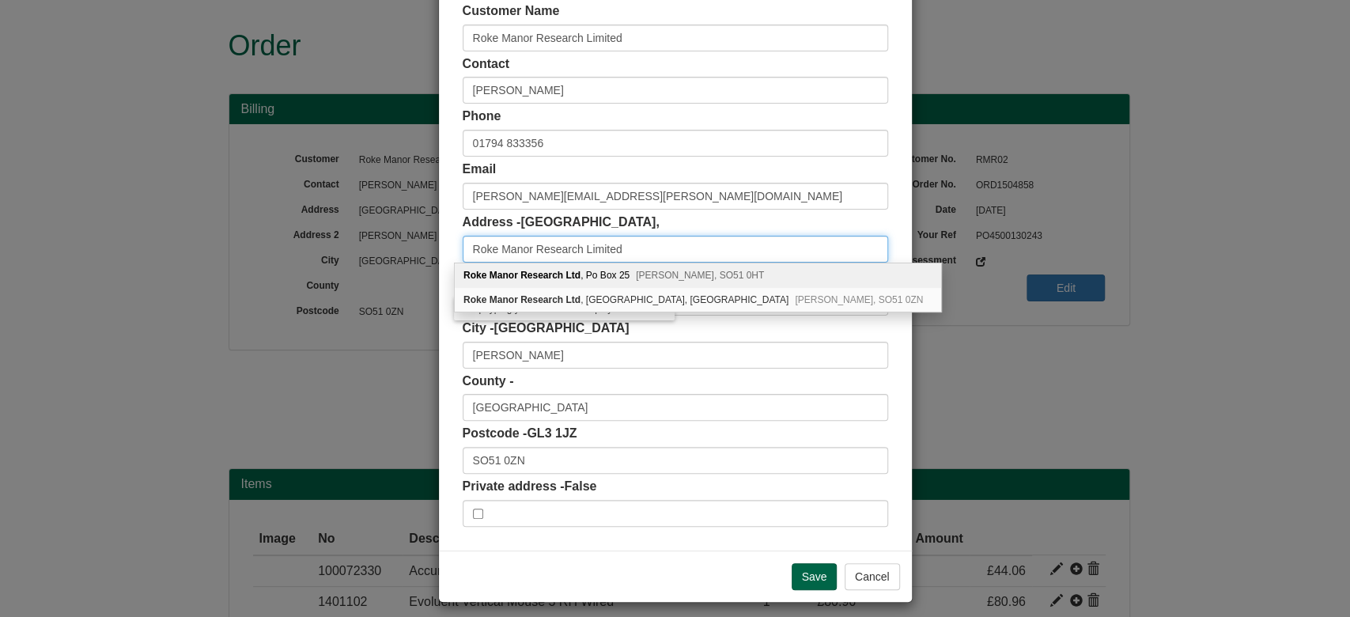
type input "Roke Manor Research Limited"
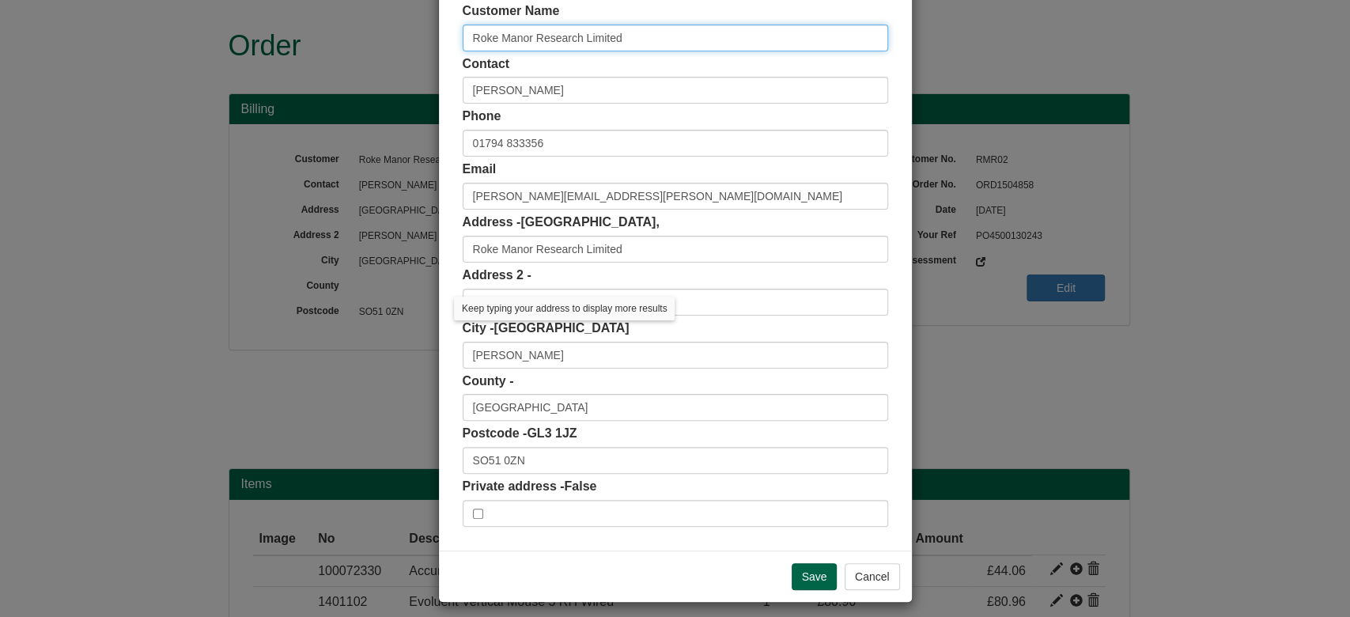
drag, startPoint x: 631, startPoint y: 23, endPoint x: 380, endPoint y: 58, distance: 254.0
click at [380, 58] on div "× Shipping Customer Name Roke Manor Research Limited Contact Rodge Oates Phone …" at bounding box center [675, 308] width 1350 height 617
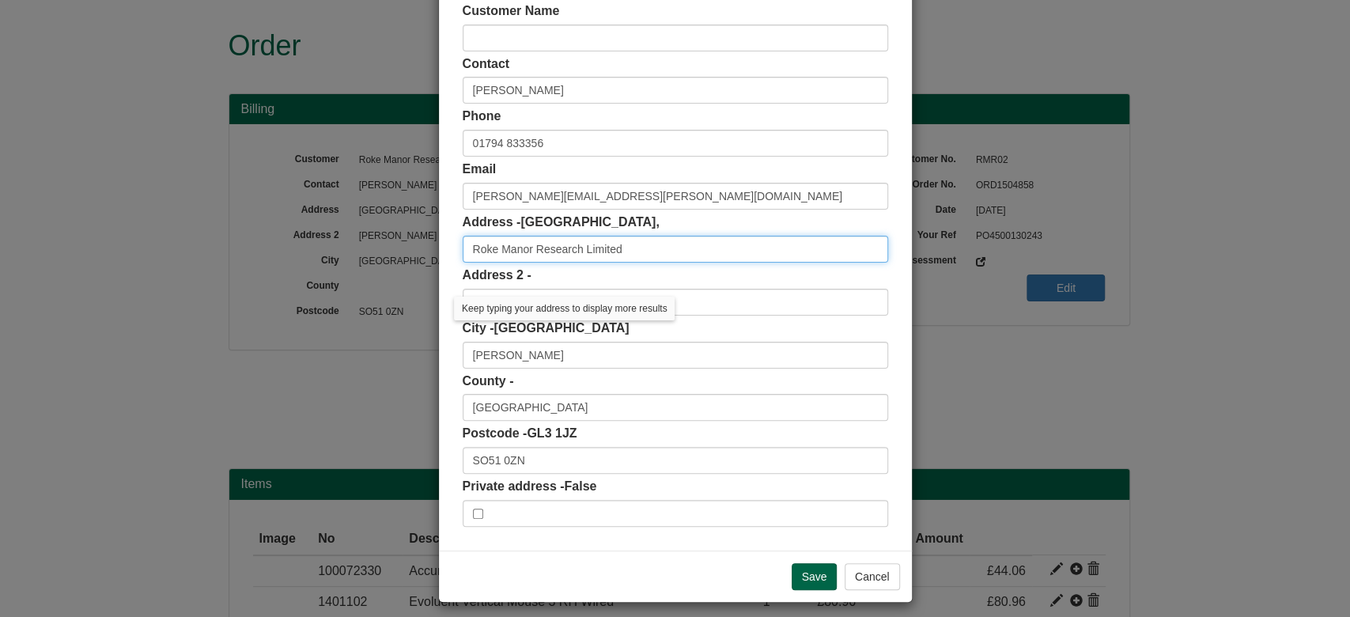
click at [657, 247] on input "Roke Manor Research Limited" at bounding box center [676, 249] width 426 height 27
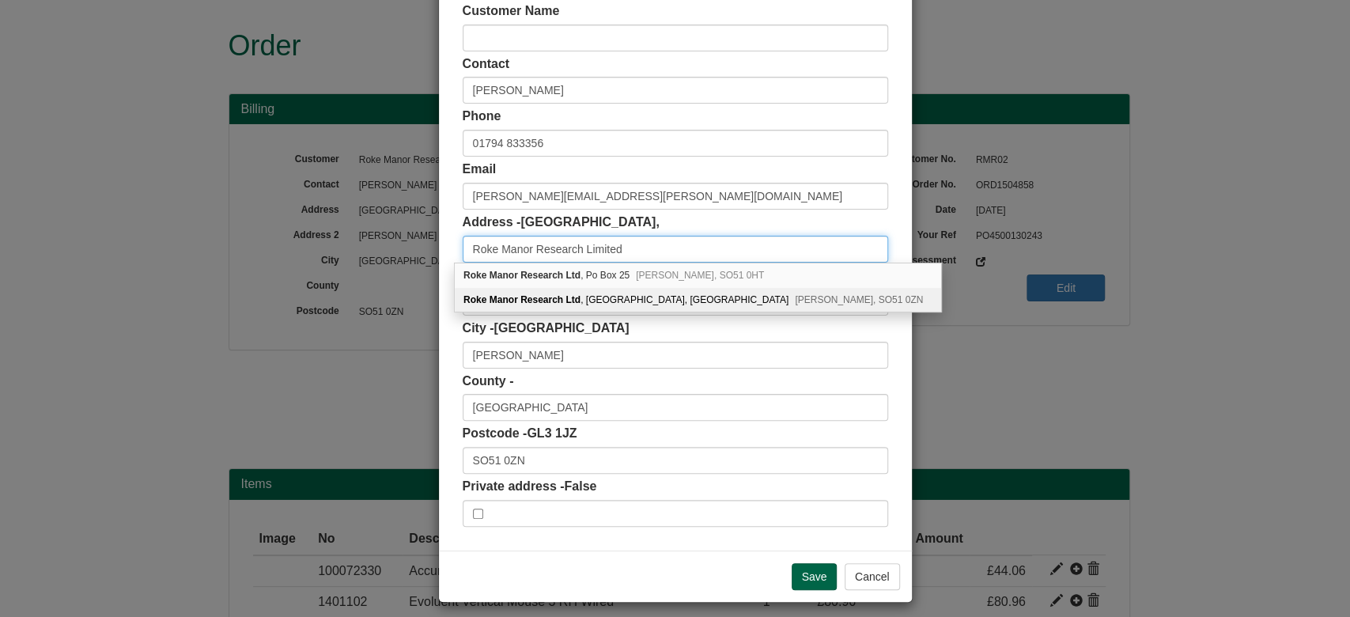
type input "Roke Manor Research Limited"
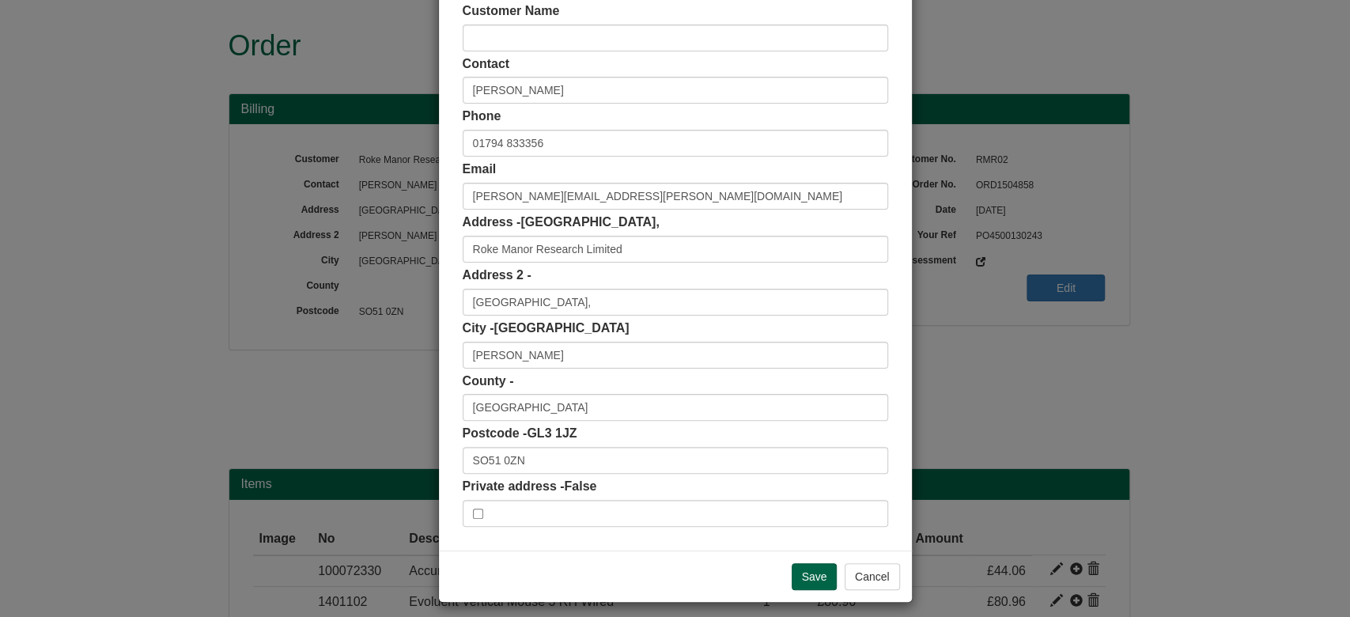
click at [884, 337] on div "Customer Name Contact Rodge Oates Phone 01794 833356 Email Claire.Davis-Bowyer@…" at bounding box center [675, 265] width 473 height 572
click at [521, 356] on input "Romsey" at bounding box center [676, 355] width 426 height 27
drag, startPoint x: 531, startPoint y: 471, endPoint x: 326, endPoint y: 497, distance: 206.5
click at [326, 497] on div "× Shipping Customer Name Contact Rodge Oates Phone 01794 833356 Email Claire.Da…" at bounding box center [675, 308] width 1350 height 617
paste input "GL3 1JZ"
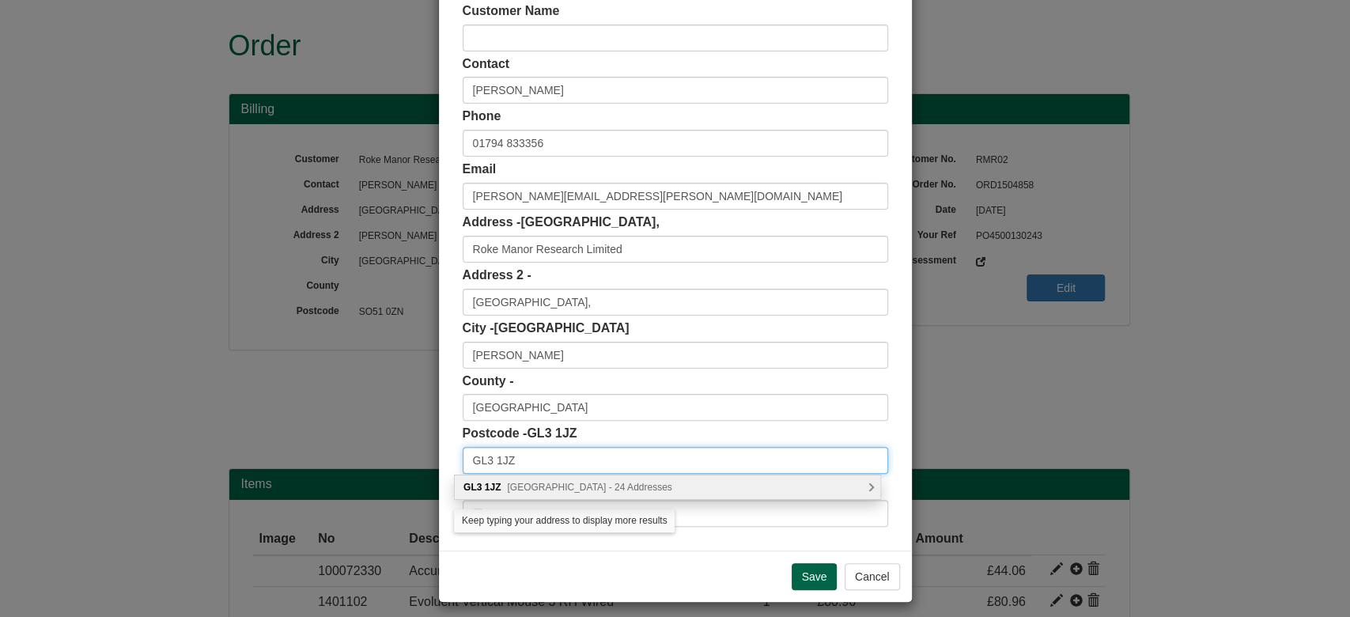
type input "GL3 1JZ"
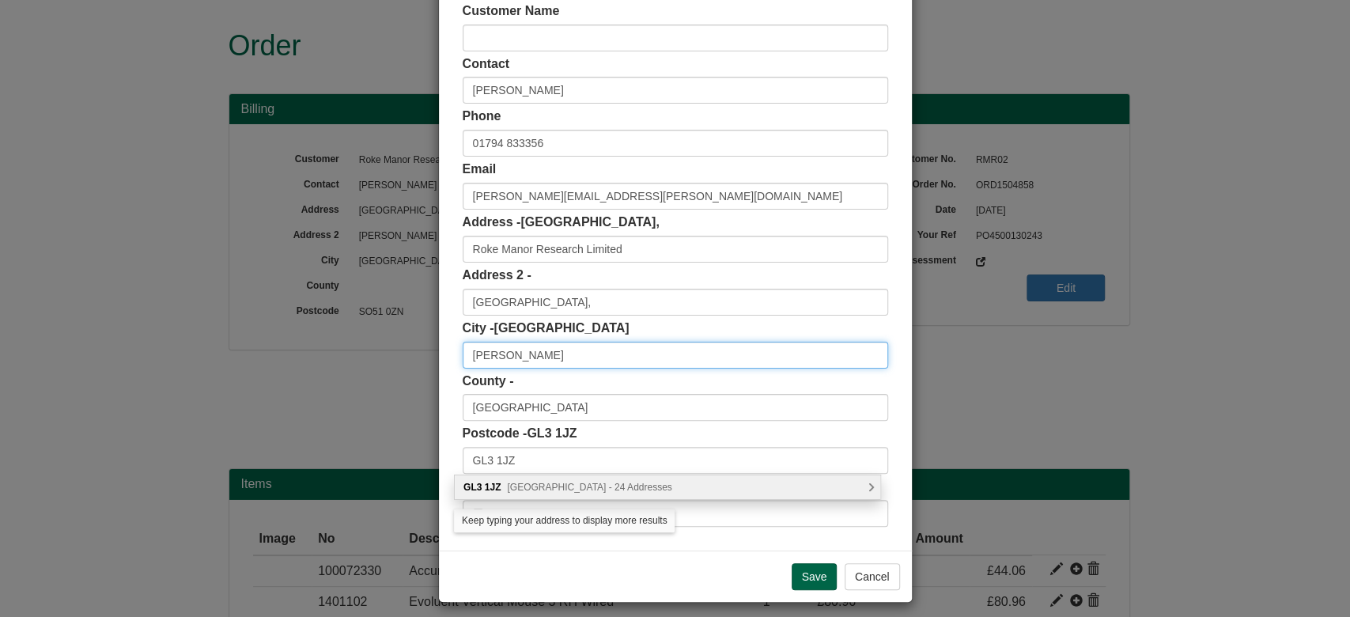
click at [347, 372] on div "× Shipping Customer Name Contact Rodge Oates Phone 01794 833356 Email Claire.Da…" at bounding box center [675, 308] width 1350 height 617
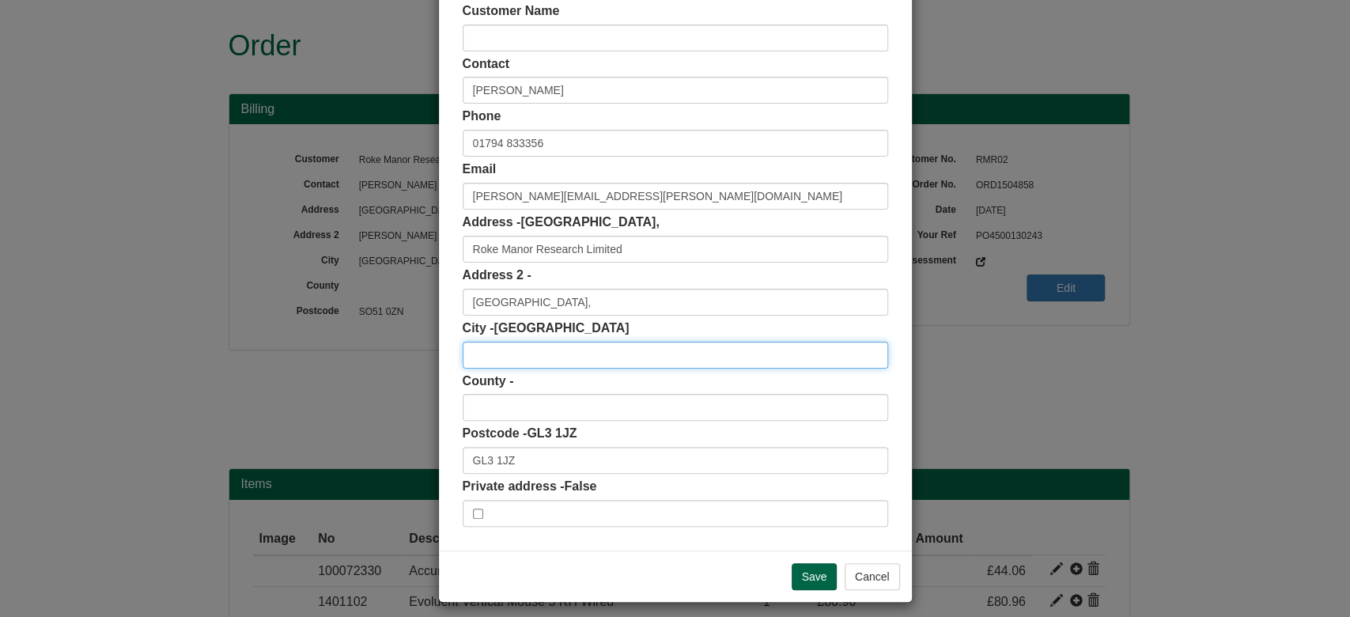
click at [553, 366] on input "text" at bounding box center [676, 355] width 426 height 27
paste input "Glouceste"
type input "Gloucester"
click at [451, 340] on div "Customer Name Contact Rodge Oates Phone 01794 833356 Email Claire.Davis-Bowyer@…" at bounding box center [675, 265] width 473 height 572
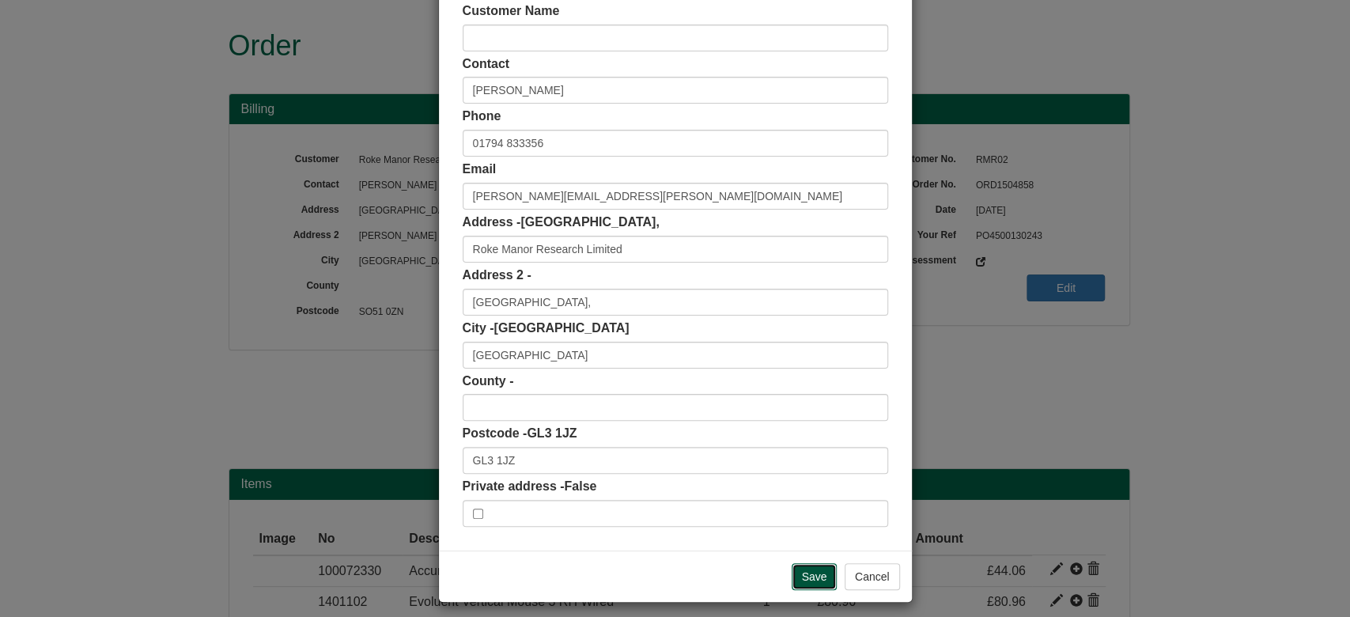
click at [803, 566] on input "Save" at bounding box center [815, 576] width 46 height 27
